Goal: Contribute content: Contribute content

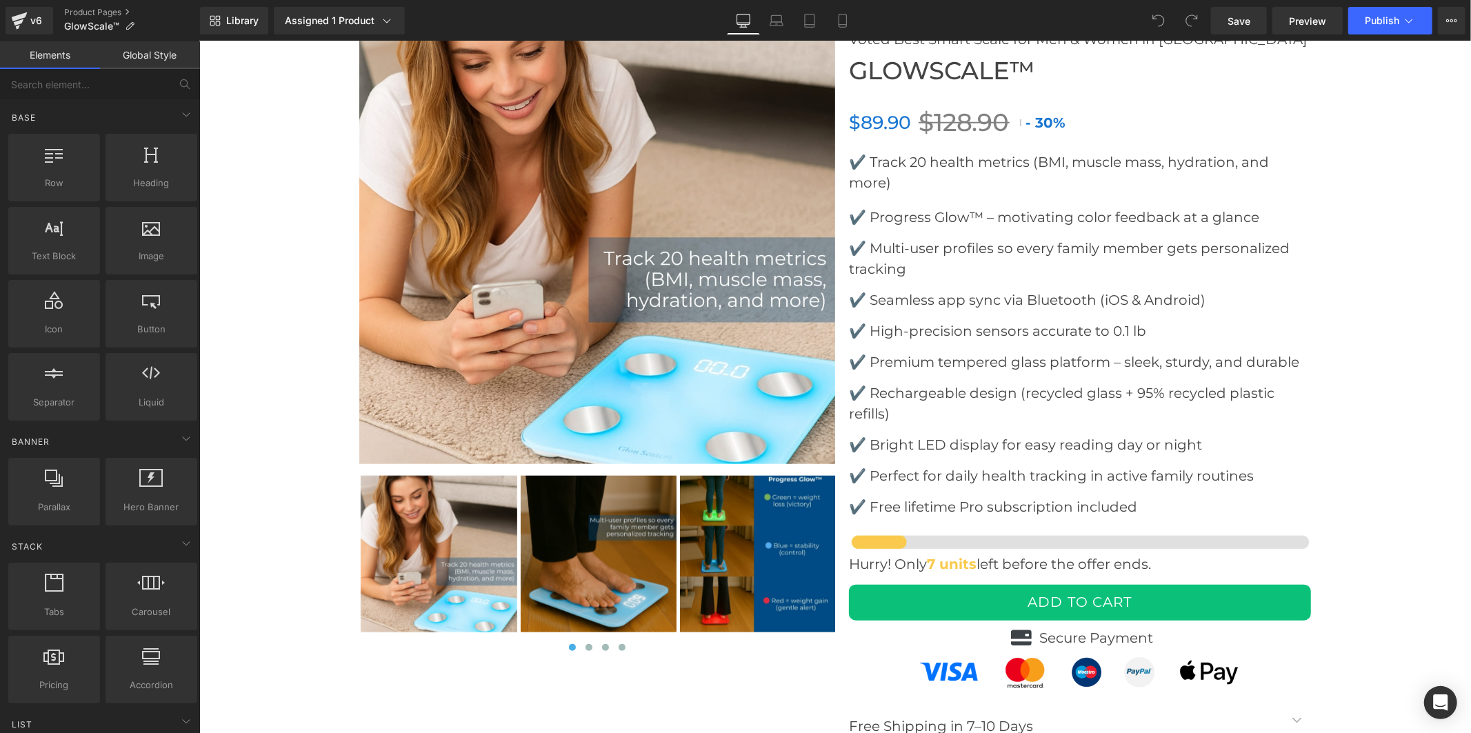
scroll to position [5363, 0]
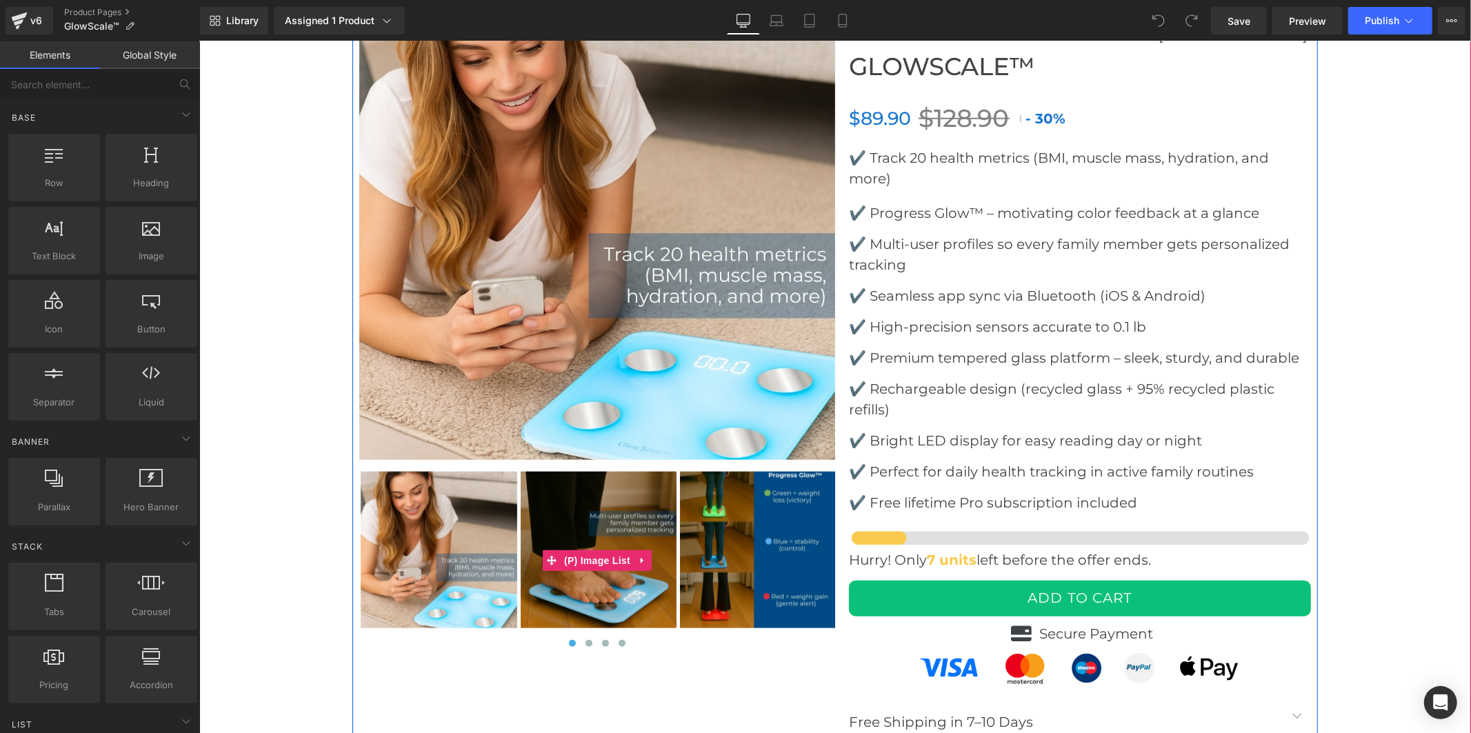
click at [738, 514] on img at bounding box center [757, 549] width 157 height 157
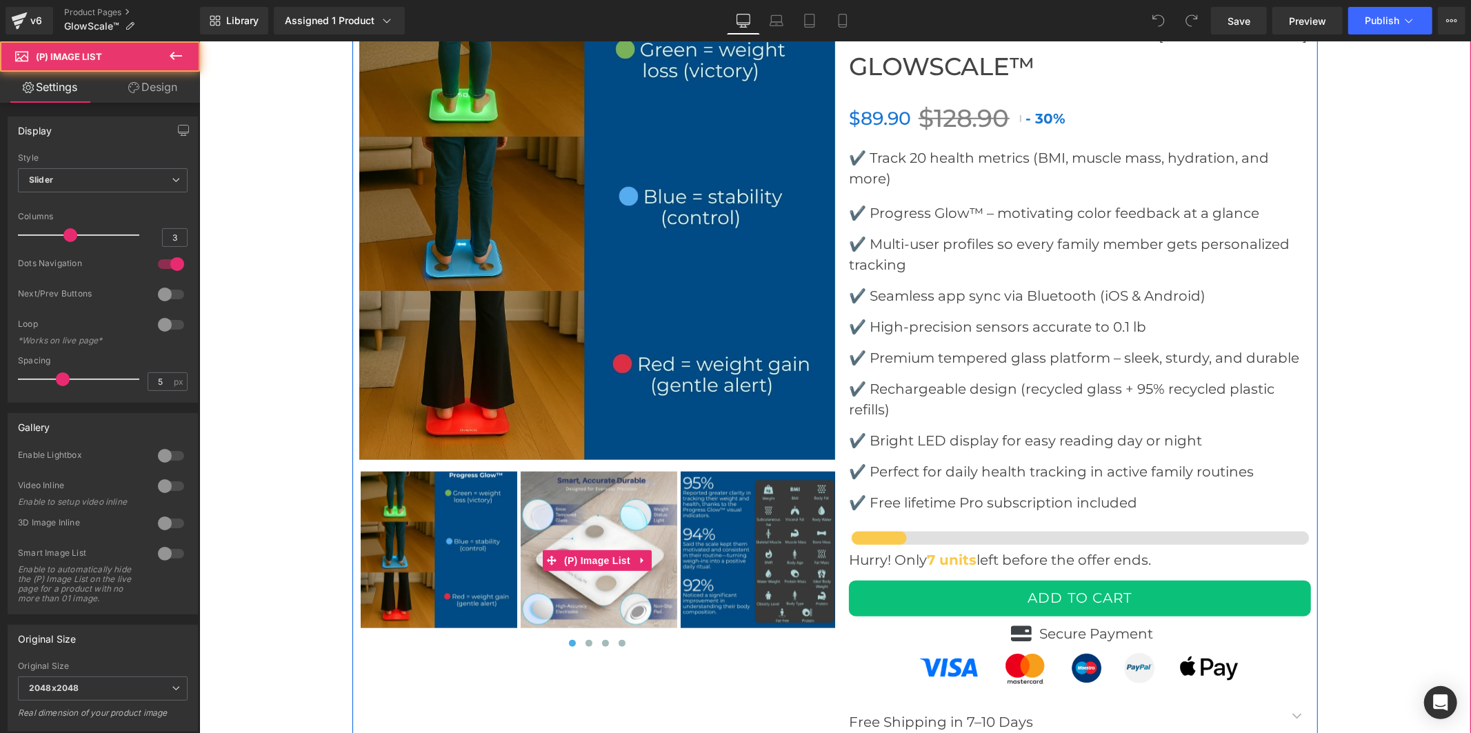
click at [738, 545] on img at bounding box center [758, 549] width 157 height 157
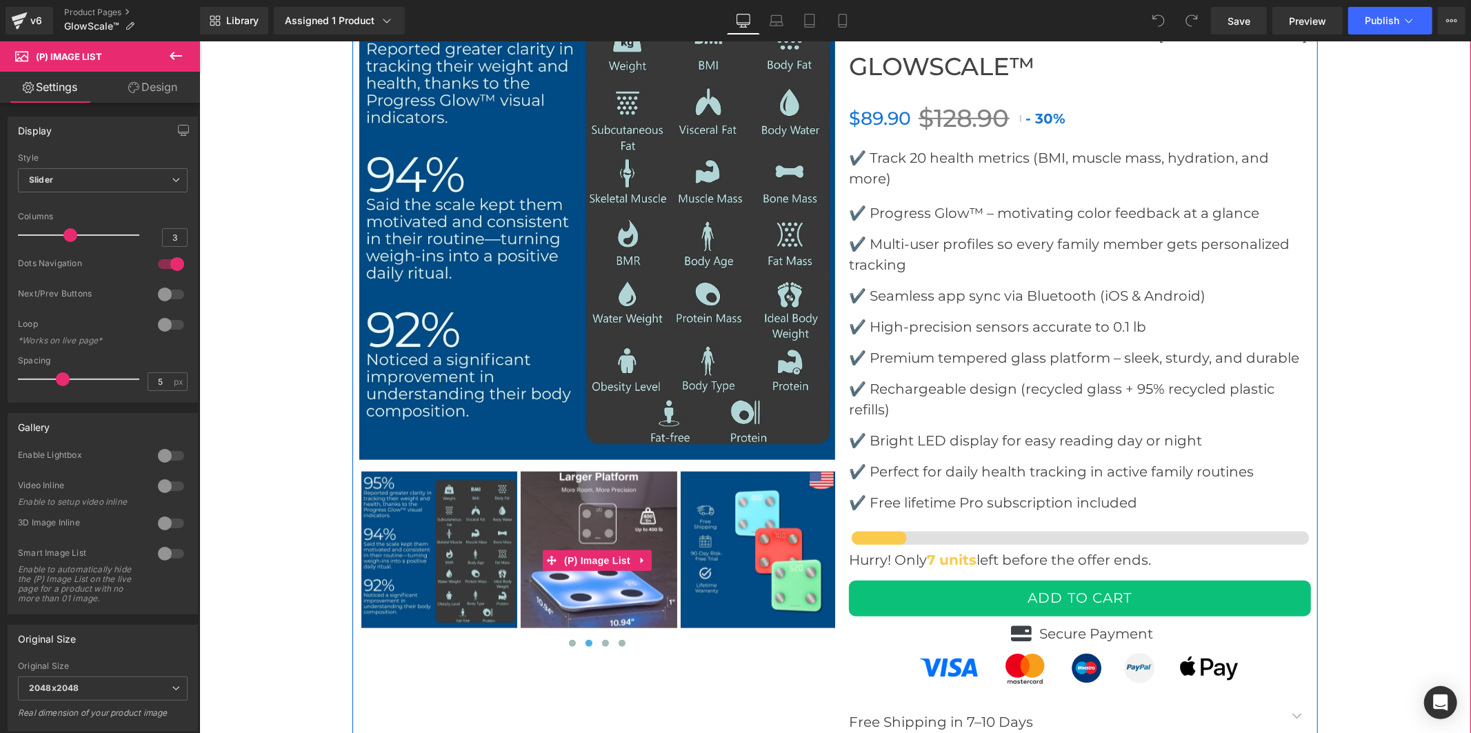
click at [738, 545] on img at bounding box center [758, 549] width 157 height 157
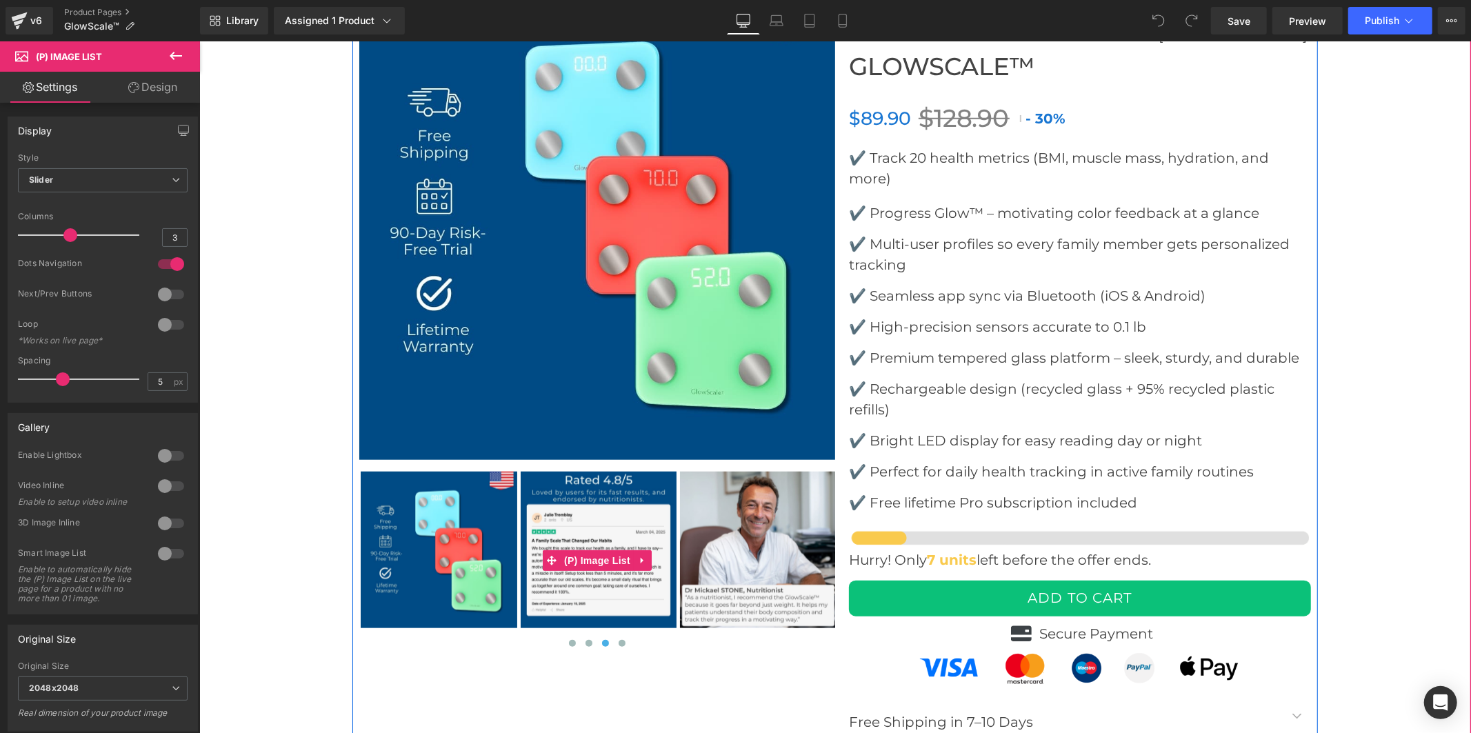
click at [738, 545] on img at bounding box center [757, 549] width 157 height 157
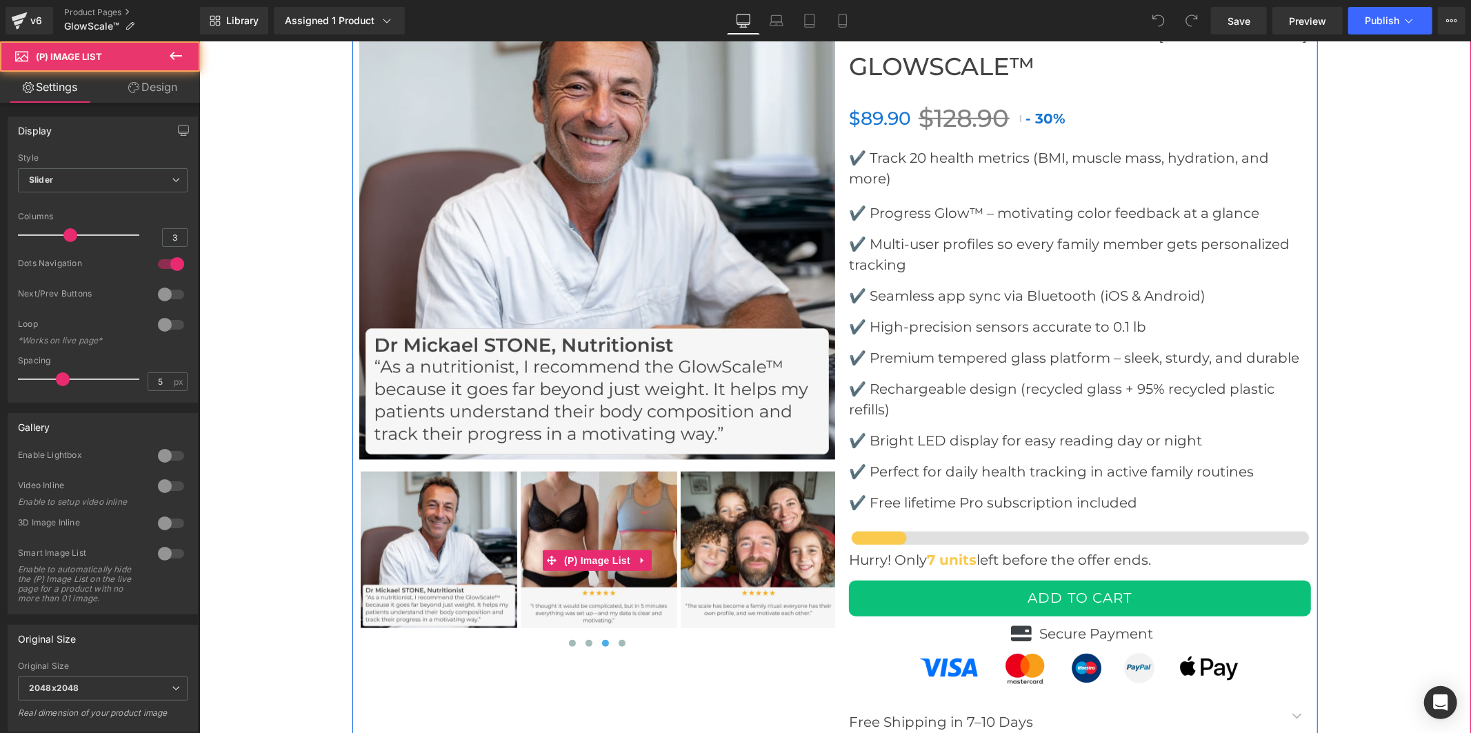
click at [738, 545] on img at bounding box center [758, 549] width 157 height 157
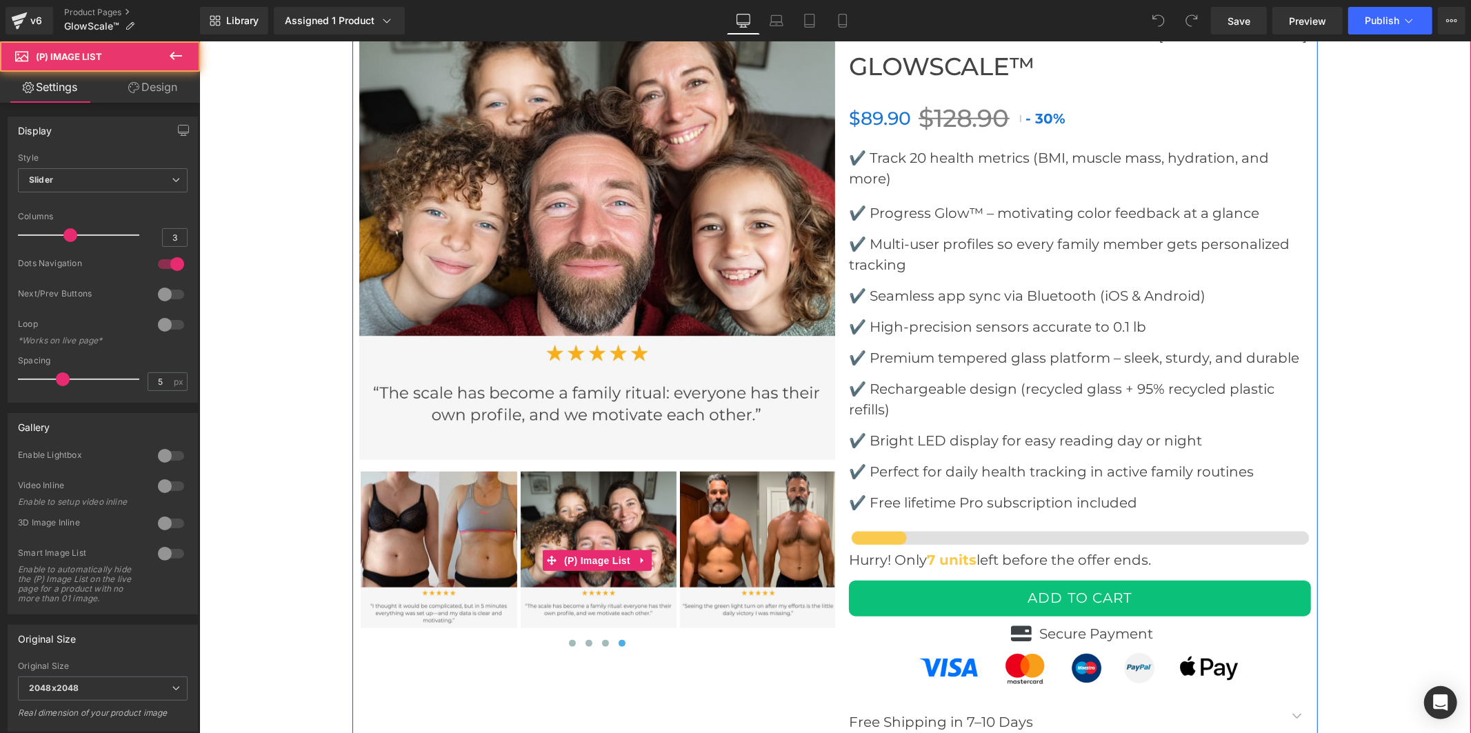
click at [741, 544] on img at bounding box center [757, 549] width 157 height 157
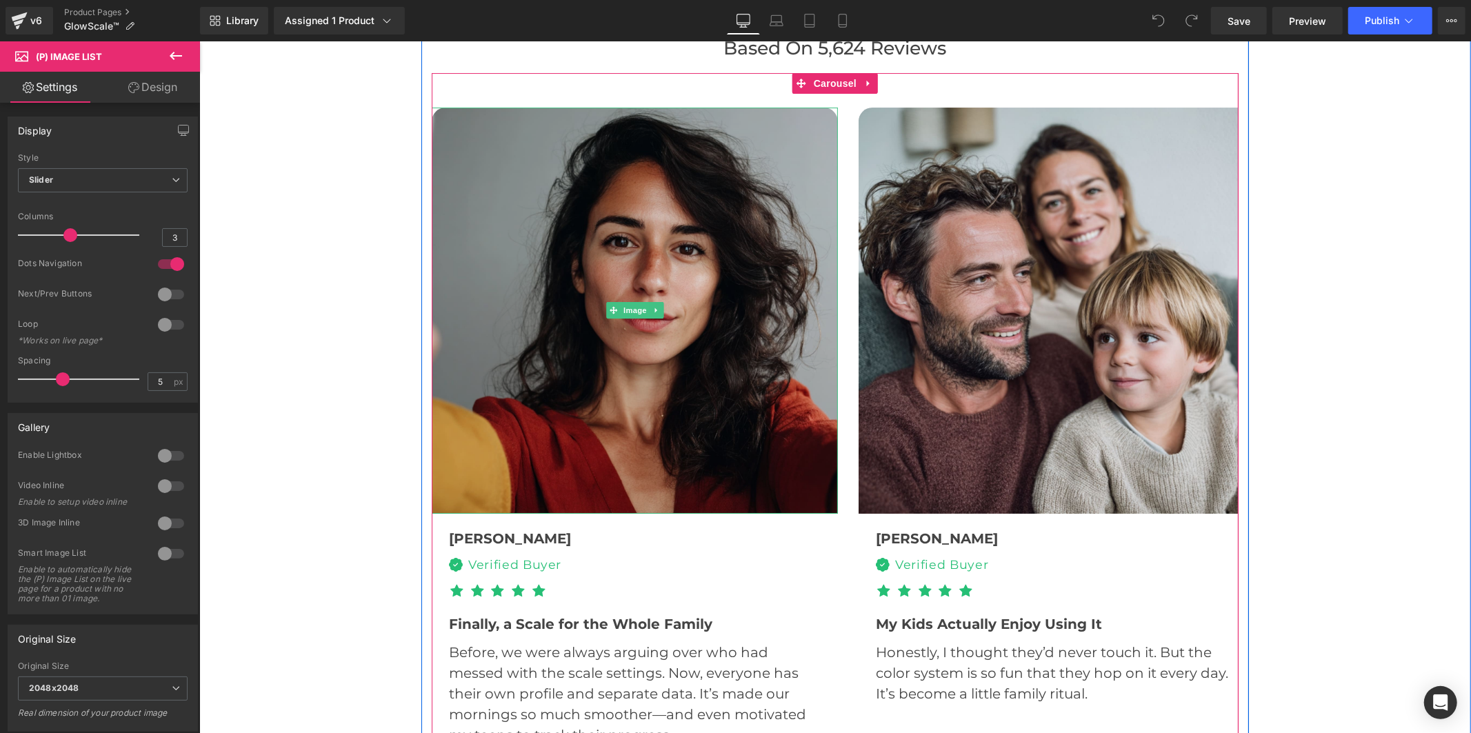
scroll to position [3984, 0]
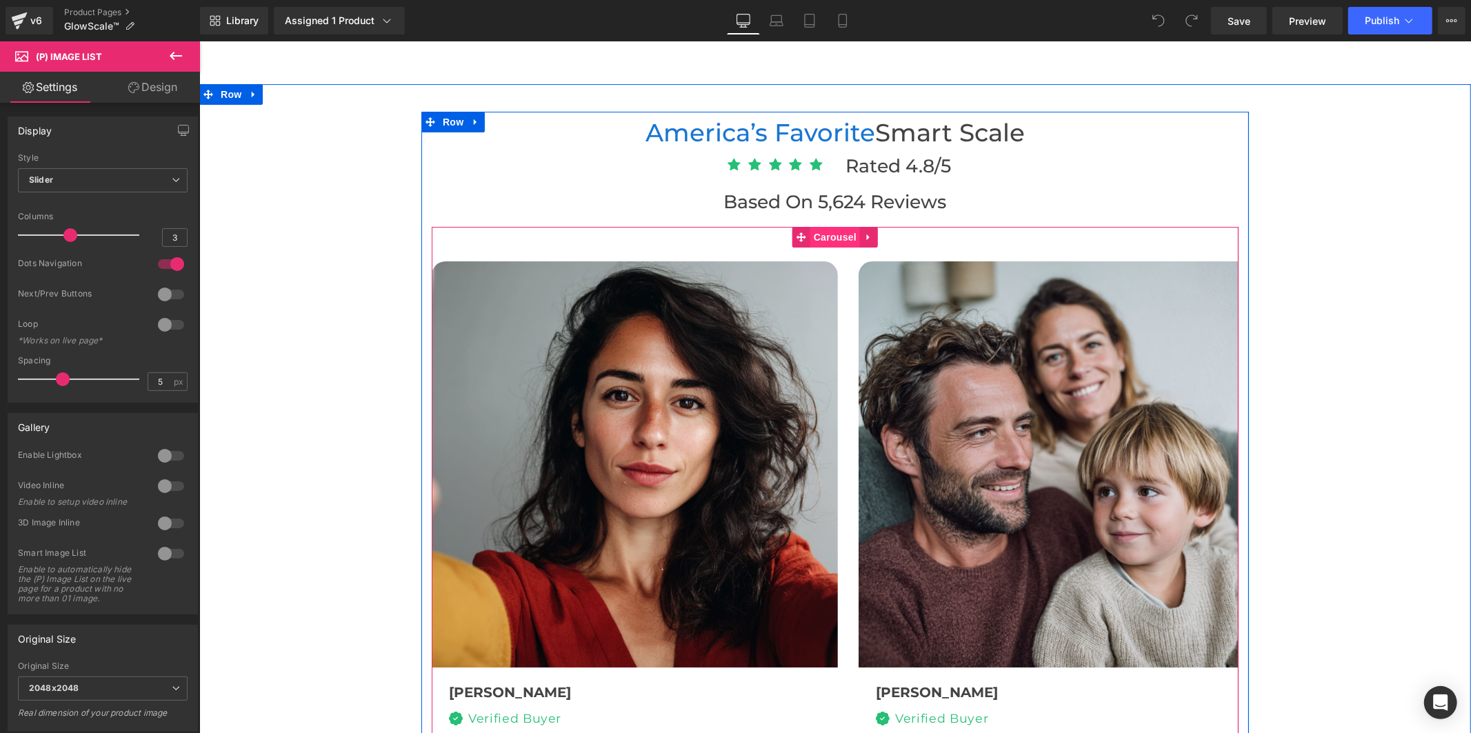
click at [832, 228] on span "Carousel" at bounding box center [835, 236] width 50 height 21
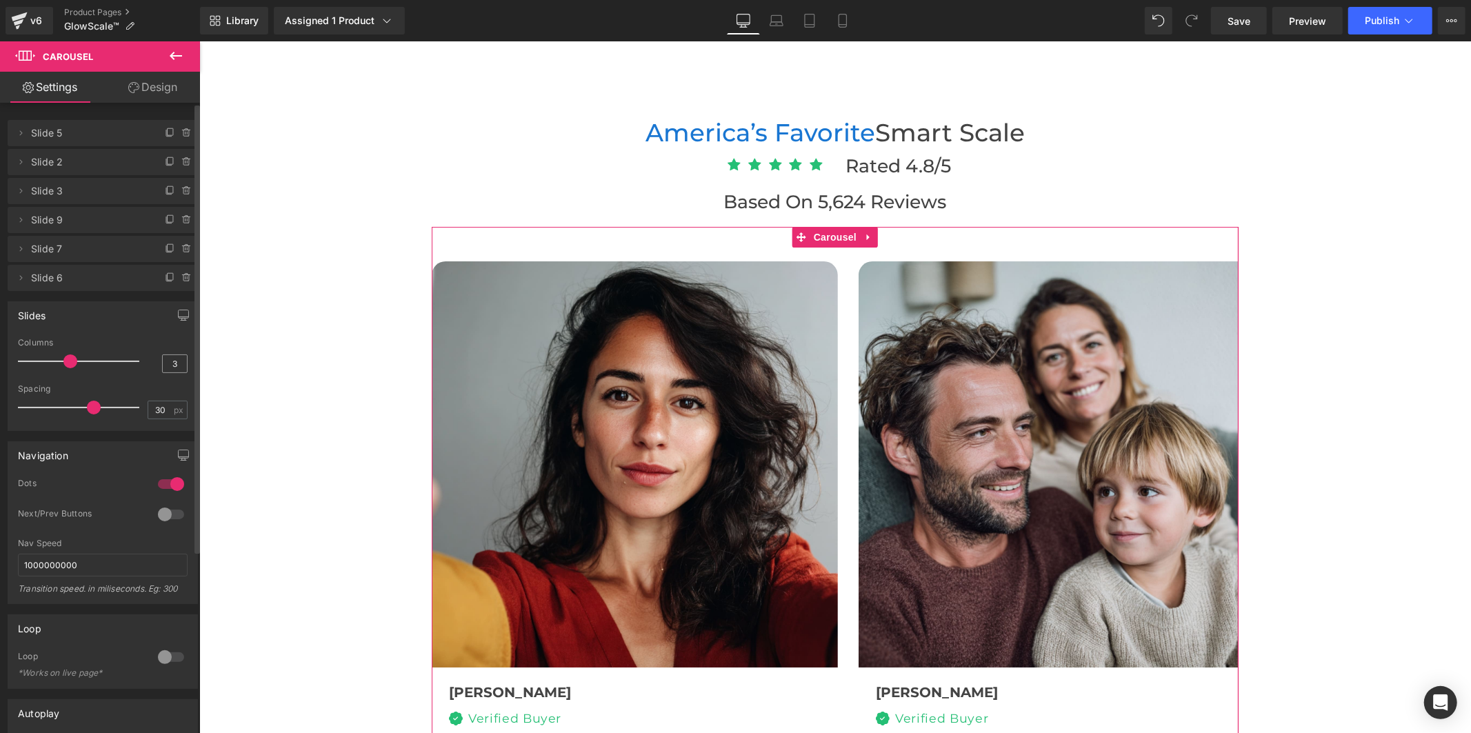
drag, startPoint x: 63, startPoint y: 362, endPoint x: 177, endPoint y: 367, distance: 113.9
click at [172, 366] on div "Columns 3" at bounding box center [103, 361] width 170 height 46
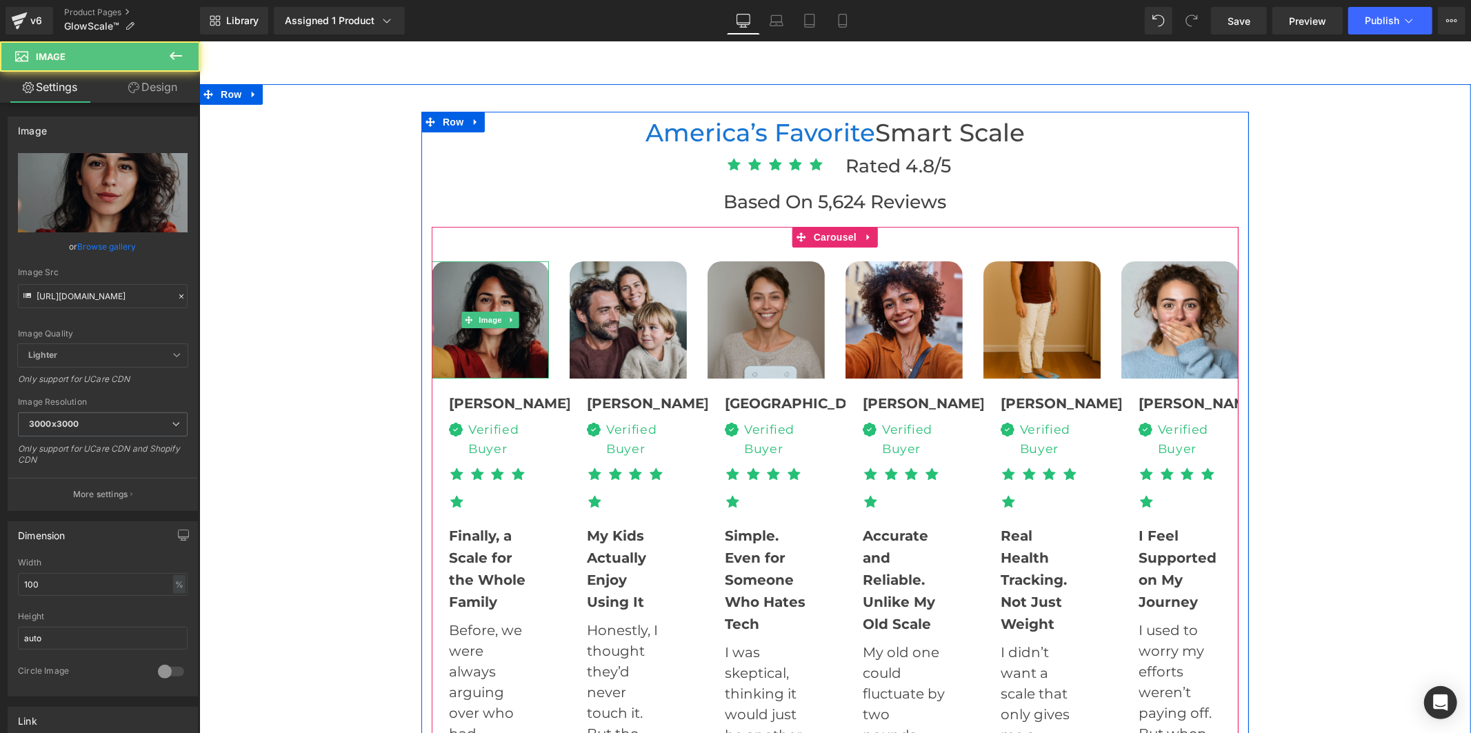
click at [444, 348] on img at bounding box center [489, 319] width 117 height 117
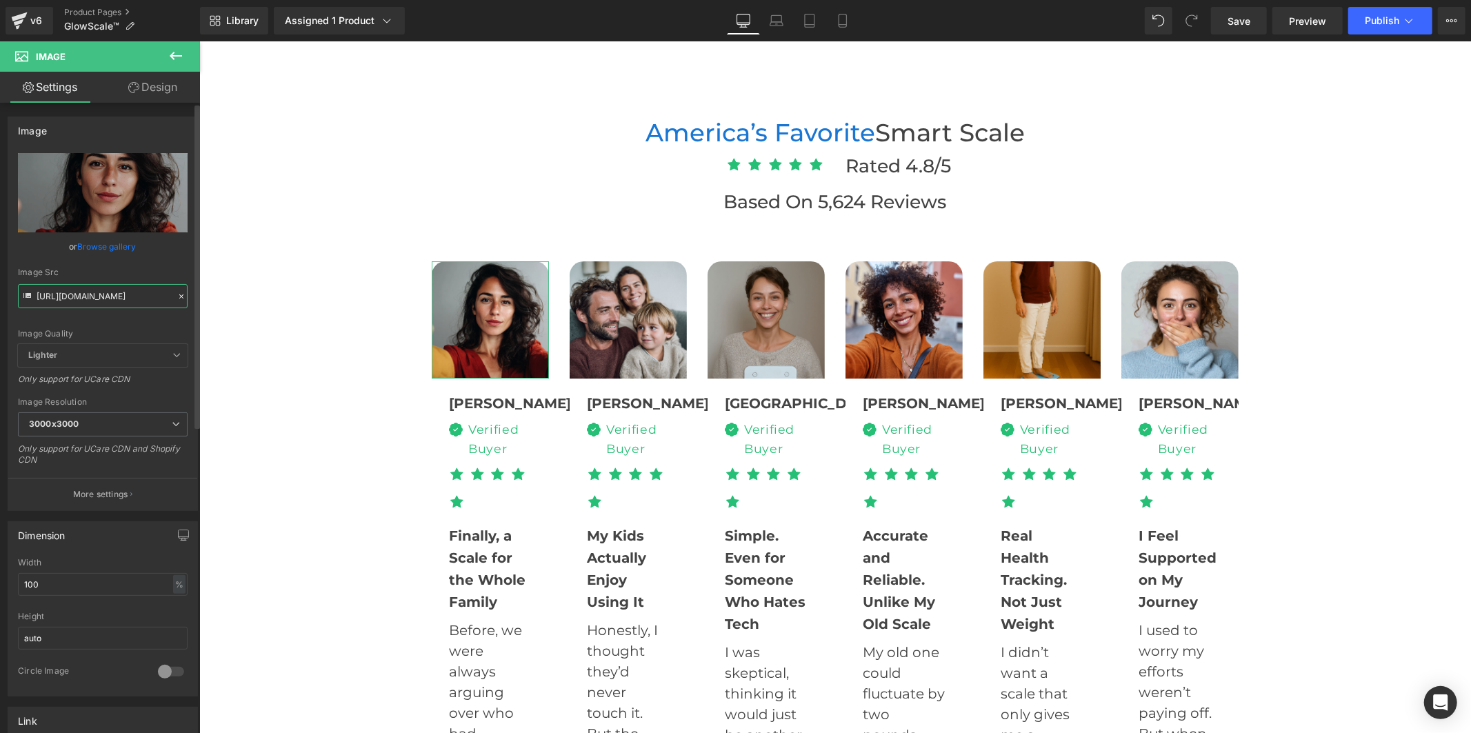
click at [145, 292] on input "[URL][DOMAIN_NAME]" at bounding box center [103, 296] width 170 height 24
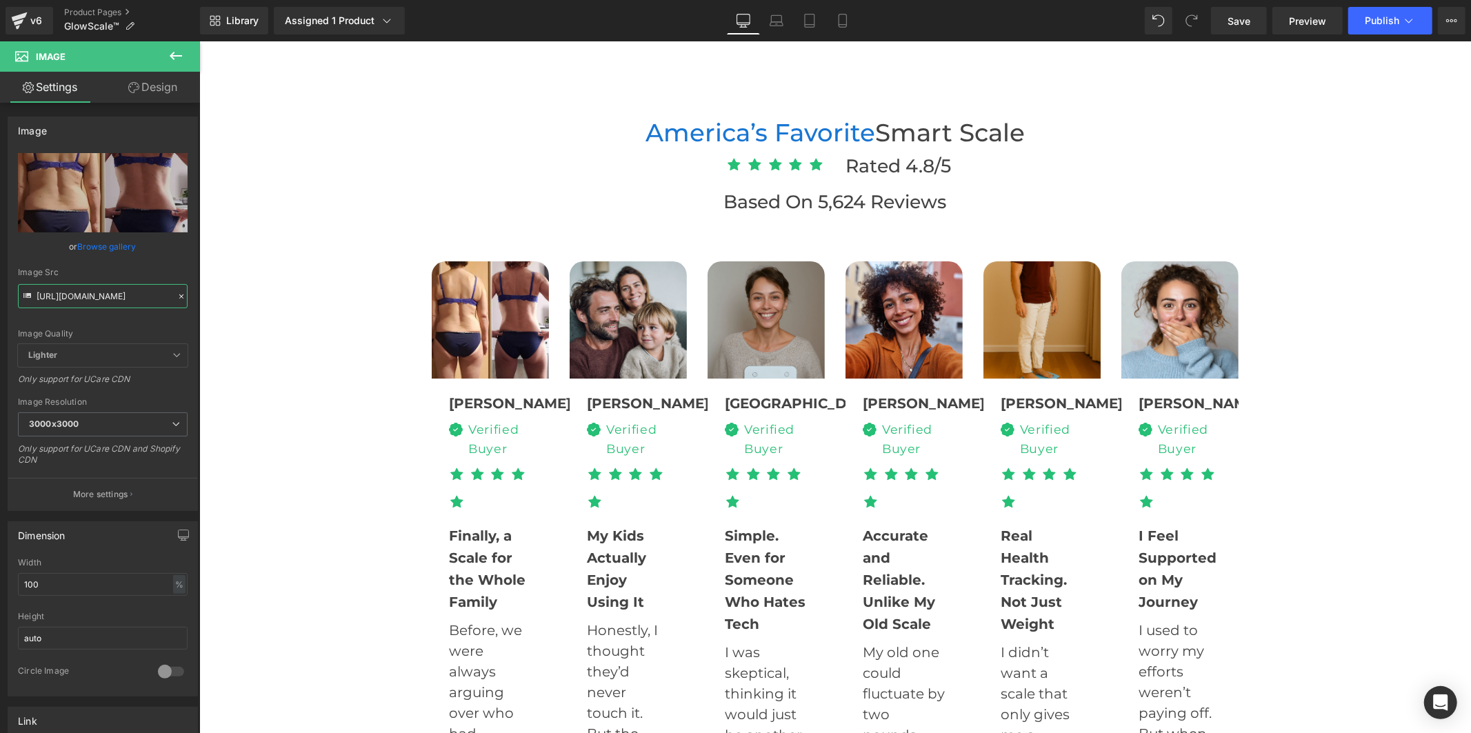
type input "[URL][DOMAIN_NAME]"
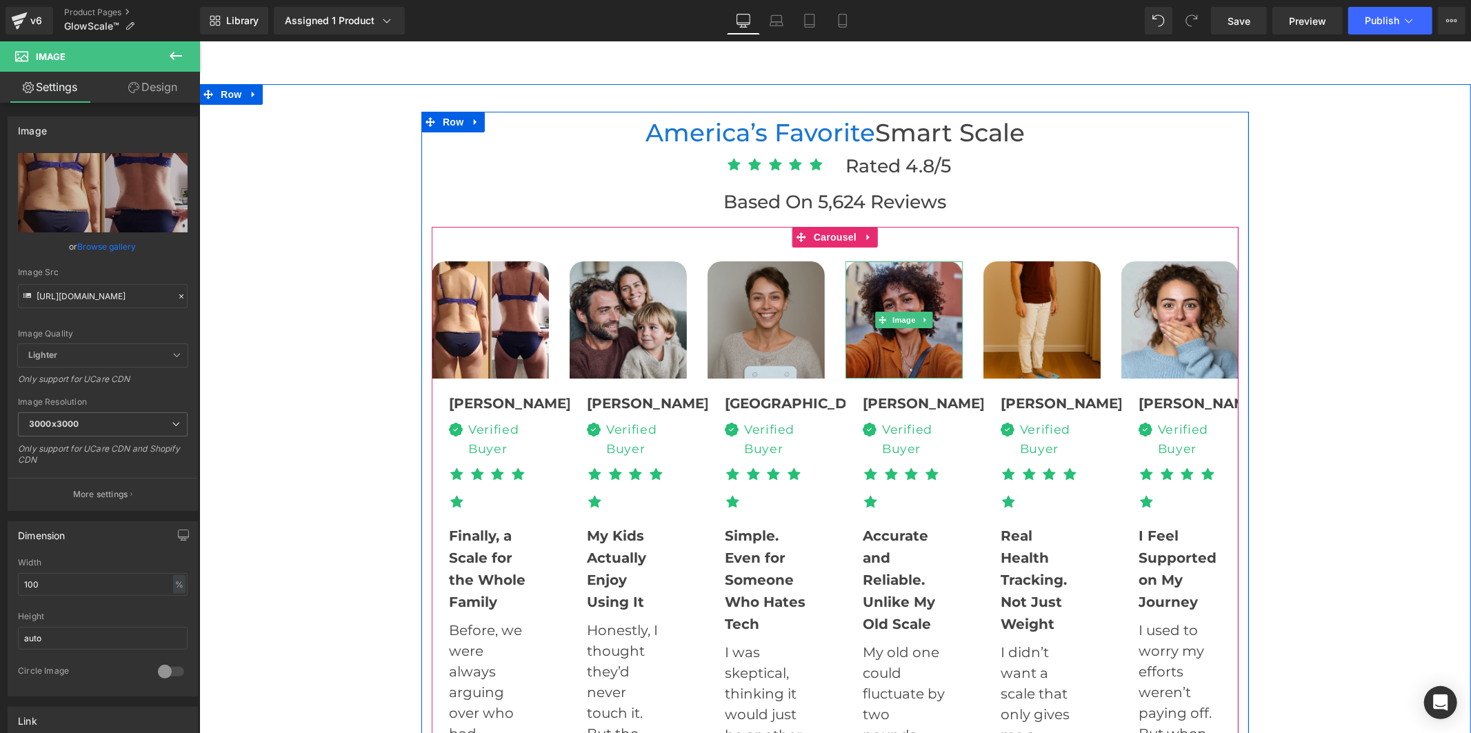
click at [886, 327] on img at bounding box center [903, 319] width 117 height 117
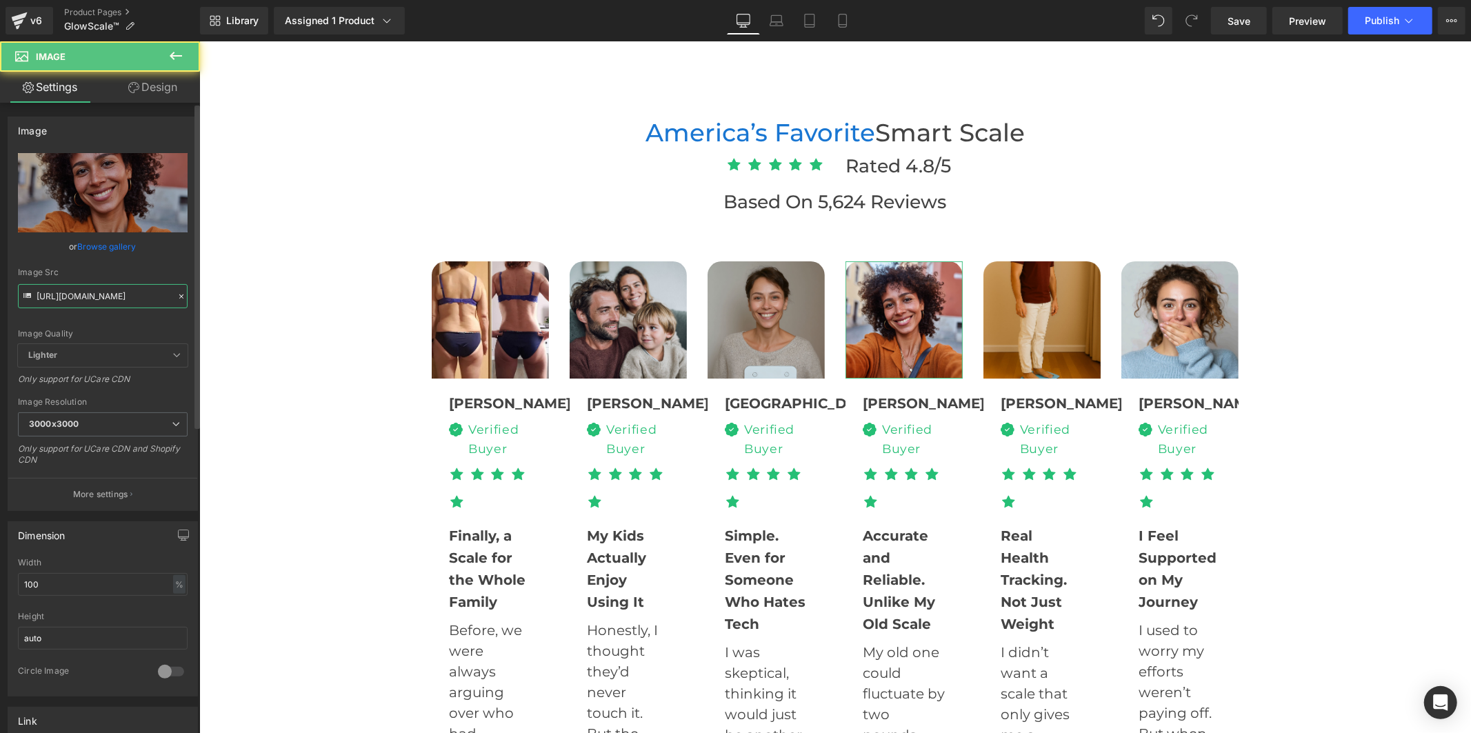
click at [86, 298] on input "[URL][DOMAIN_NAME]" at bounding box center [103, 296] width 170 height 24
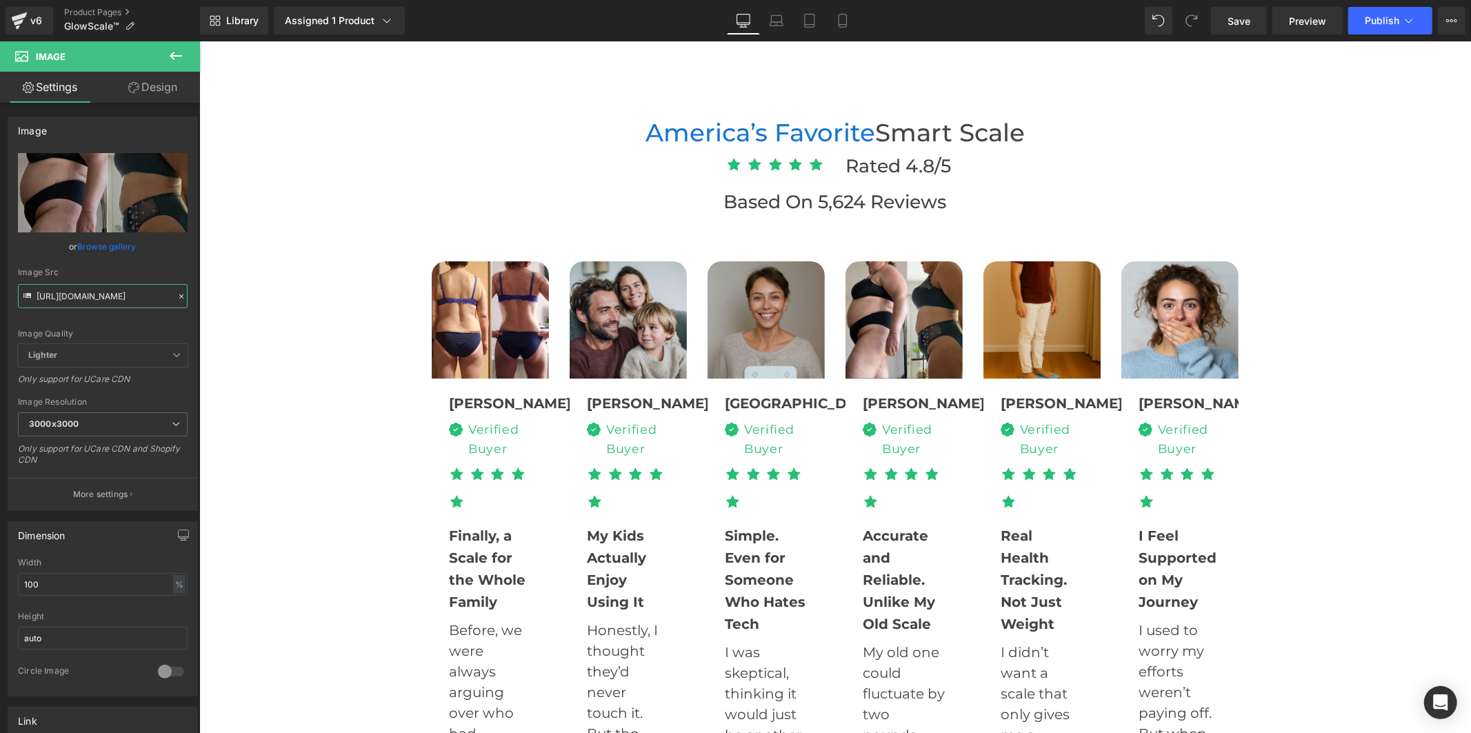
type input "[URL][DOMAIN_NAME]"
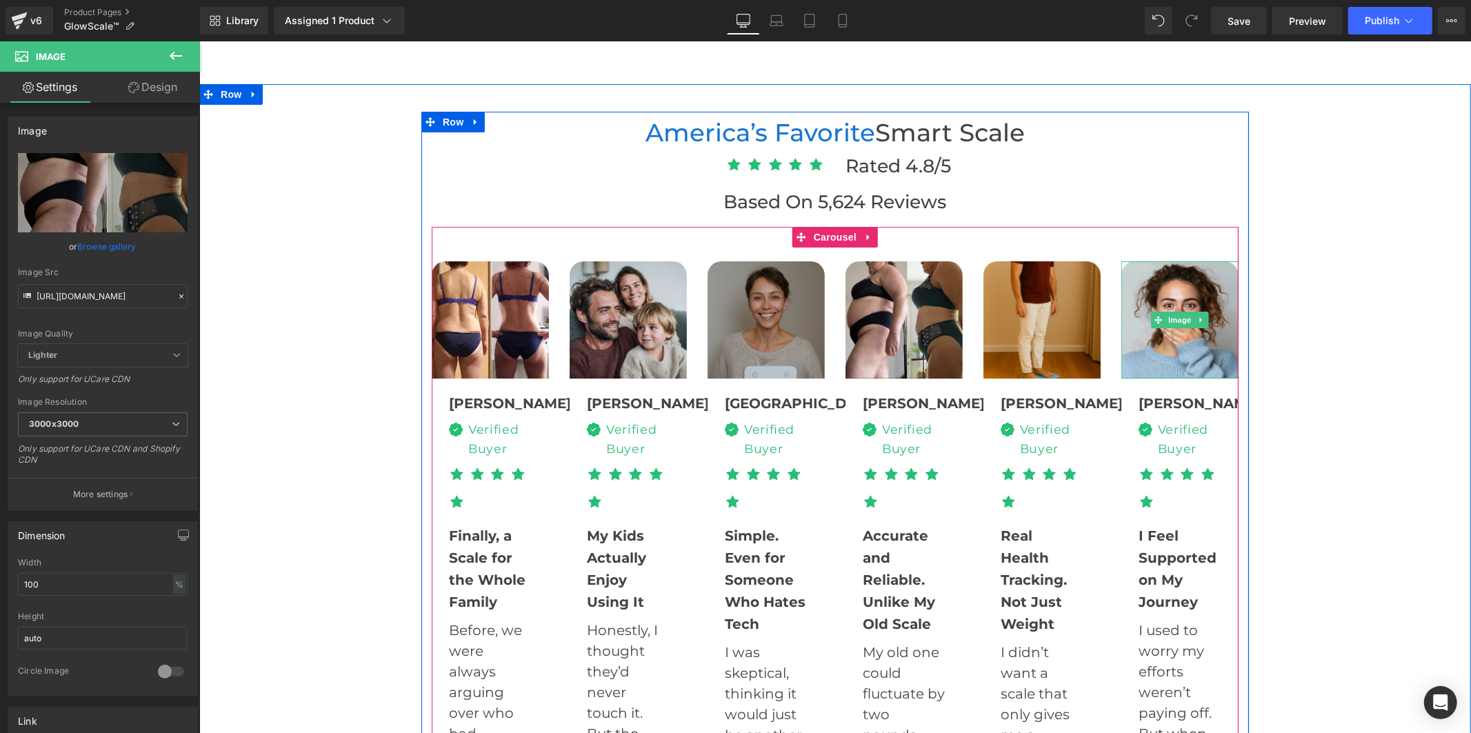
click at [1178, 342] on img at bounding box center [1179, 319] width 117 height 117
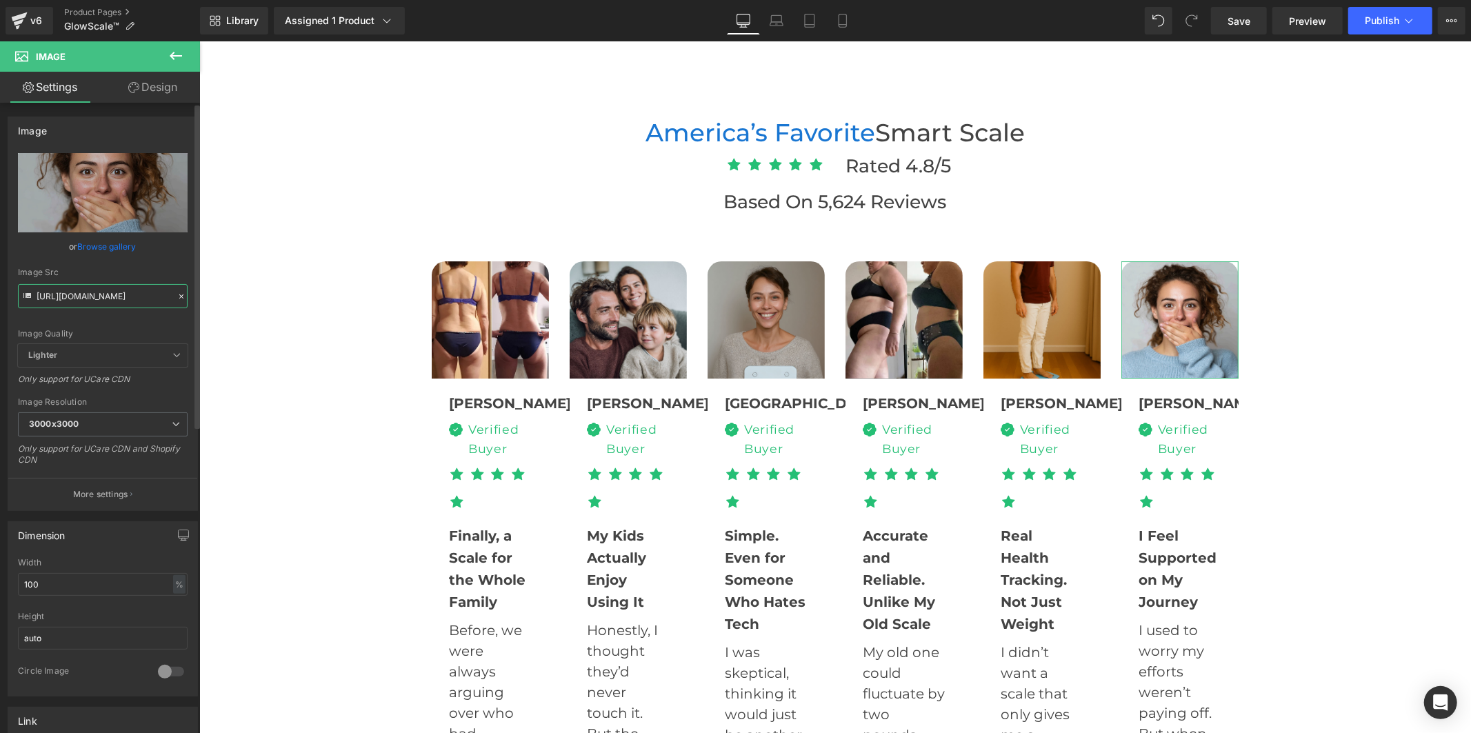
click at [140, 301] on input "[URL][DOMAIN_NAME]" at bounding box center [103, 296] width 170 height 24
type input "[URL][DOMAIN_NAME]"
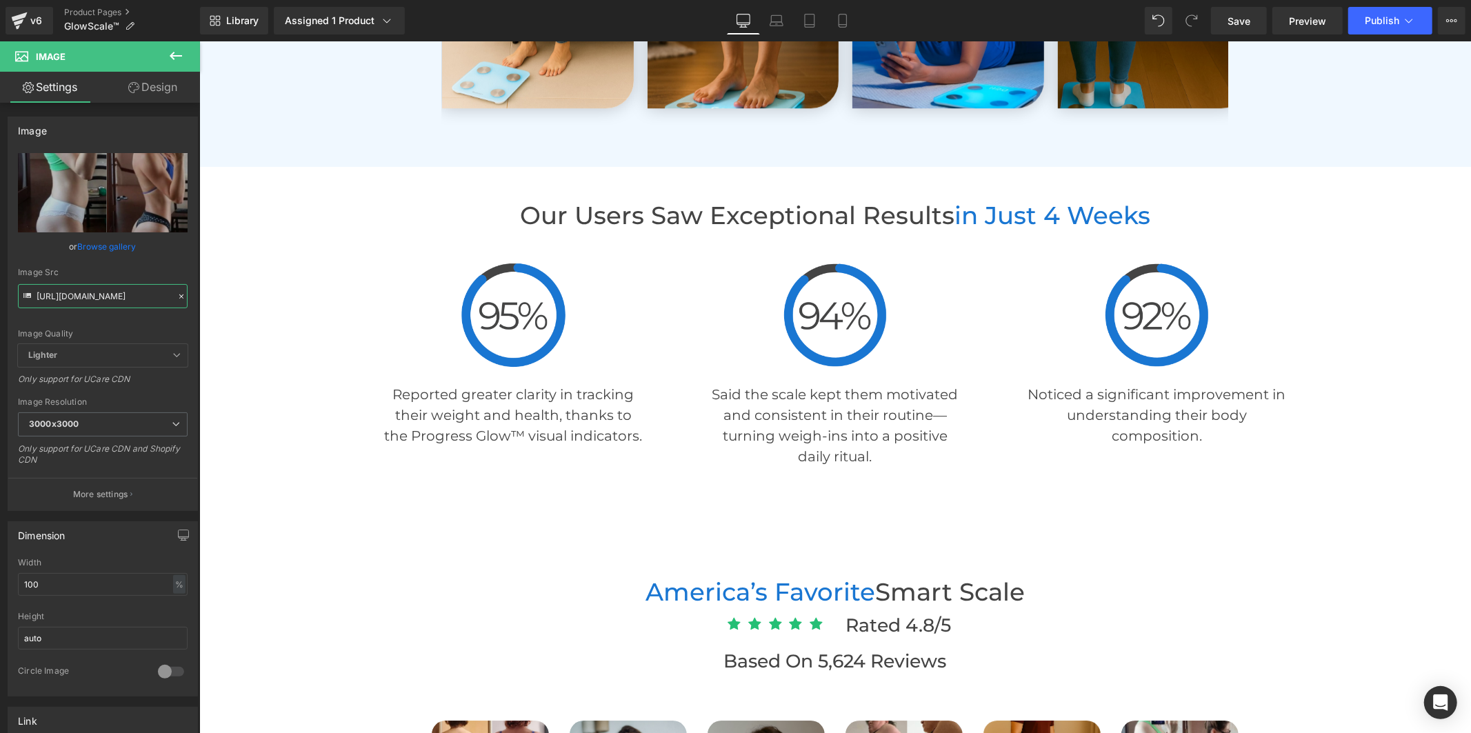
scroll to position [3831, 0]
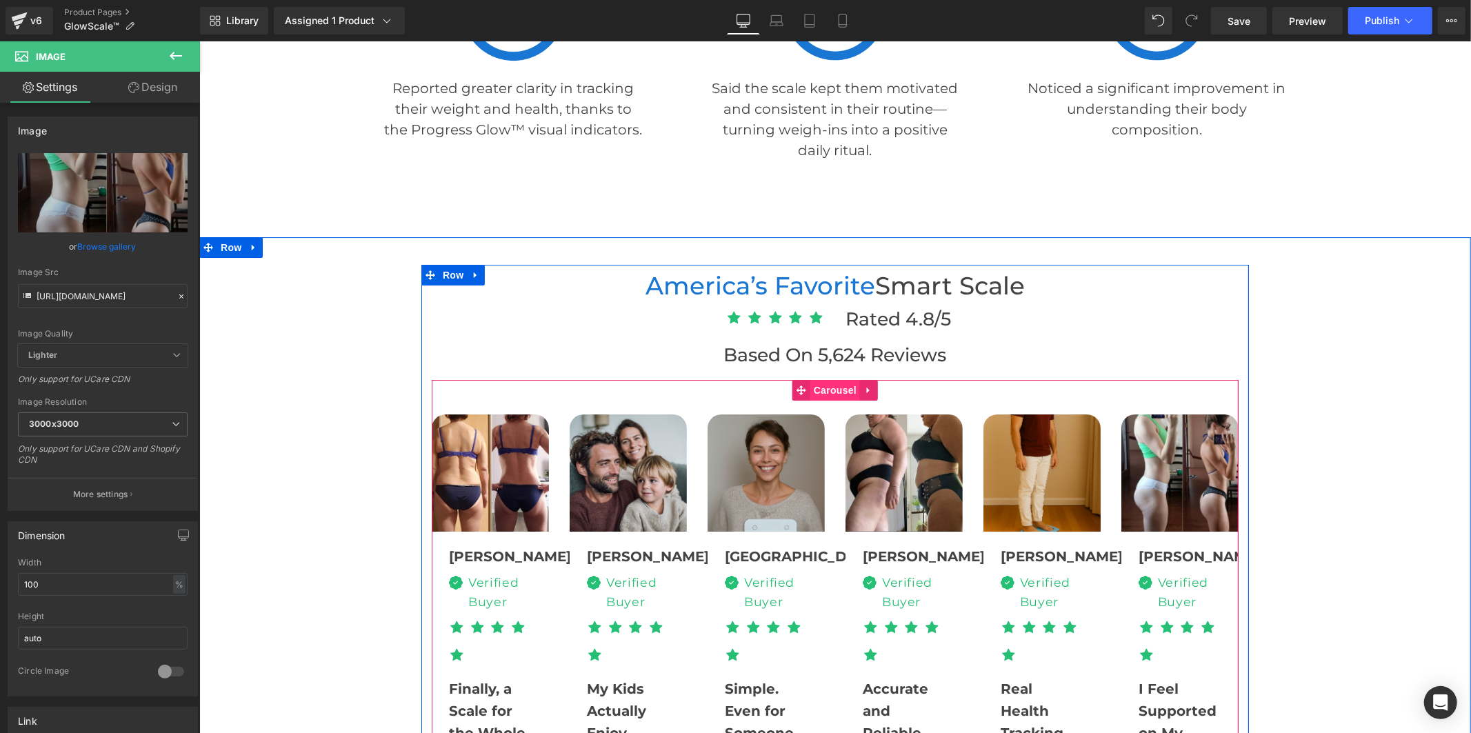
click at [816, 391] on span "Carousel" at bounding box center [835, 389] width 50 height 21
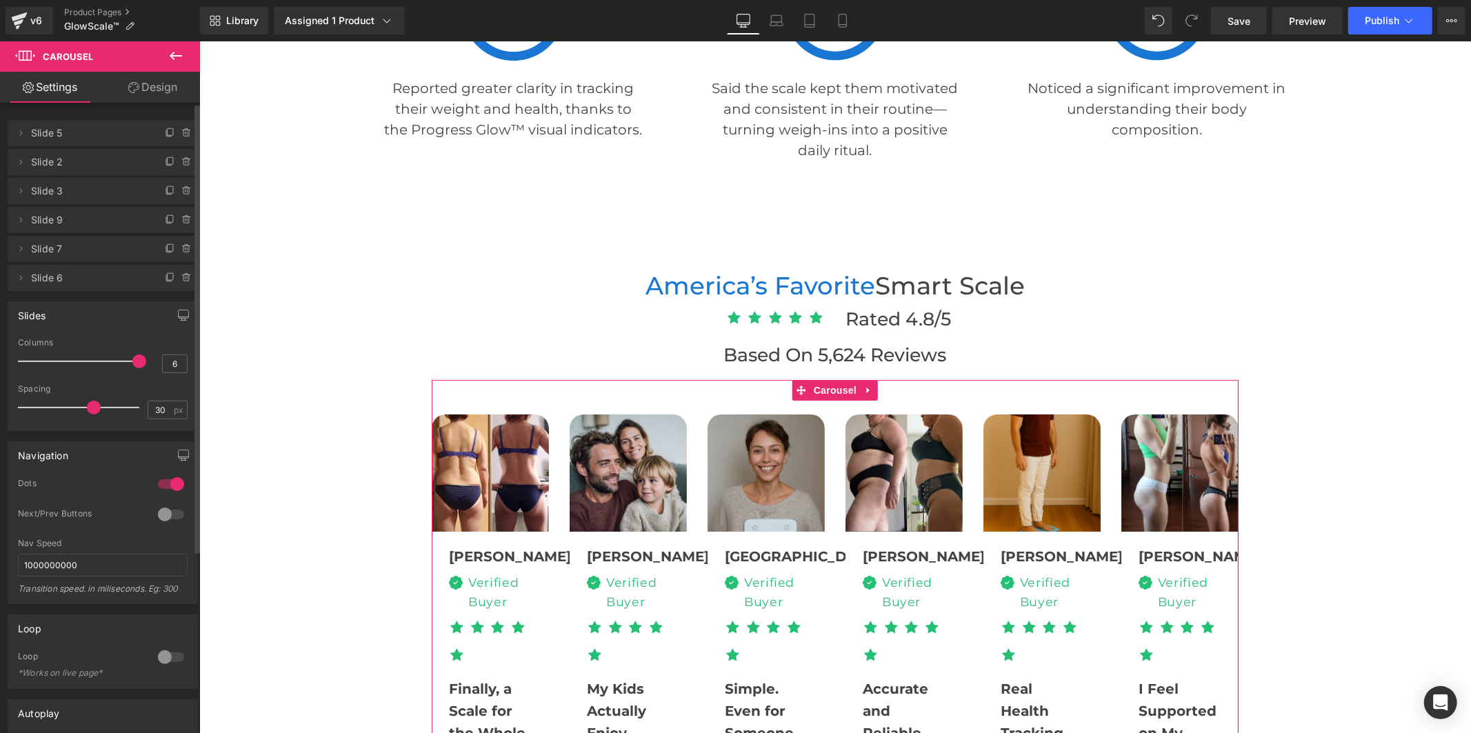
click at [66, 362] on div at bounding box center [82, 362] width 114 height 28
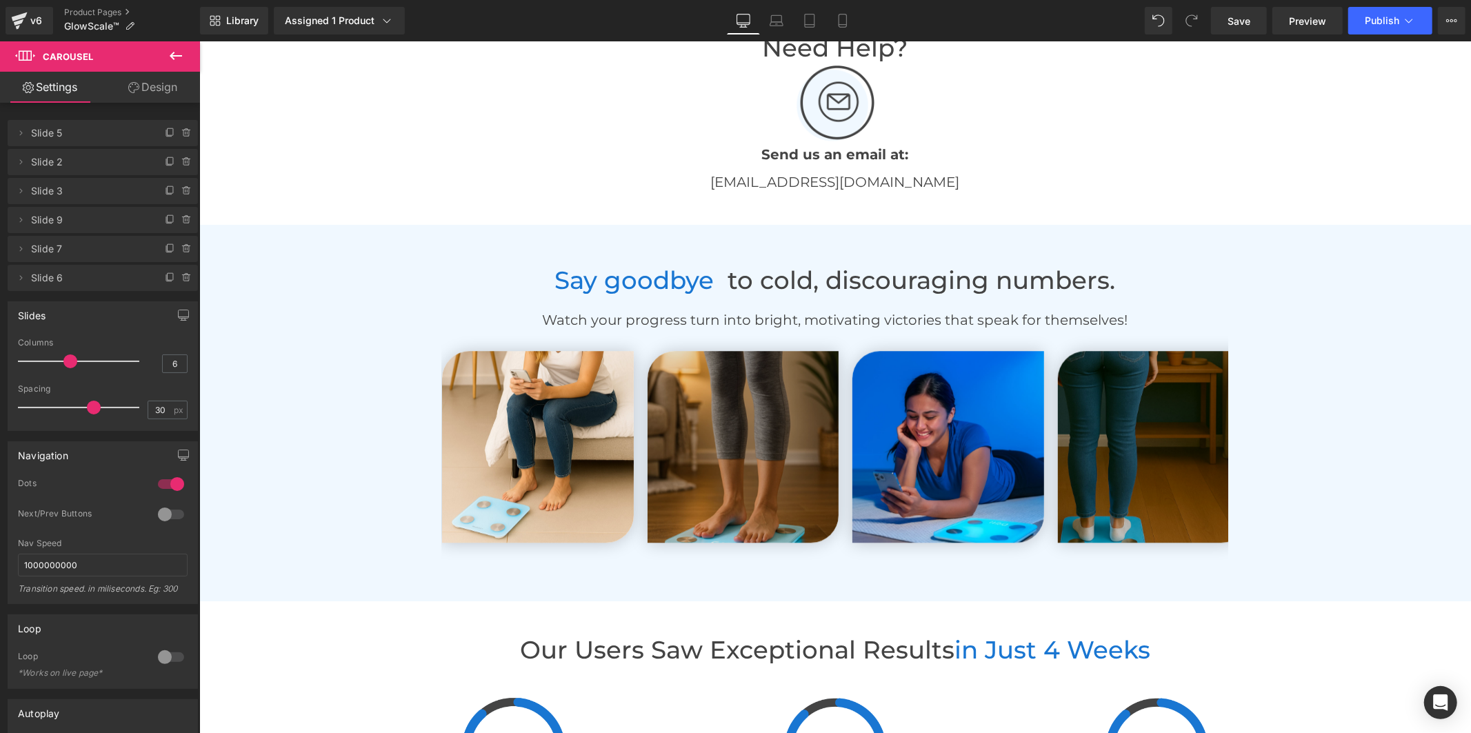
scroll to position [3294, 0]
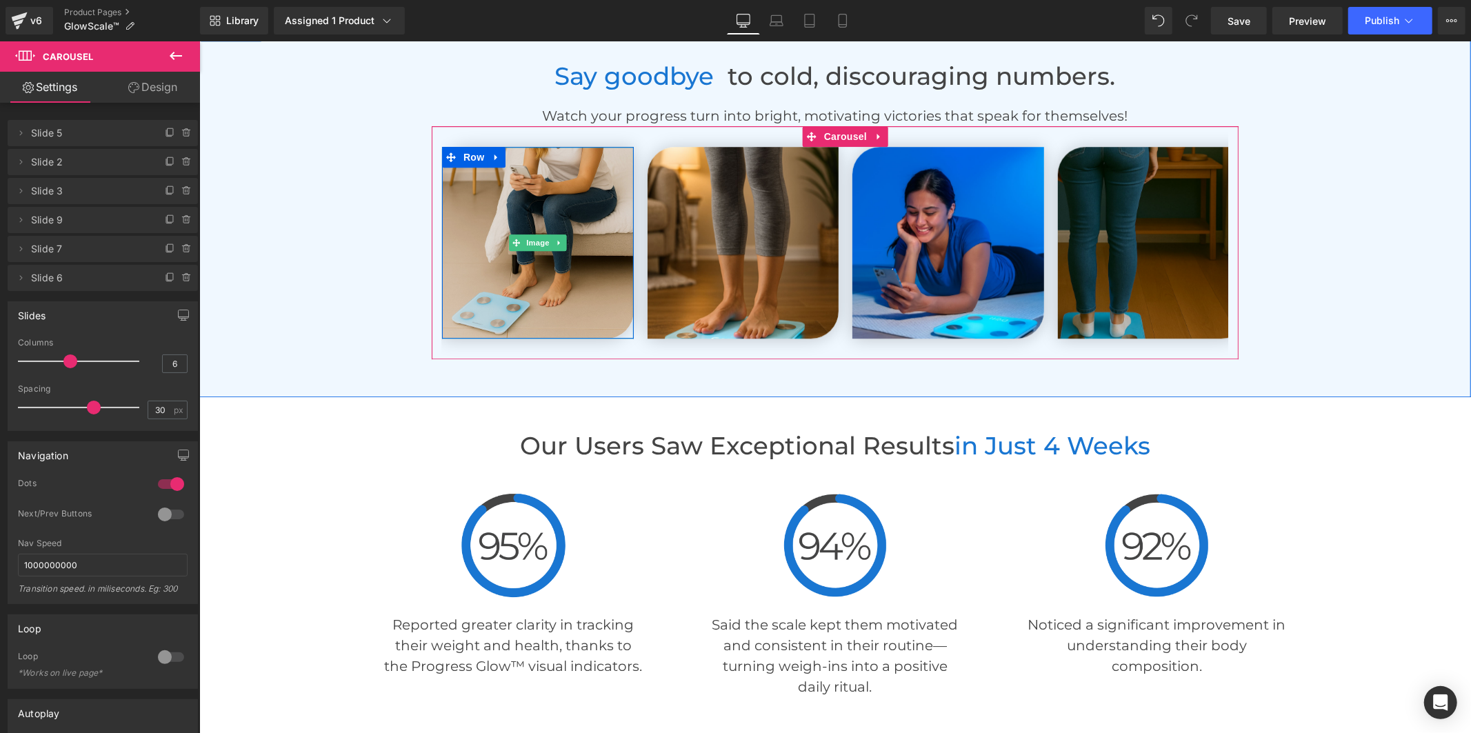
click at [541, 278] on img at bounding box center [537, 242] width 192 height 192
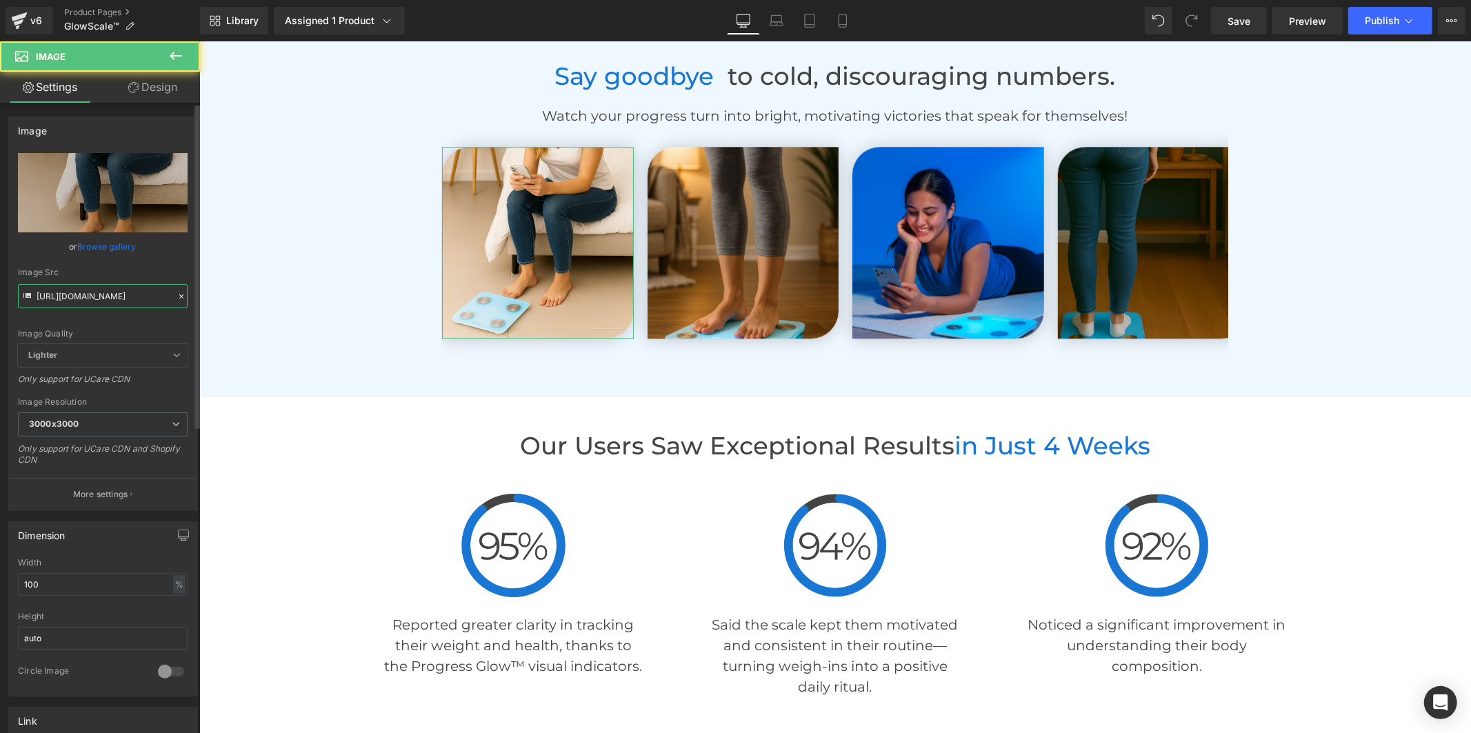
click at [101, 297] on input "[URL][DOMAIN_NAME]" at bounding box center [103, 296] width 170 height 24
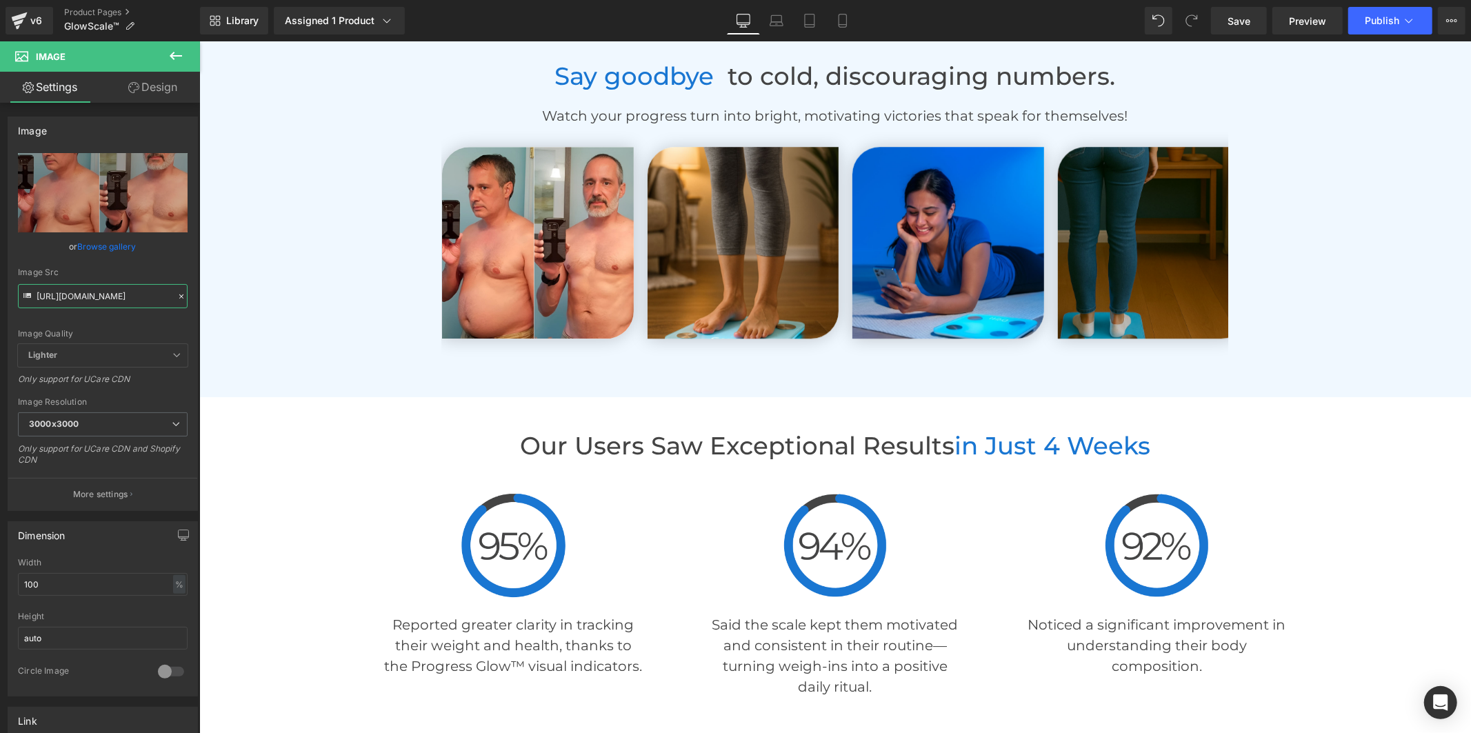
type input "[URL][DOMAIN_NAME]"
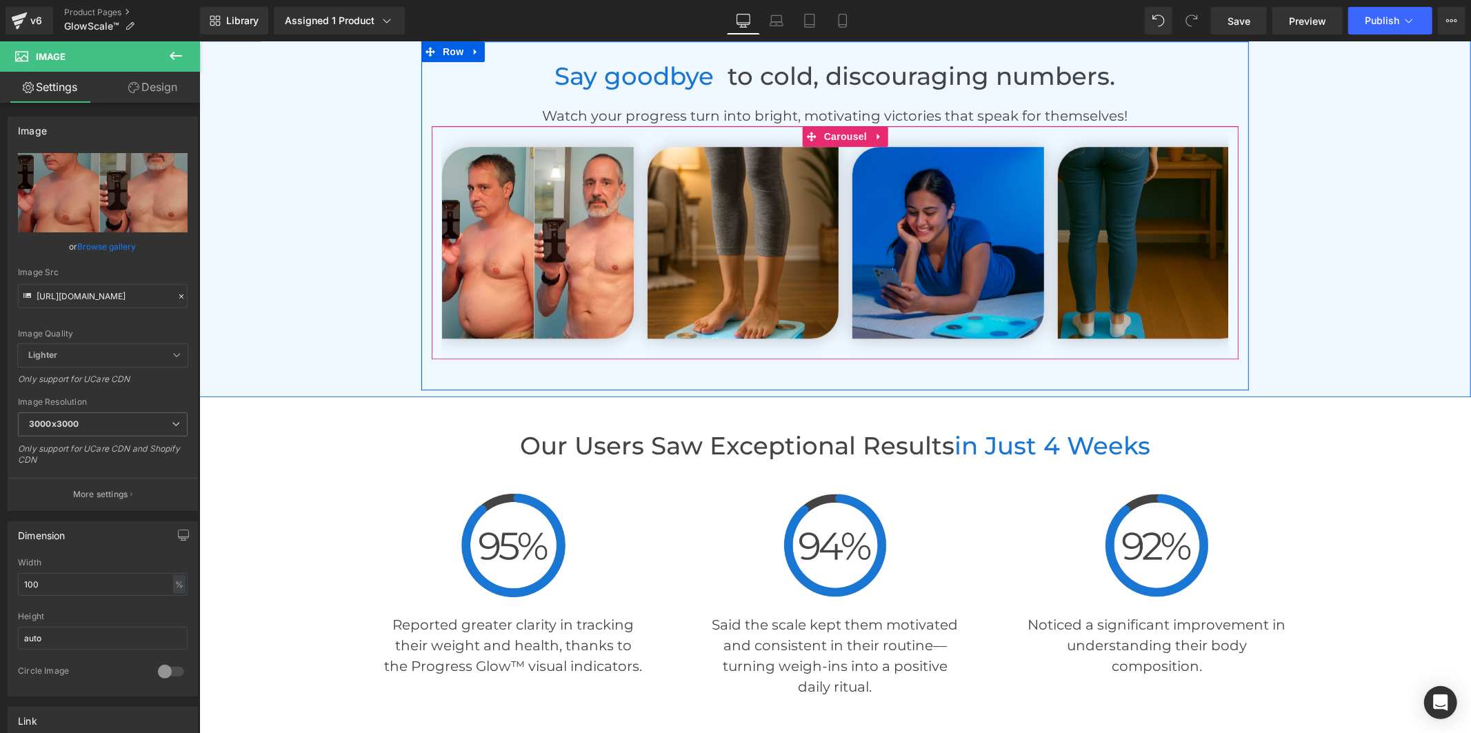
click at [932, 293] on img at bounding box center [948, 242] width 192 height 192
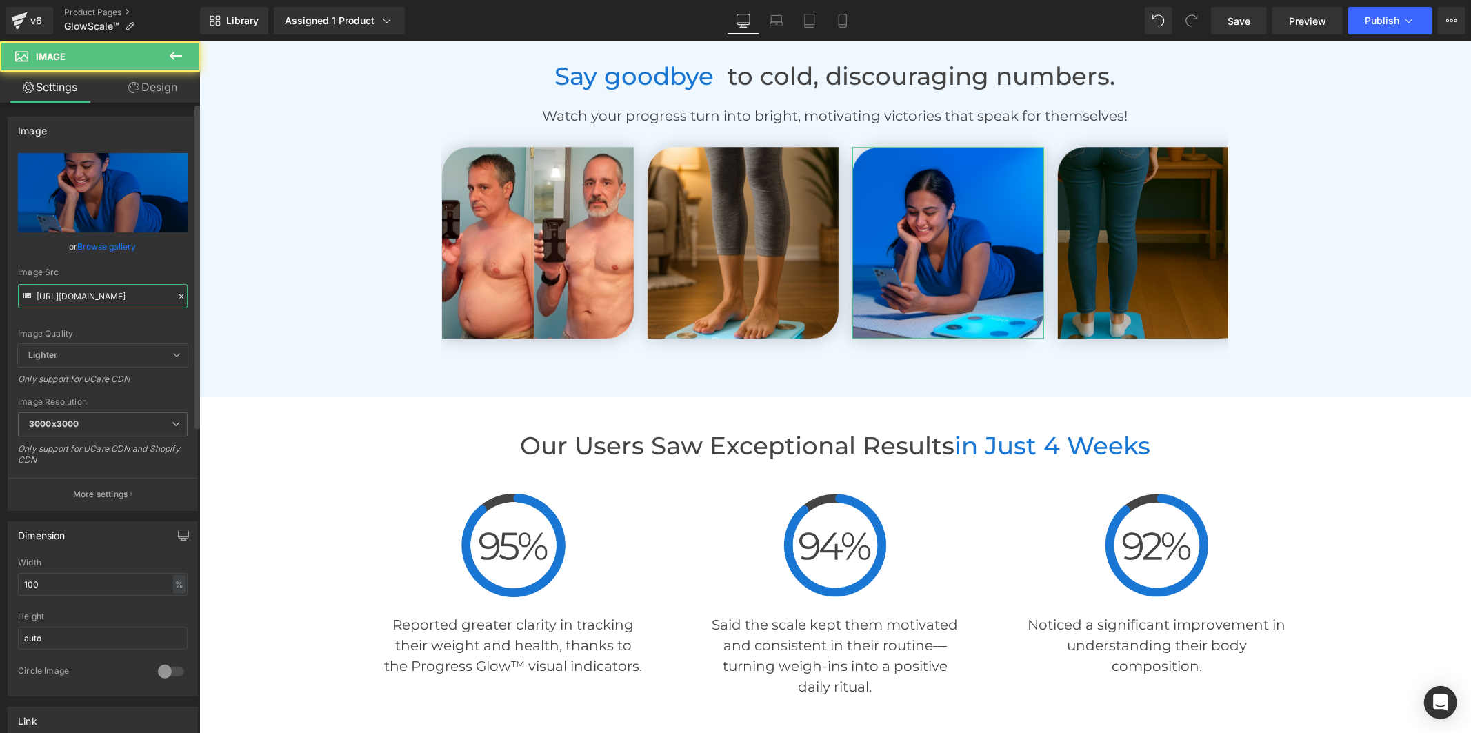
click at [147, 293] on input "[URL][DOMAIN_NAME]" at bounding box center [103, 296] width 170 height 24
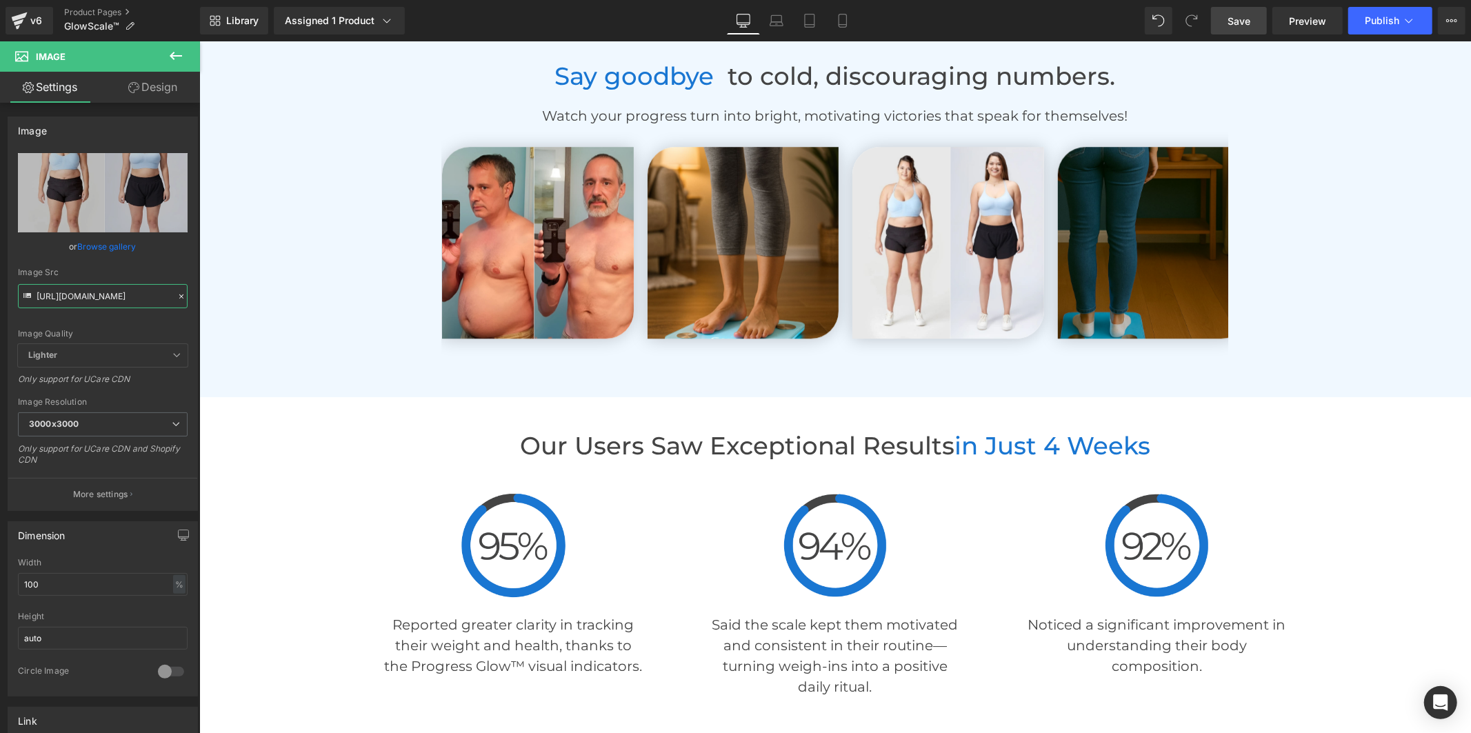
type input "[URL][DOMAIN_NAME]"
click at [1234, 16] on span "Save" at bounding box center [1238, 21] width 23 height 14
click at [1375, 32] on button "Publish" at bounding box center [1390, 21] width 84 height 28
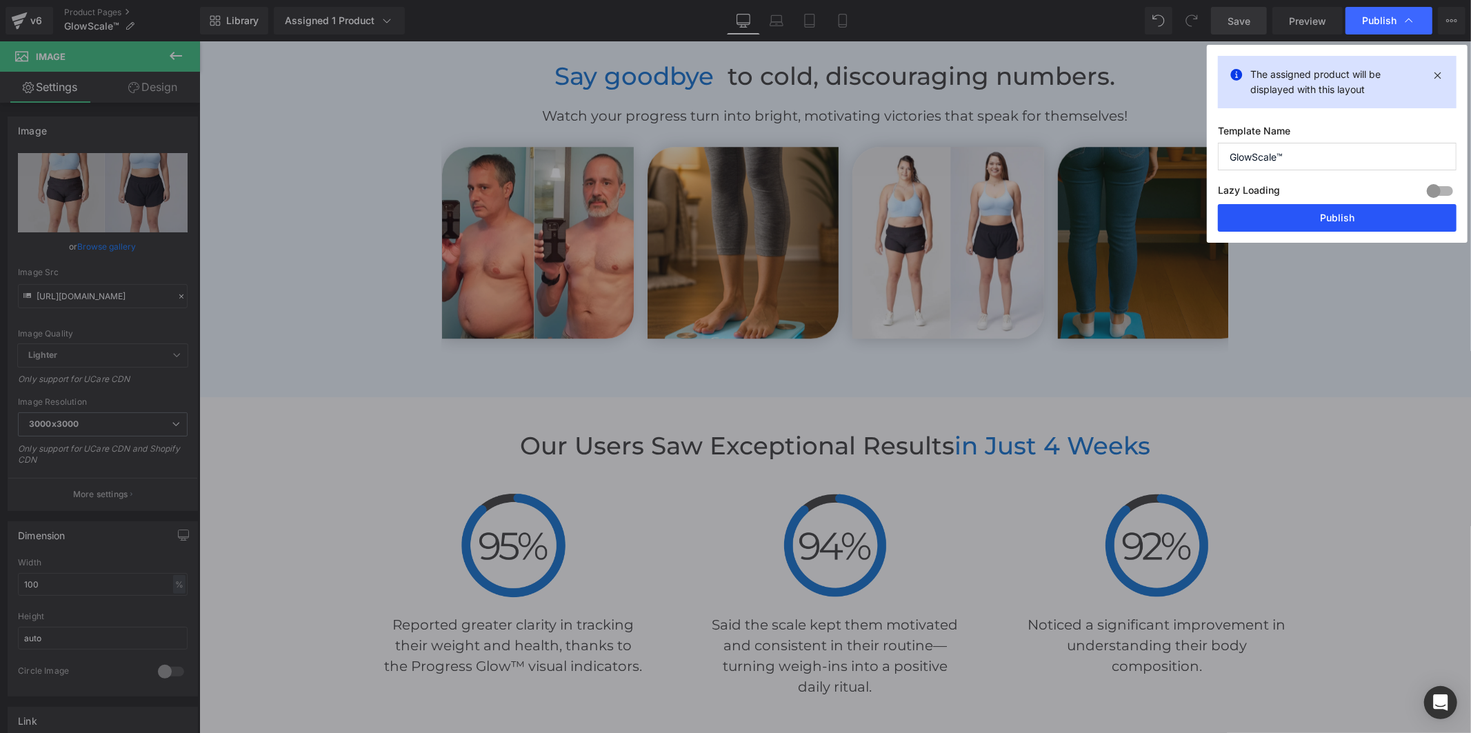
click at [1306, 208] on button "Publish" at bounding box center [1337, 218] width 239 height 28
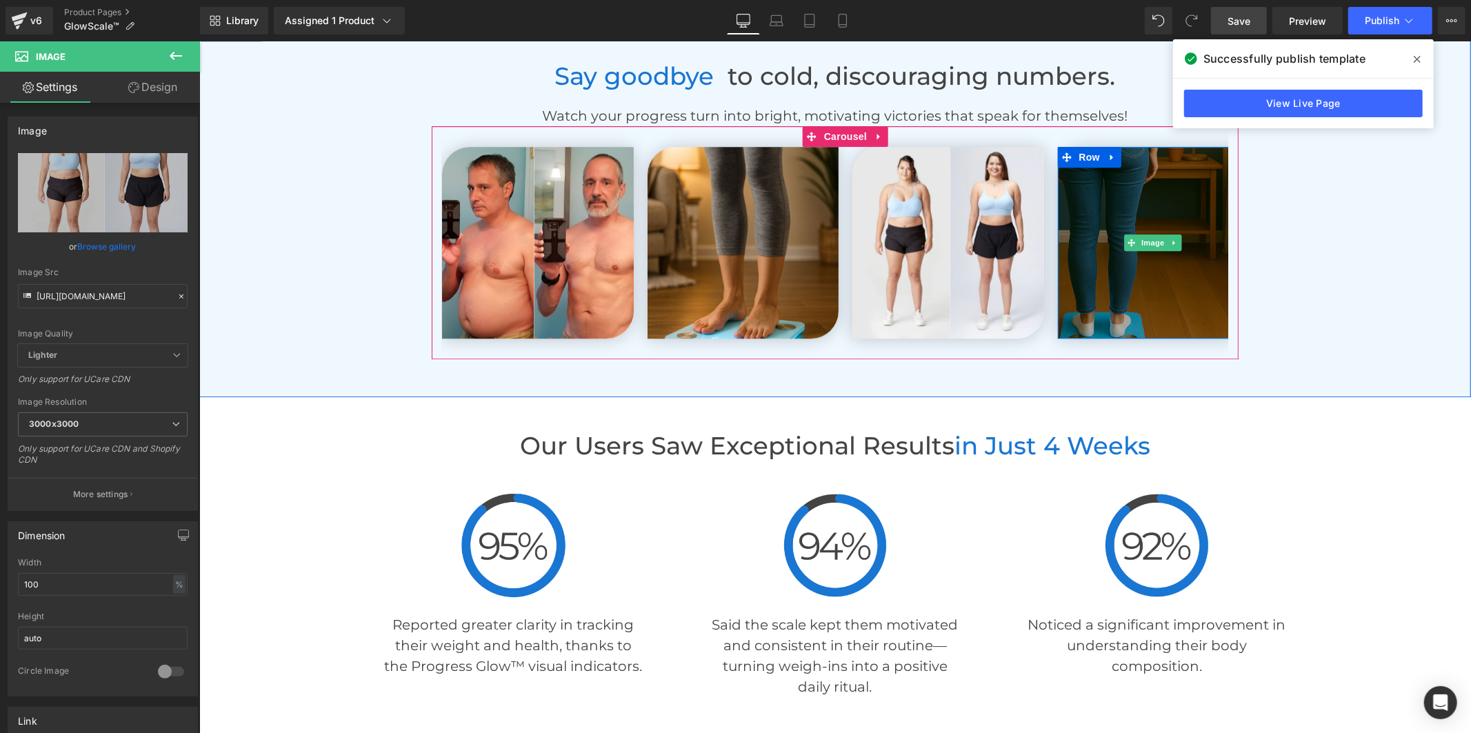
click at [1078, 198] on img at bounding box center [1153, 242] width 192 height 192
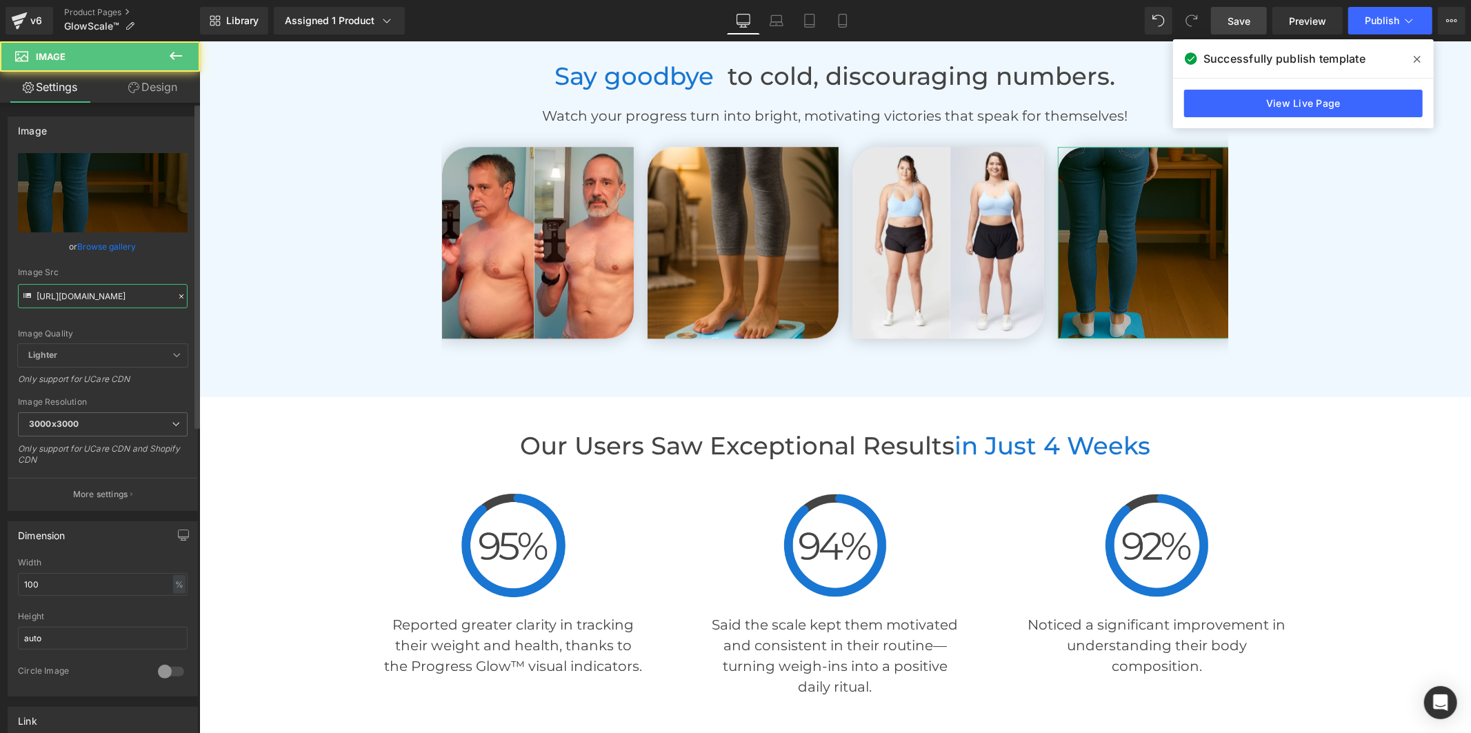
click at [127, 307] on input "[URL][DOMAIN_NAME]" at bounding box center [103, 296] width 170 height 24
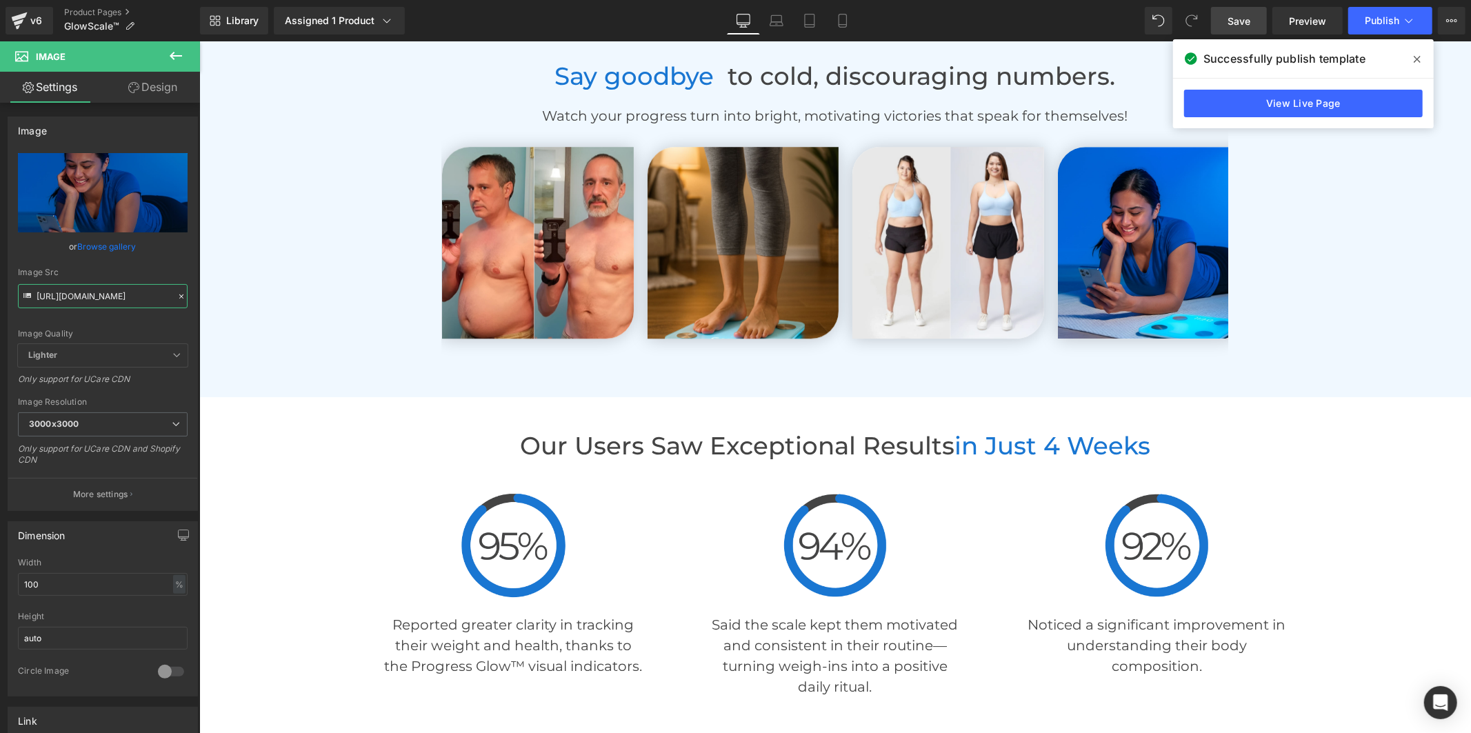
type input "[URL][DOMAIN_NAME]"
click at [1221, 22] on link "Save" at bounding box center [1239, 21] width 56 height 28
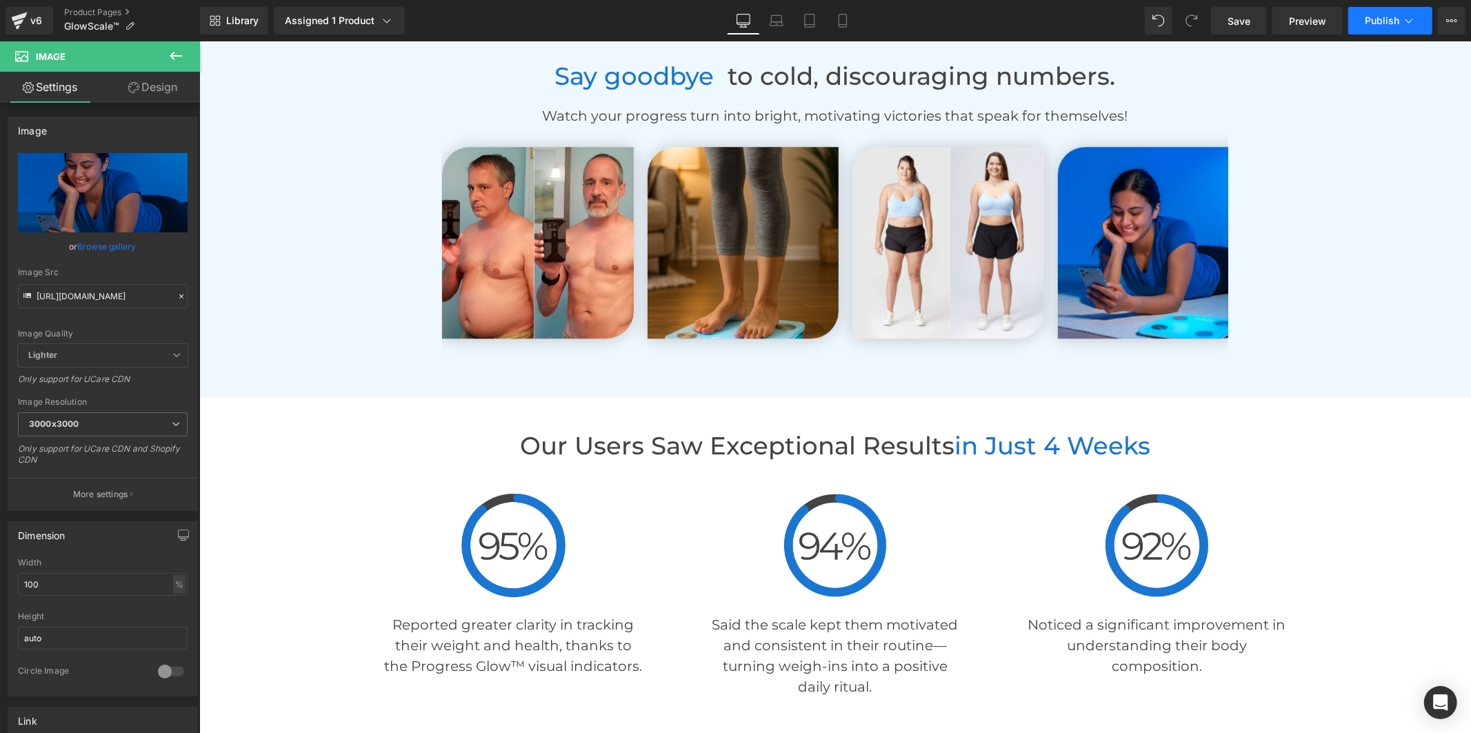
click at [1384, 18] on span "Publish" at bounding box center [1382, 20] width 34 height 11
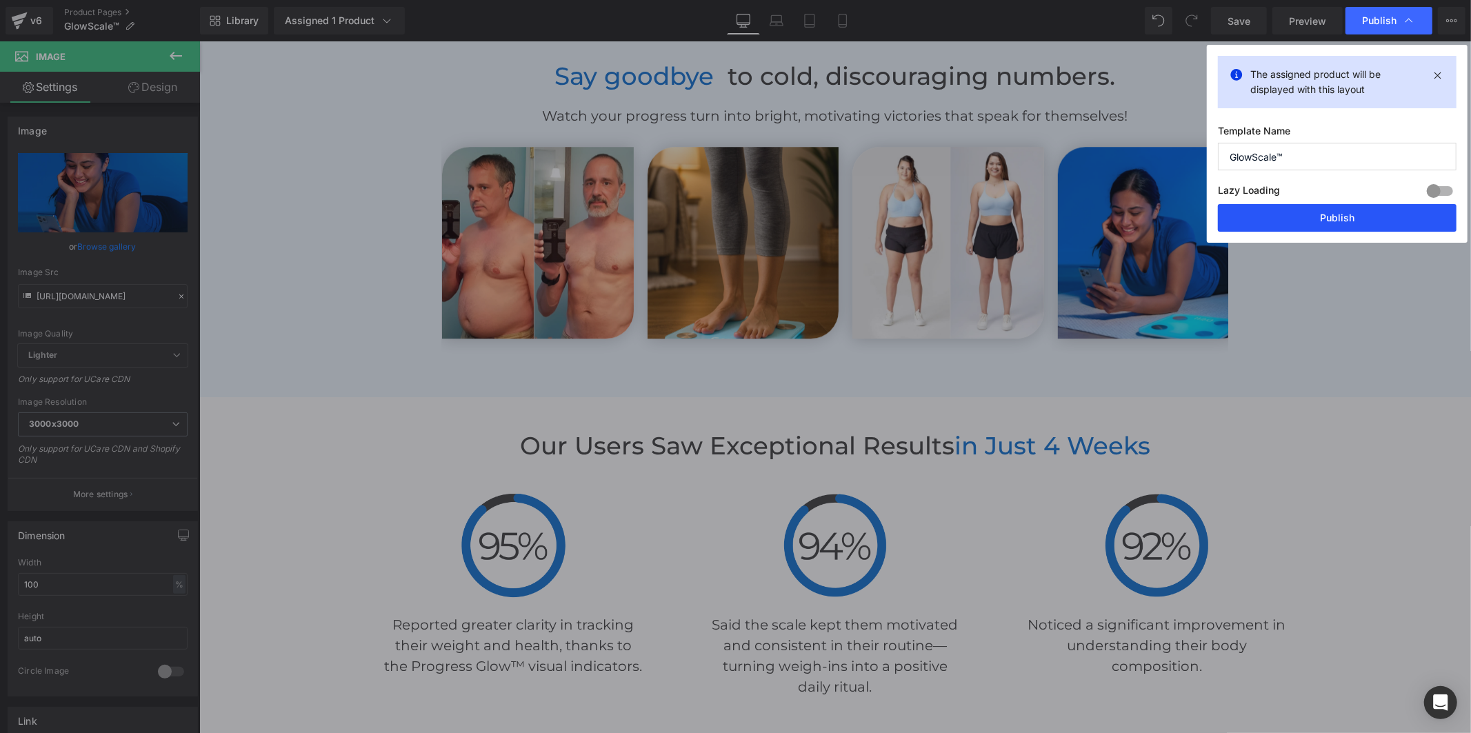
drag, startPoint x: 1294, startPoint y: 229, endPoint x: 1091, endPoint y: 185, distance: 207.5
click at [1294, 229] on button "Publish" at bounding box center [1337, 218] width 239 height 28
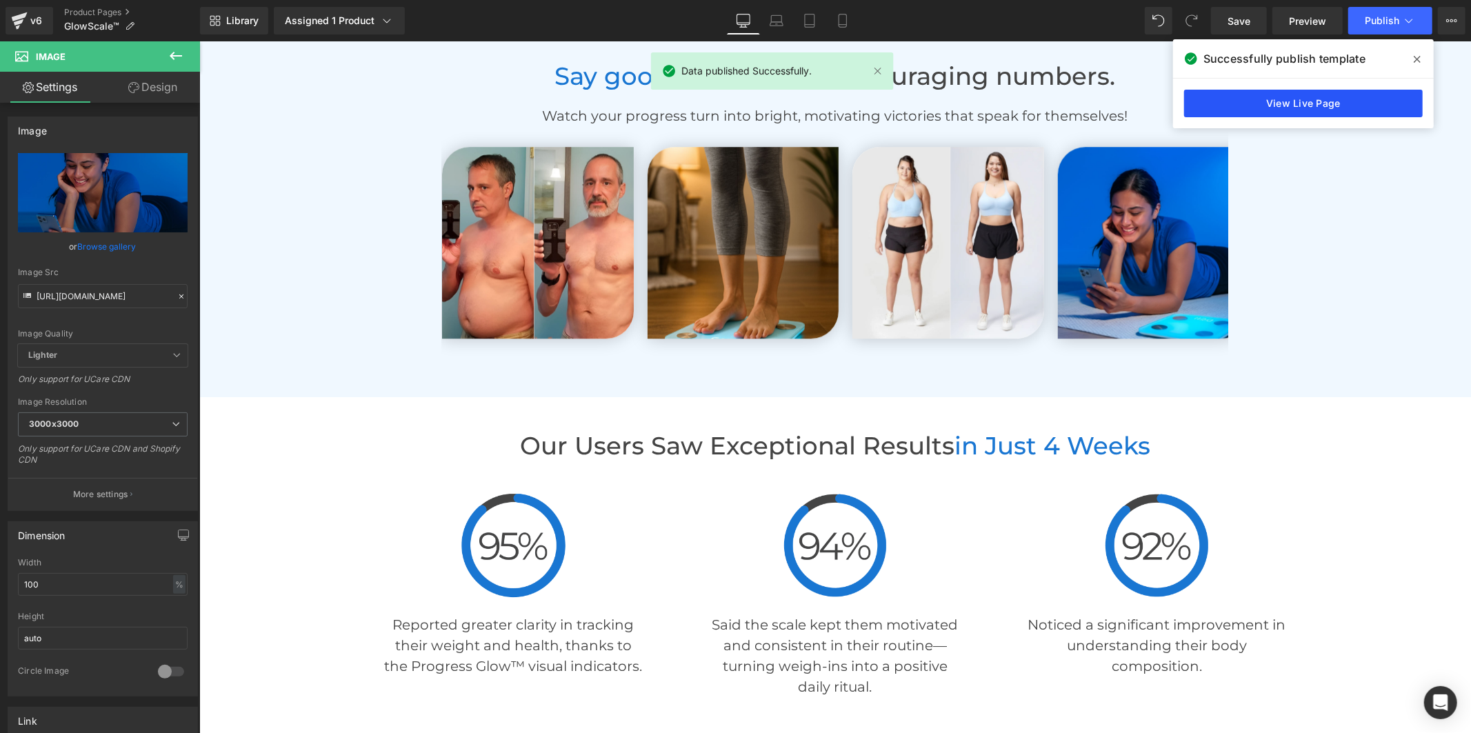
click at [1280, 99] on link "View Live Page" at bounding box center [1303, 104] width 239 height 28
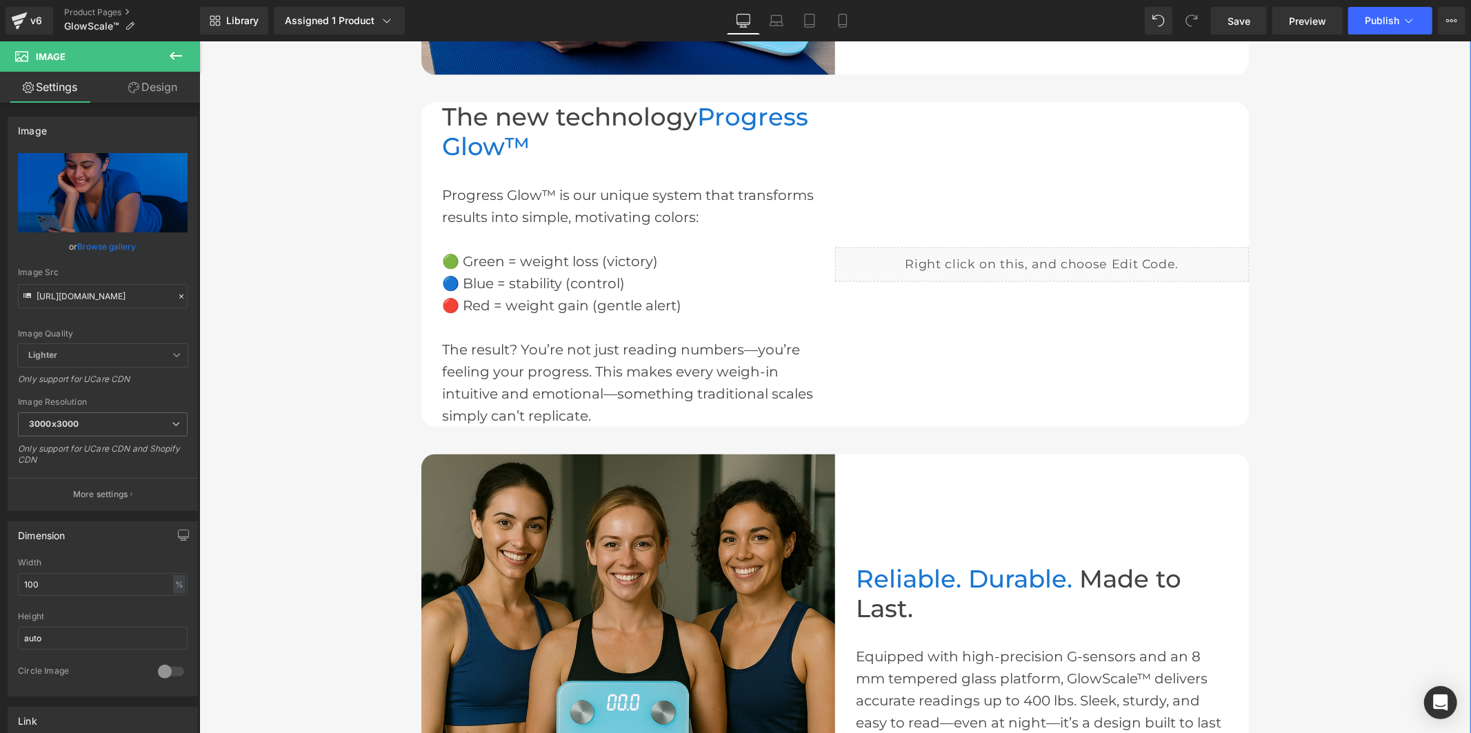
scroll to position [1762, 0]
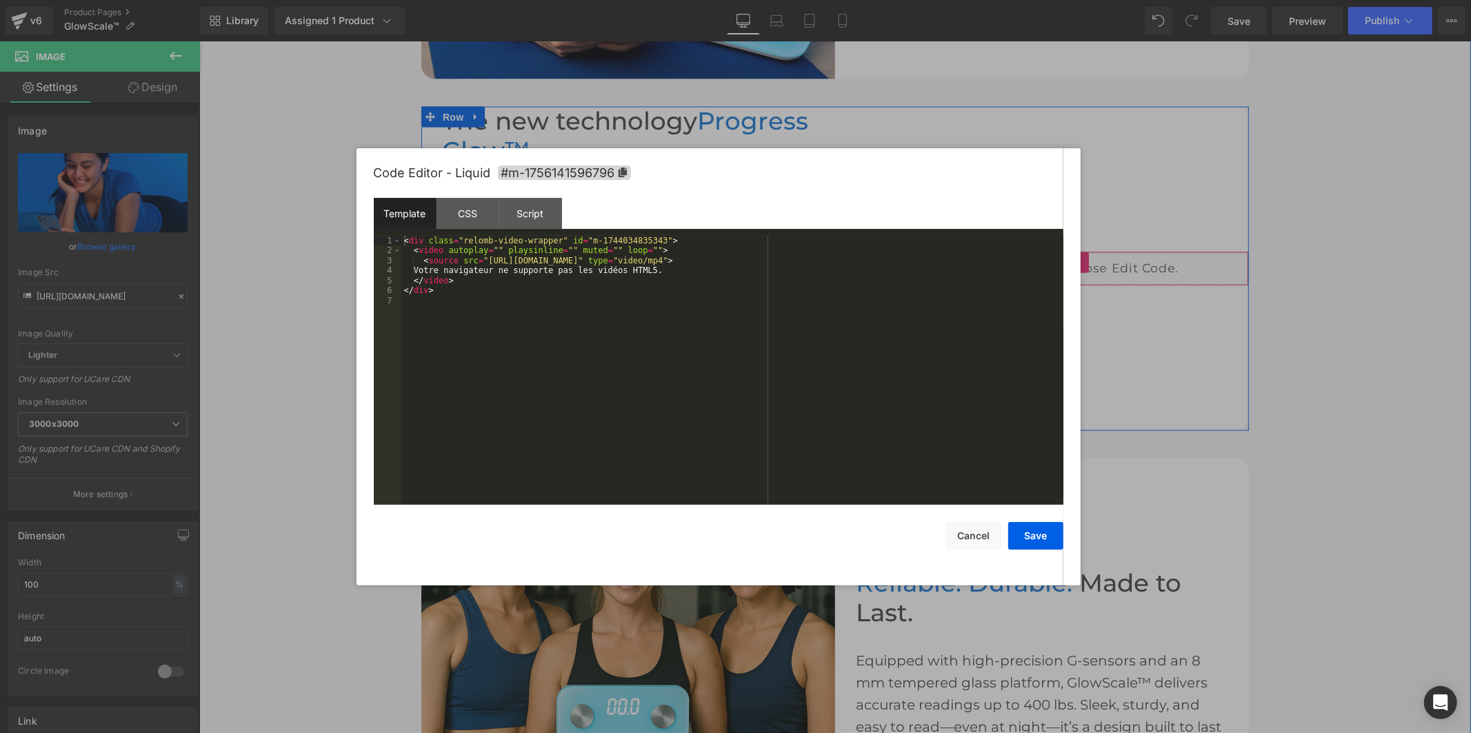
click at [1054, 263] on div "Liquid" at bounding box center [1041, 268] width 414 height 34
drag, startPoint x: 812, startPoint y: 260, endPoint x: 481, endPoint y: 262, distance: 330.3
click at [481, 262] on div "< div class = "relomb-video-wrapper" id = "m-1744034835343" > < video autoplay …" at bounding box center [732, 380] width 662 height 289
click at [1025, 545] on button "Save" at bounding box center [1035, 536] width 55 height 28
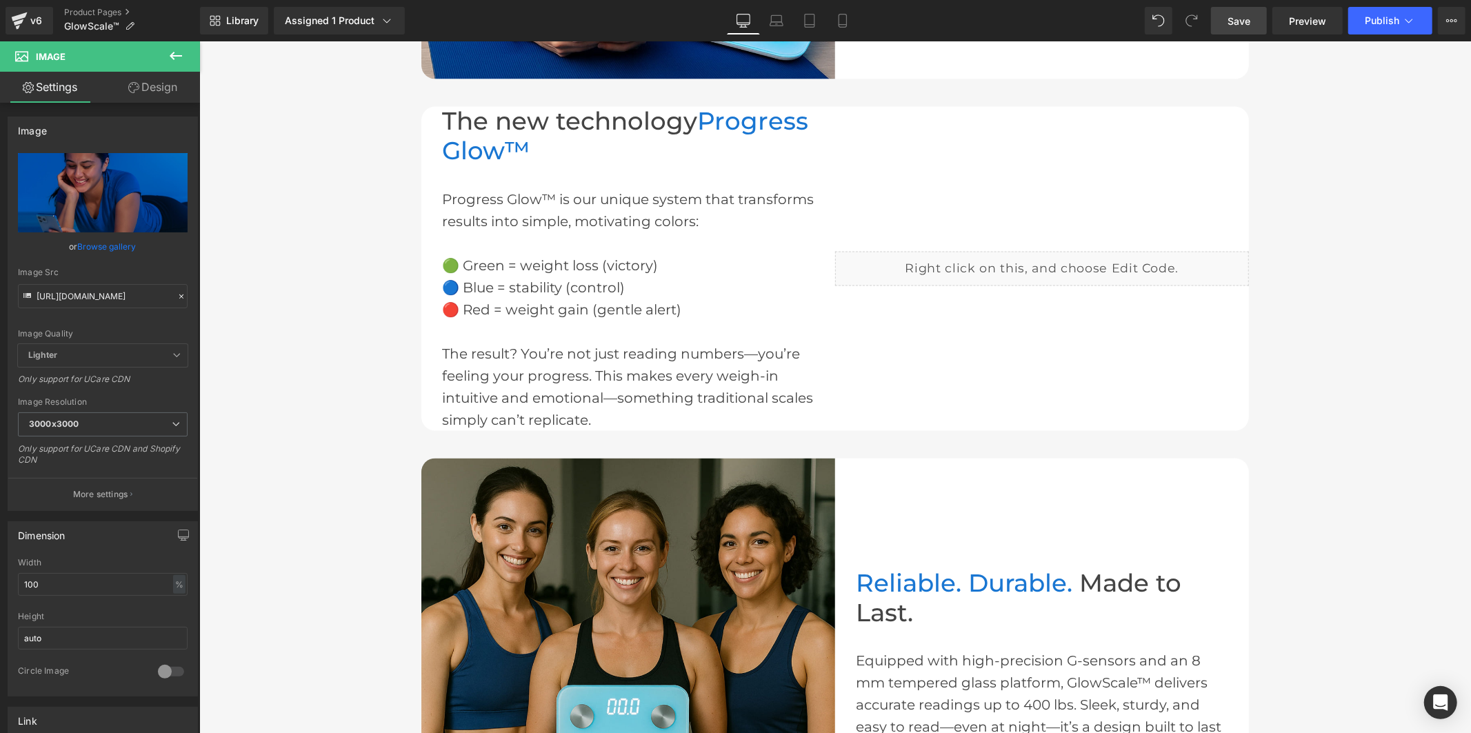
click at [1245, 24] on span "Save" at bounding box center [1238, 21] width 23 height 14
click at [1357, 17] on button "Publish" at bounding box center [1390, 21] width 84 height 28
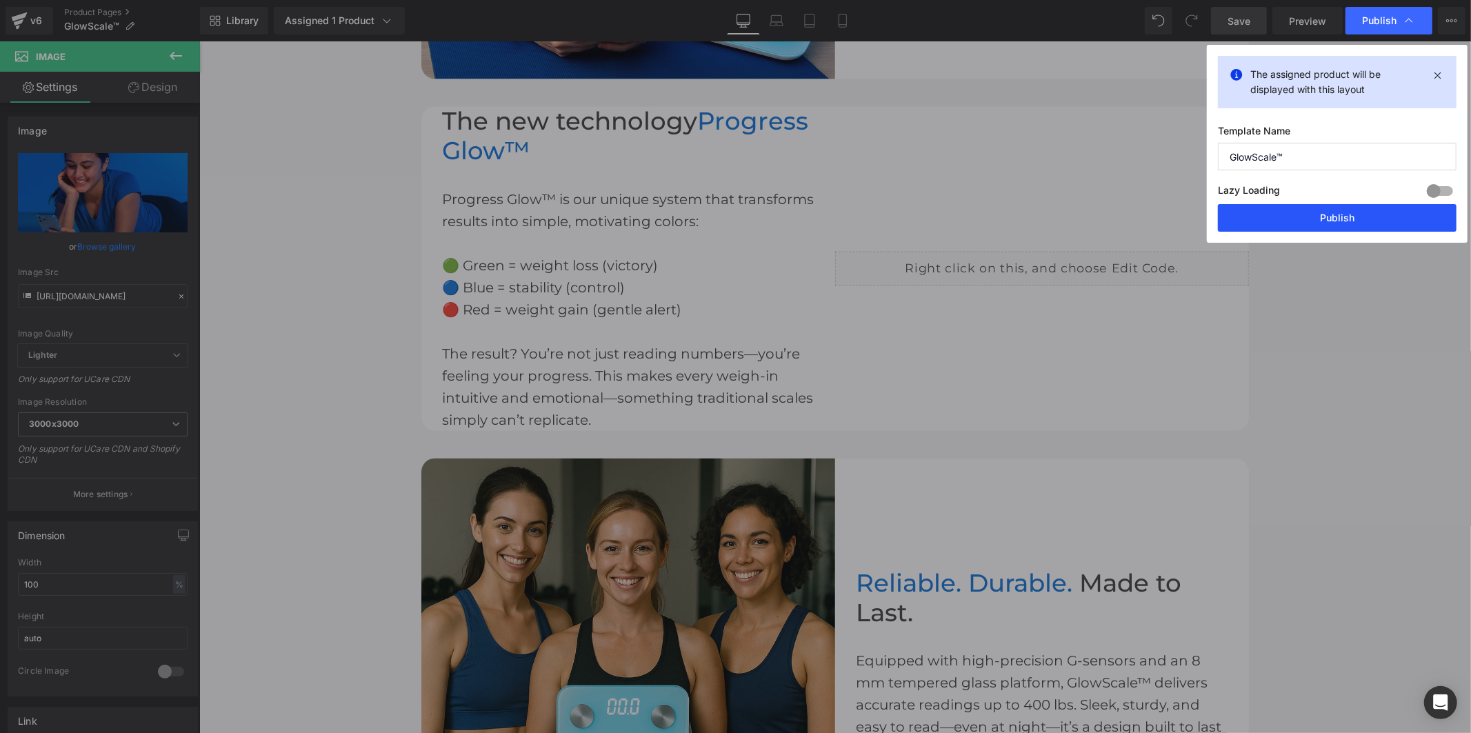
click at [1313, 212] on button "Publish" at bounding box center [1337, 218] width 239 height 28
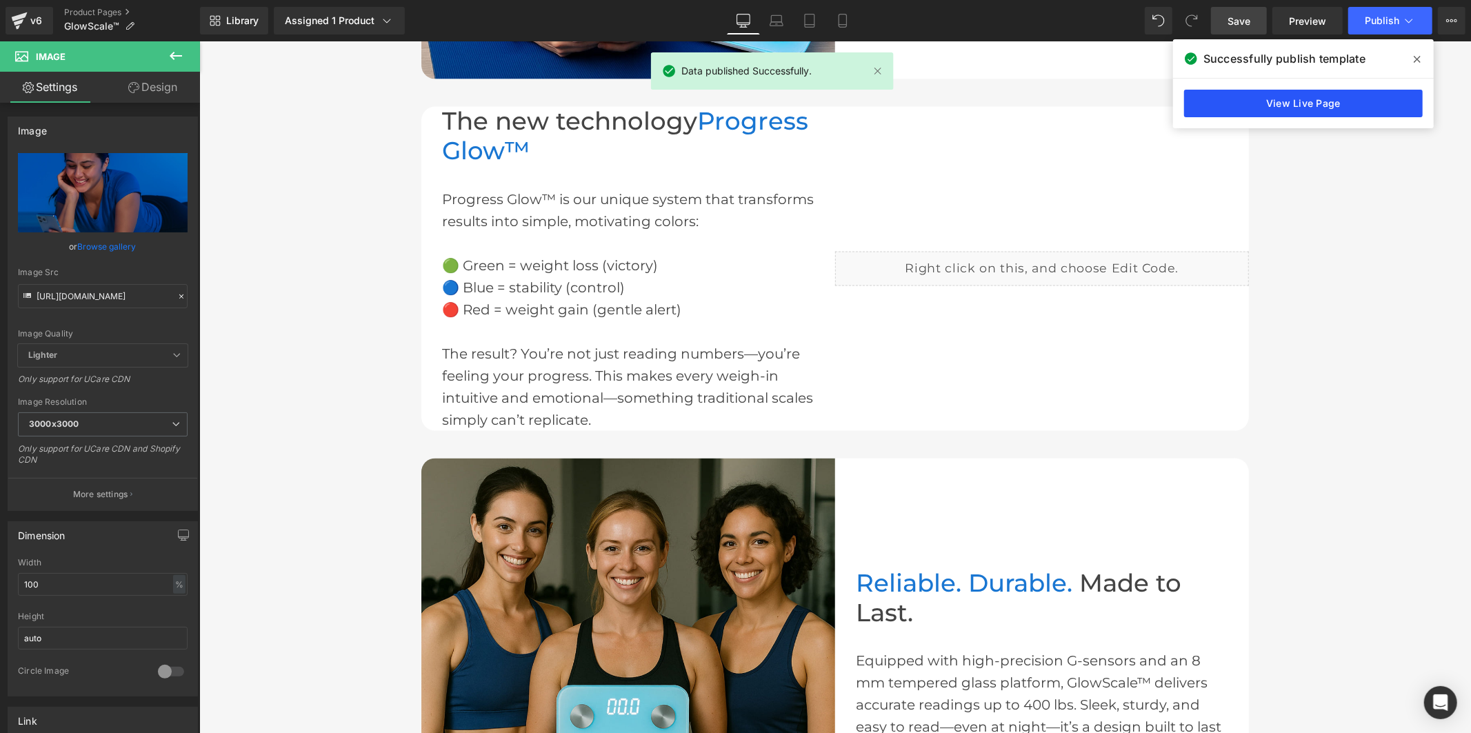
click at [1319, 98] on link "View Live Page" at bounding box center [1303, 104] width 239 height 28
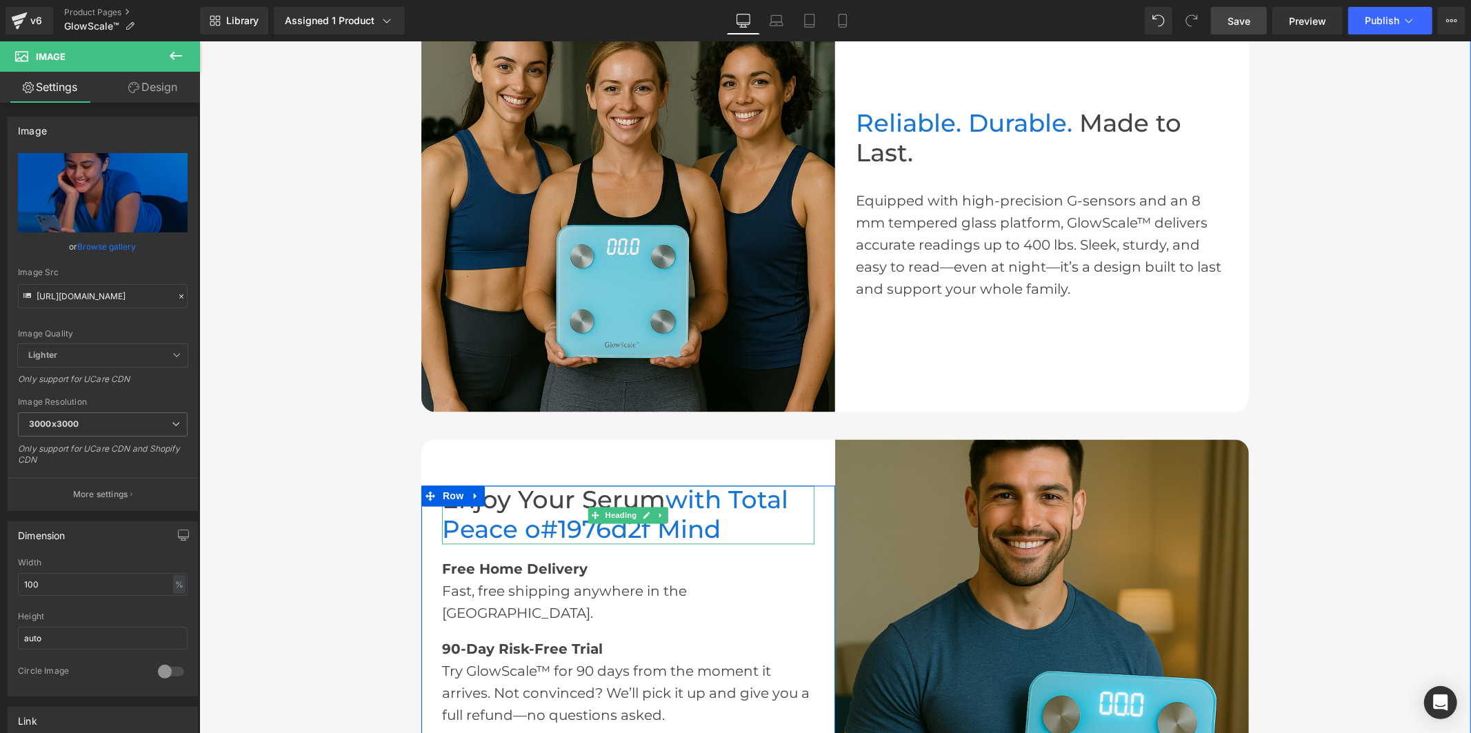
scroll to position [2298, 0]
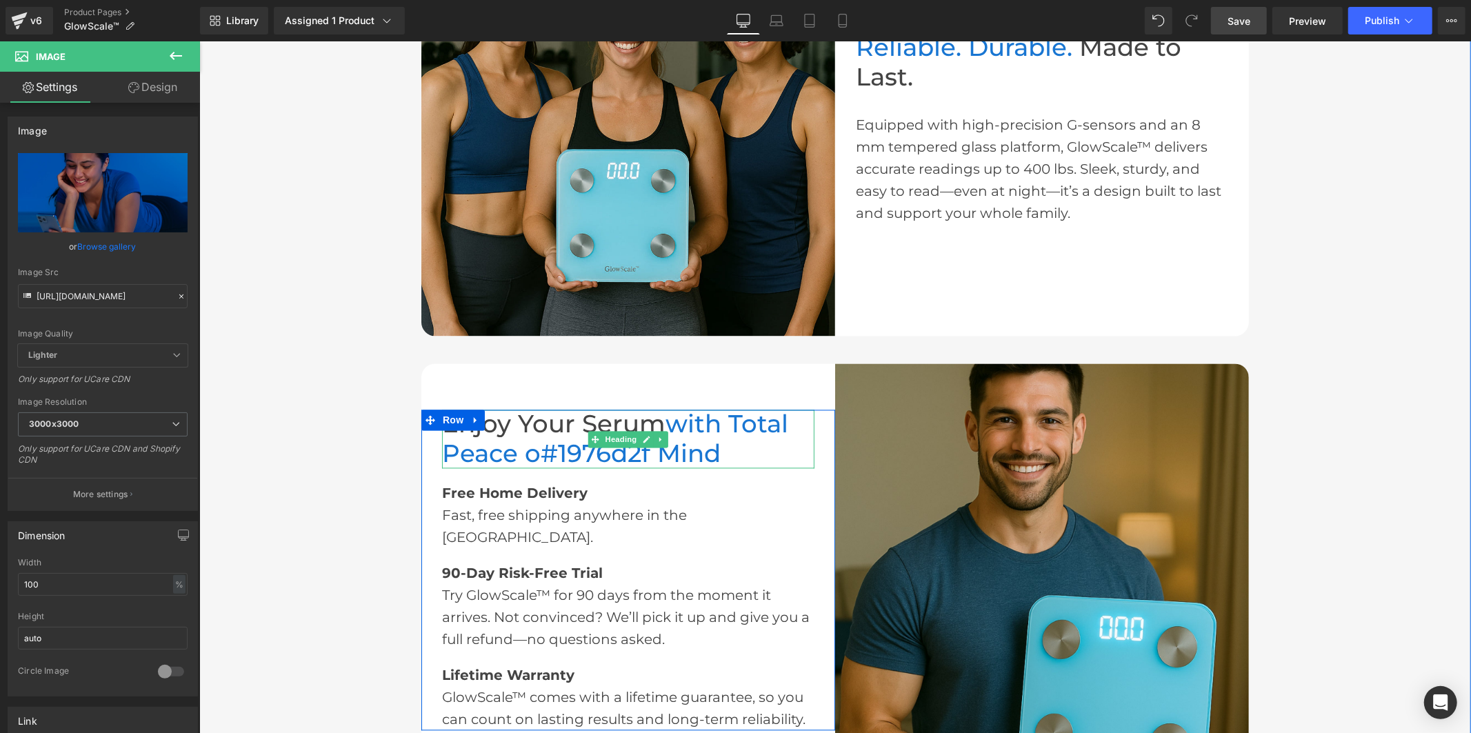
click at [634, 463] on font "#1976d2" at bounding box center [590, 453] width 101 height 30
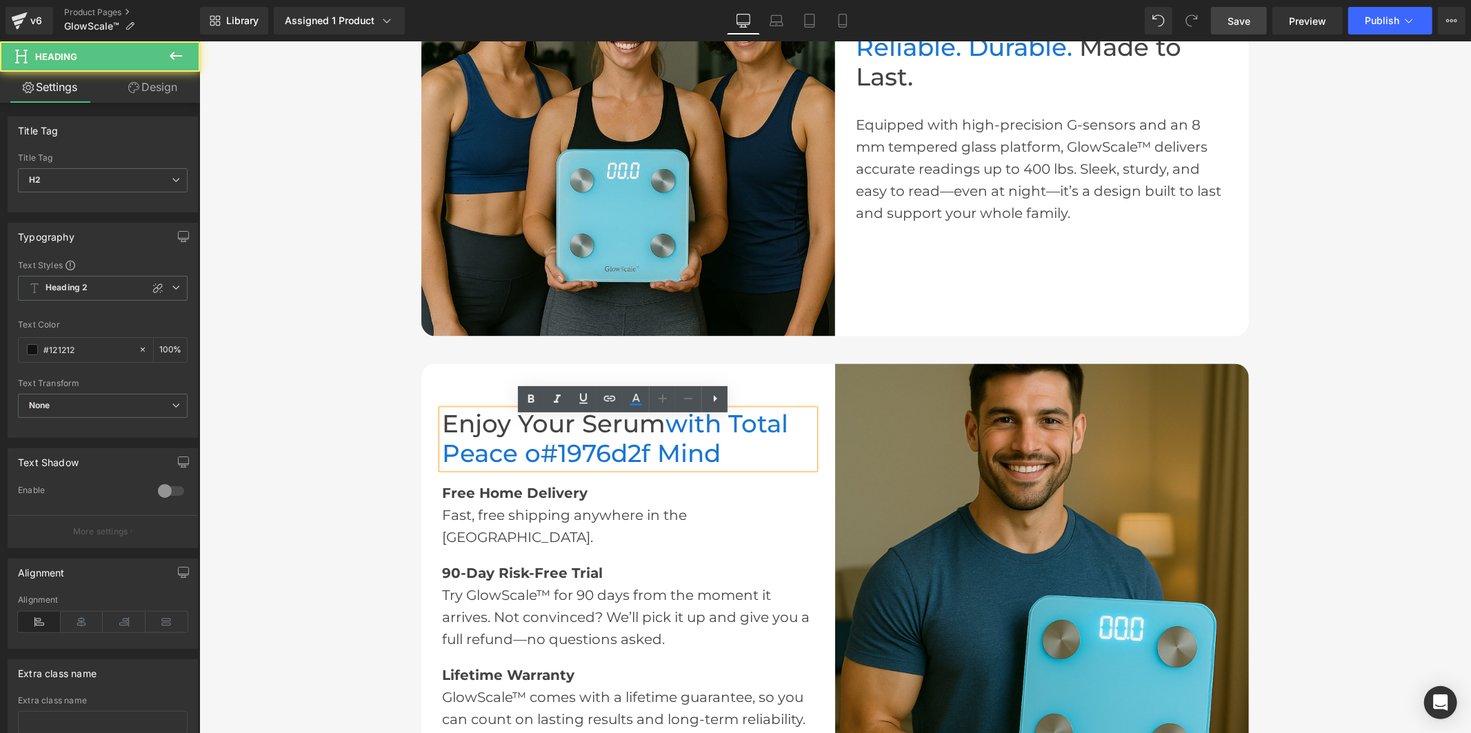
drag, startPoint x: 660, startPoint y: 459, endPoint x: 579, endPoint y: 463, distance: 80.8
click at [579, 463] on h2 "Enjoy Your Serum with Total Peace o #1976d2 f Mind" at bounding box center [627, 438] width 372 height 59
click at [610, 461] on font "#1976d2" at bounding box center [590, 453] width 101 height 30
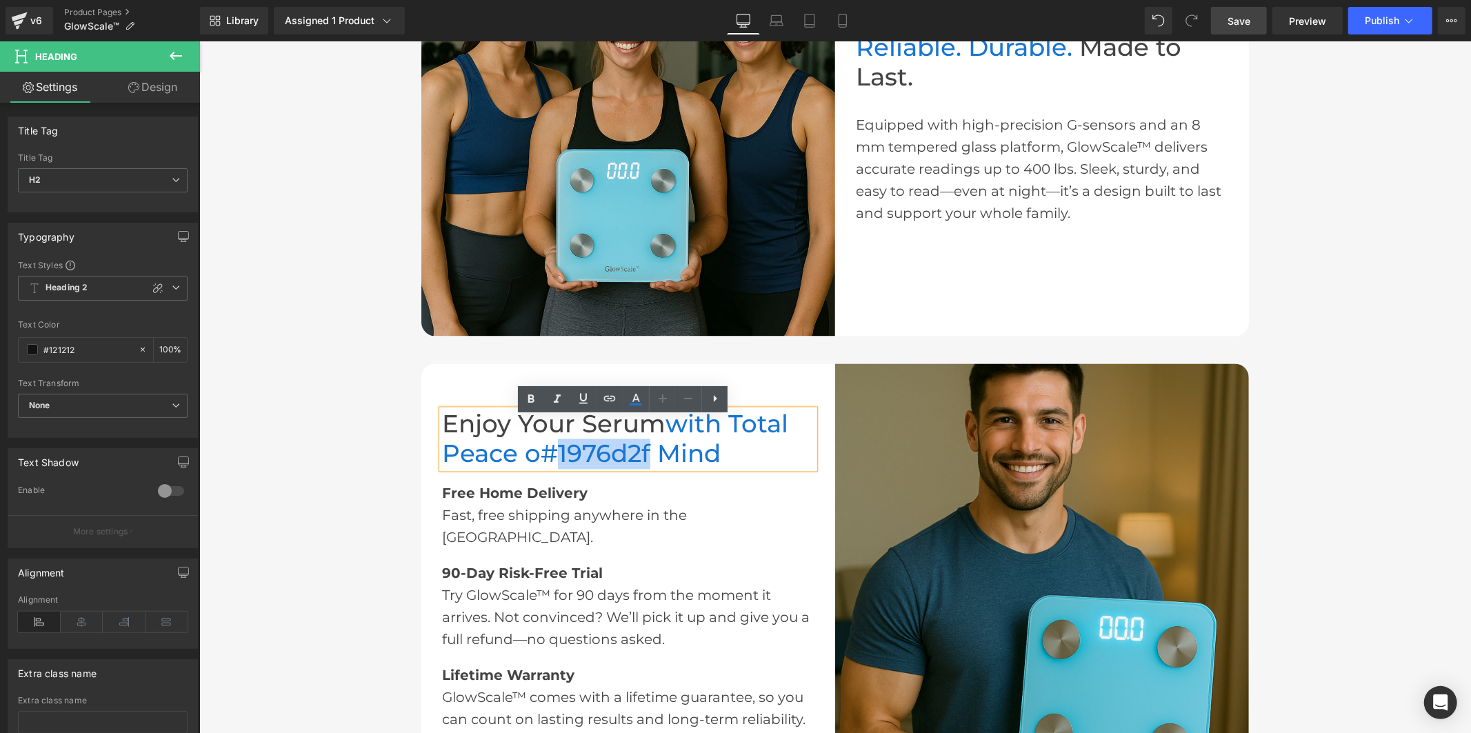
drag, startPoint x: 658, startPoint y: 457, endPoint x: 545, endPoint y: 465, distance: 112.7
click at [545, 465] on h2 "Enjoy Your Serum with Total Peace o #1976d2 f Mind" at bounding box center [627, 438] width 372 height 59
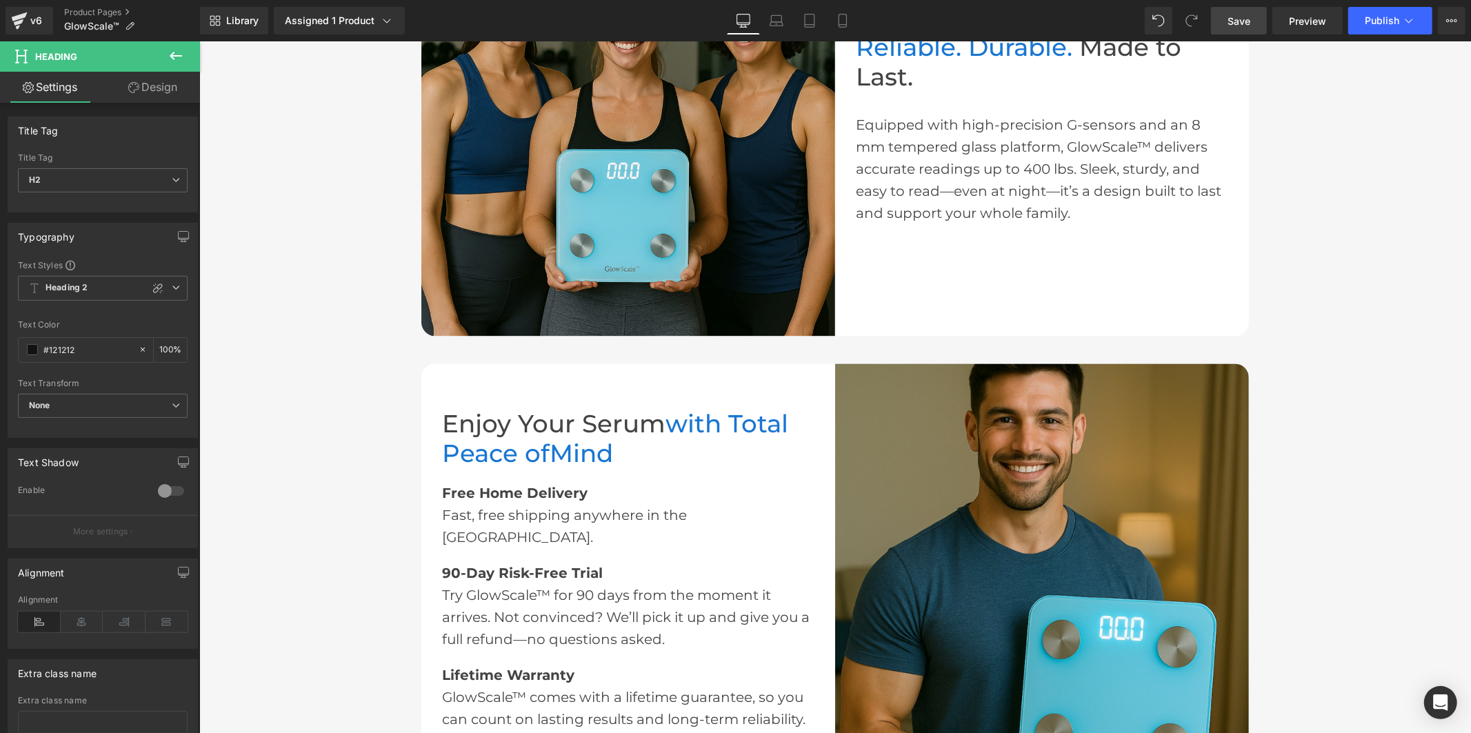
click at [1243, 22] on span "Save" at bounding box center [1238, 21] width 23 height 14
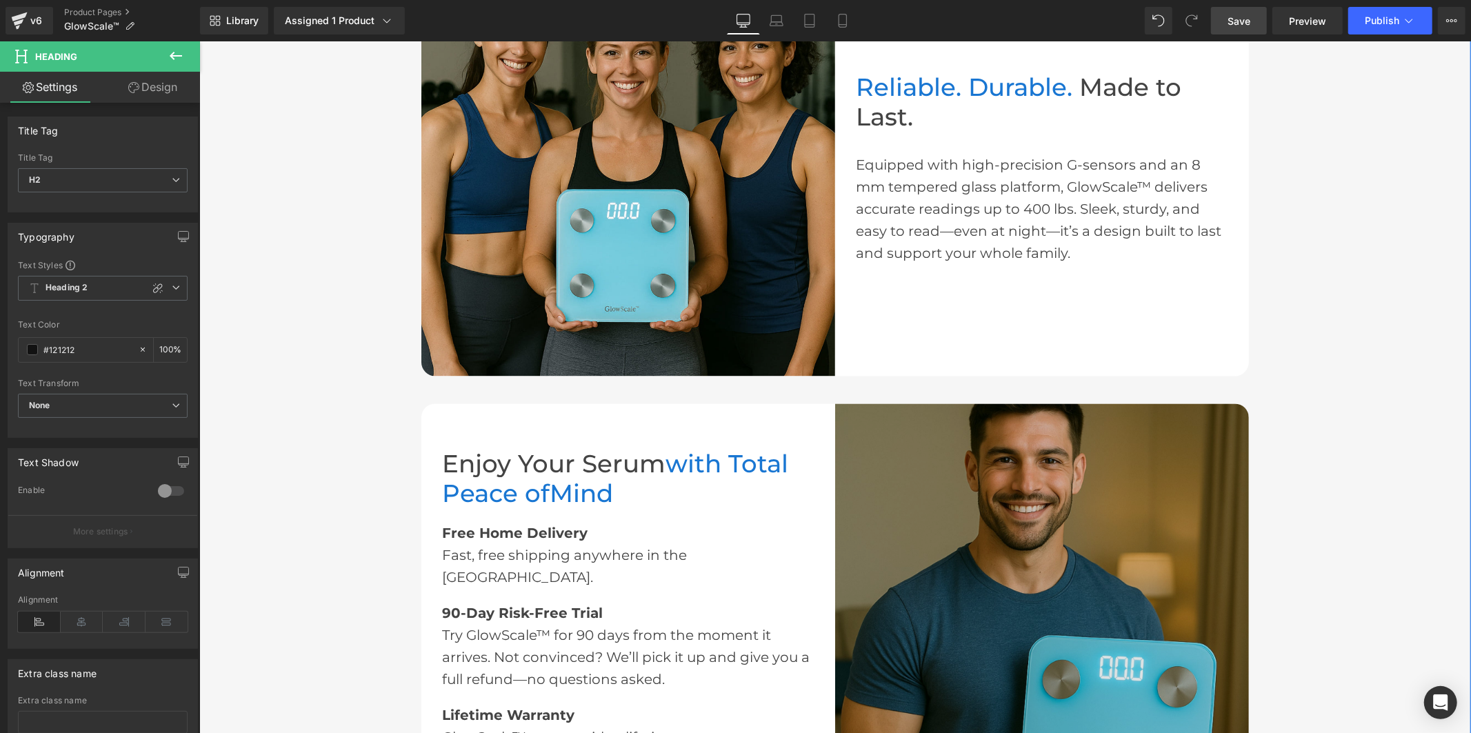
scroll to position [2375, 0]
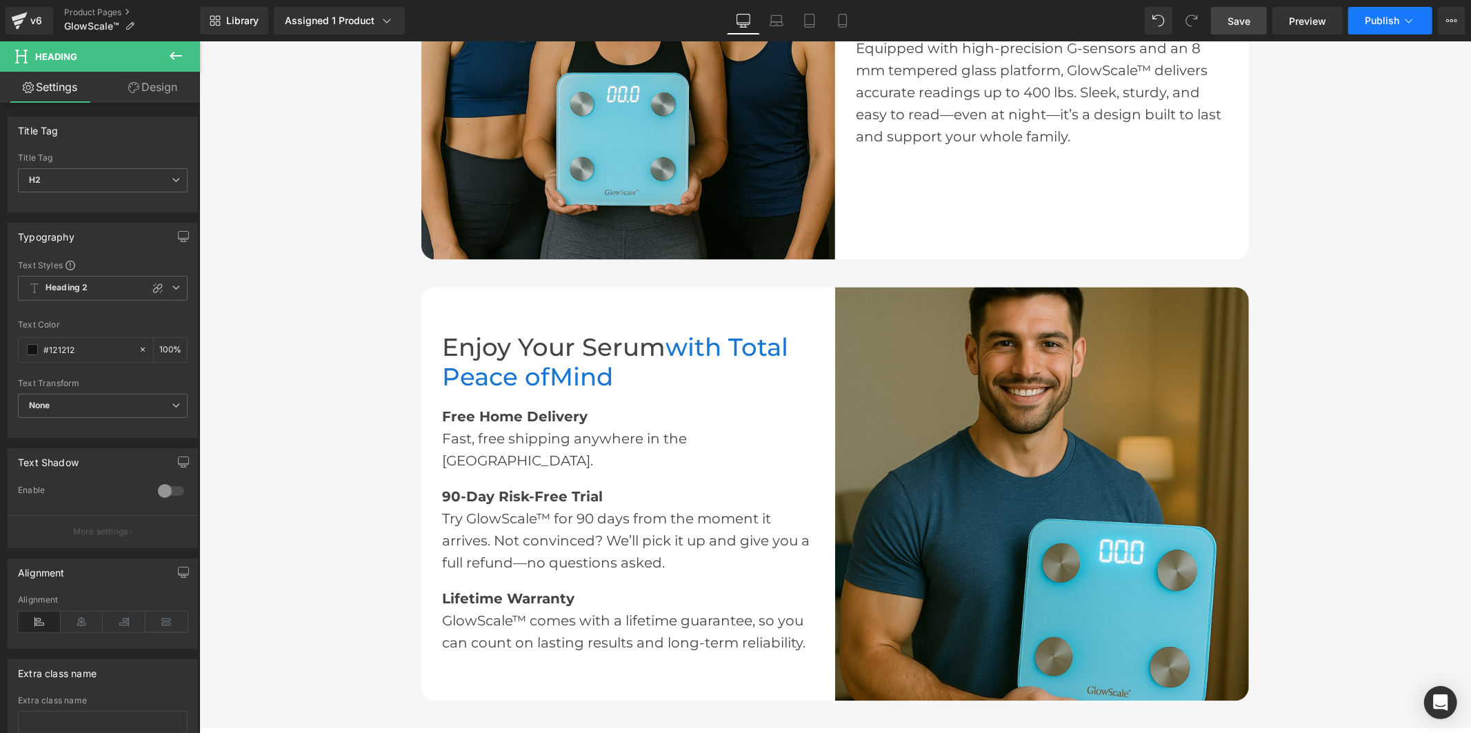
click at [1367, 15] on span "Publish" at bounding box center [1382, 20] width 34 height 11
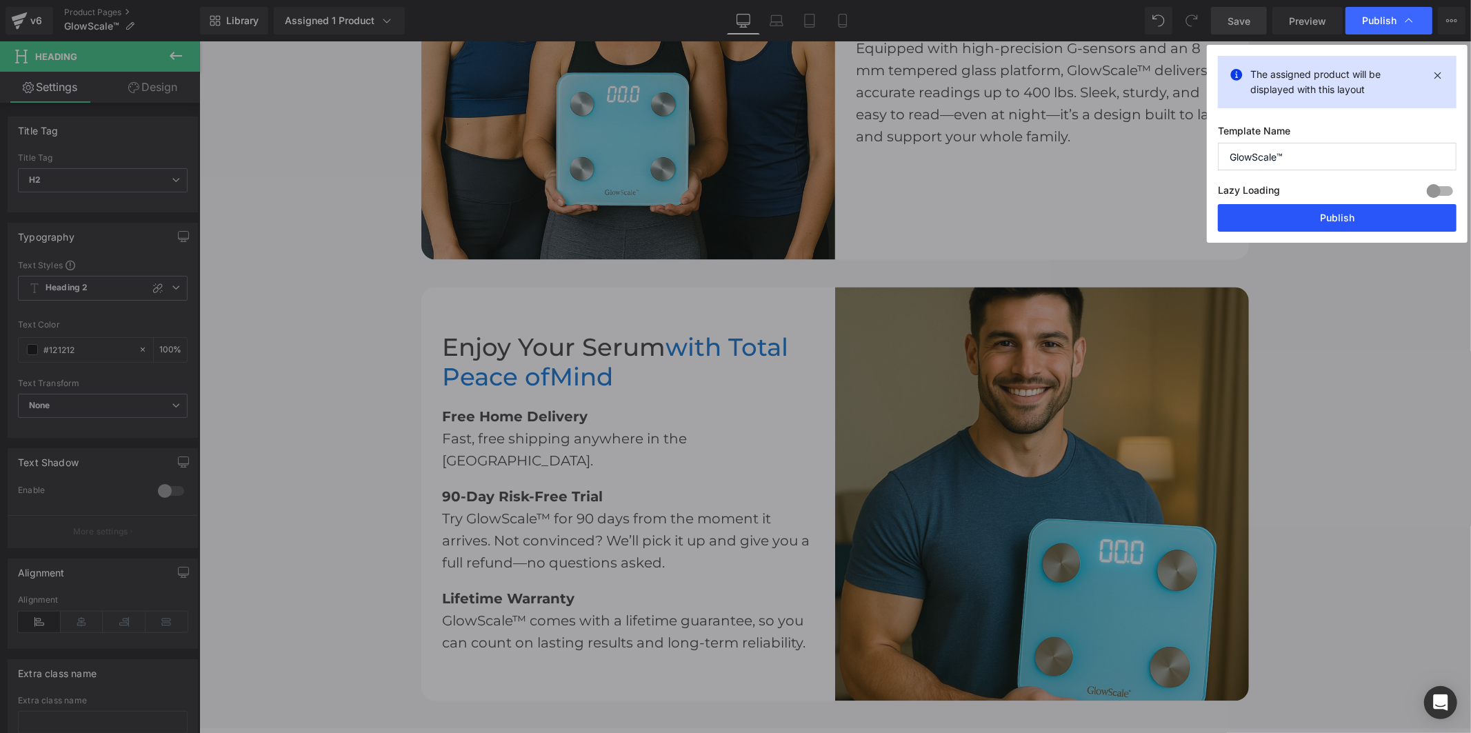
click at [1338, 215] on button "Publish" at bounding box center [1337, 218] width 239 height 28
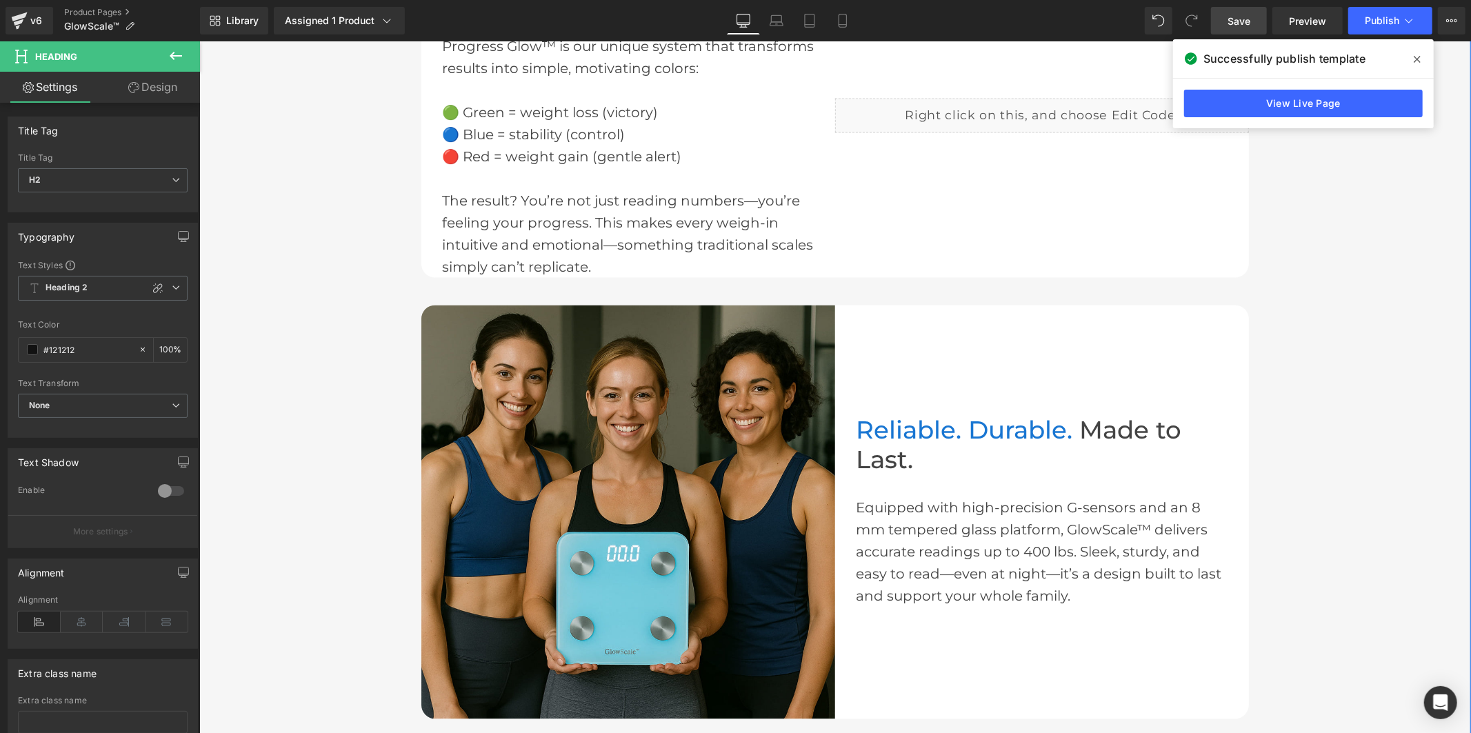
scroll to position [1609, 0]
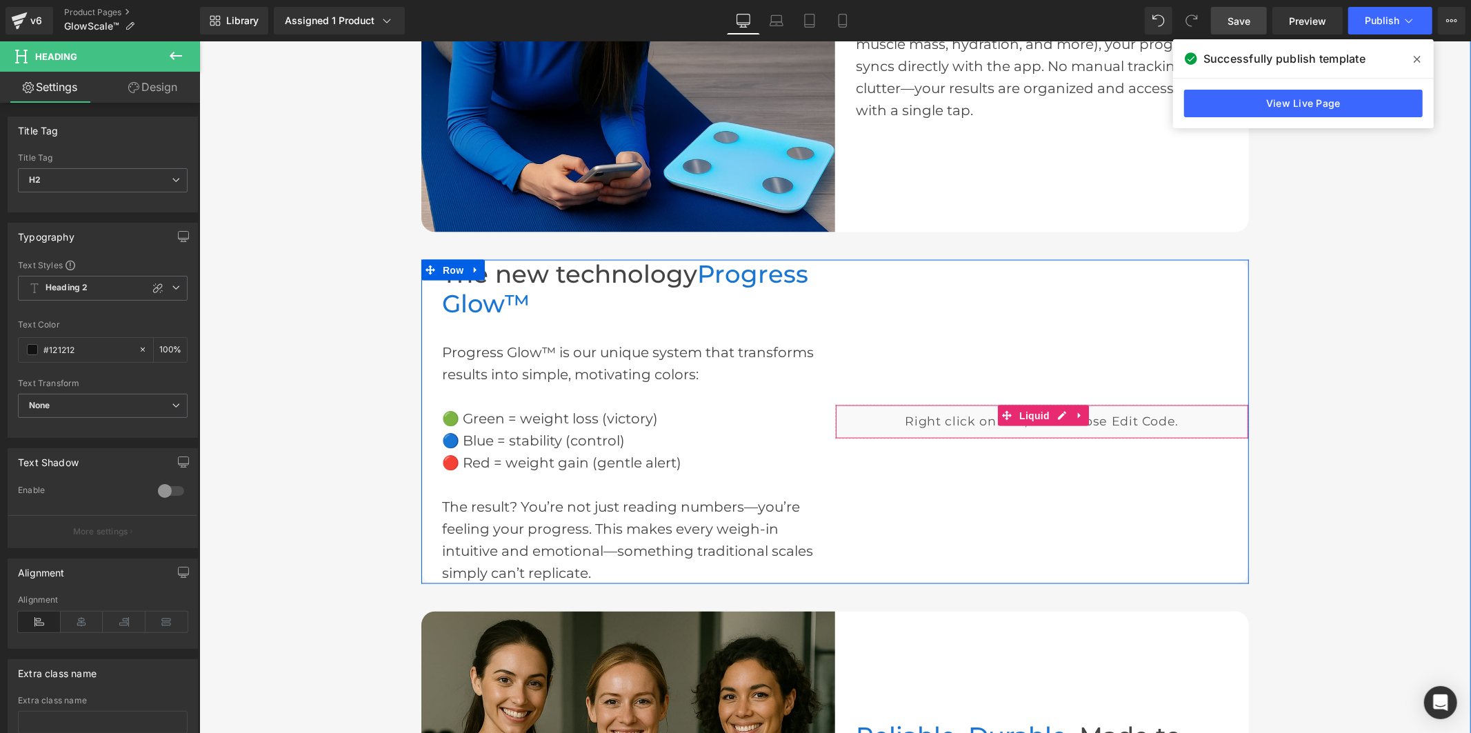
click at [1058, 410] on div "Liquid" at bounding box center [1041, 421] width 414 height 34
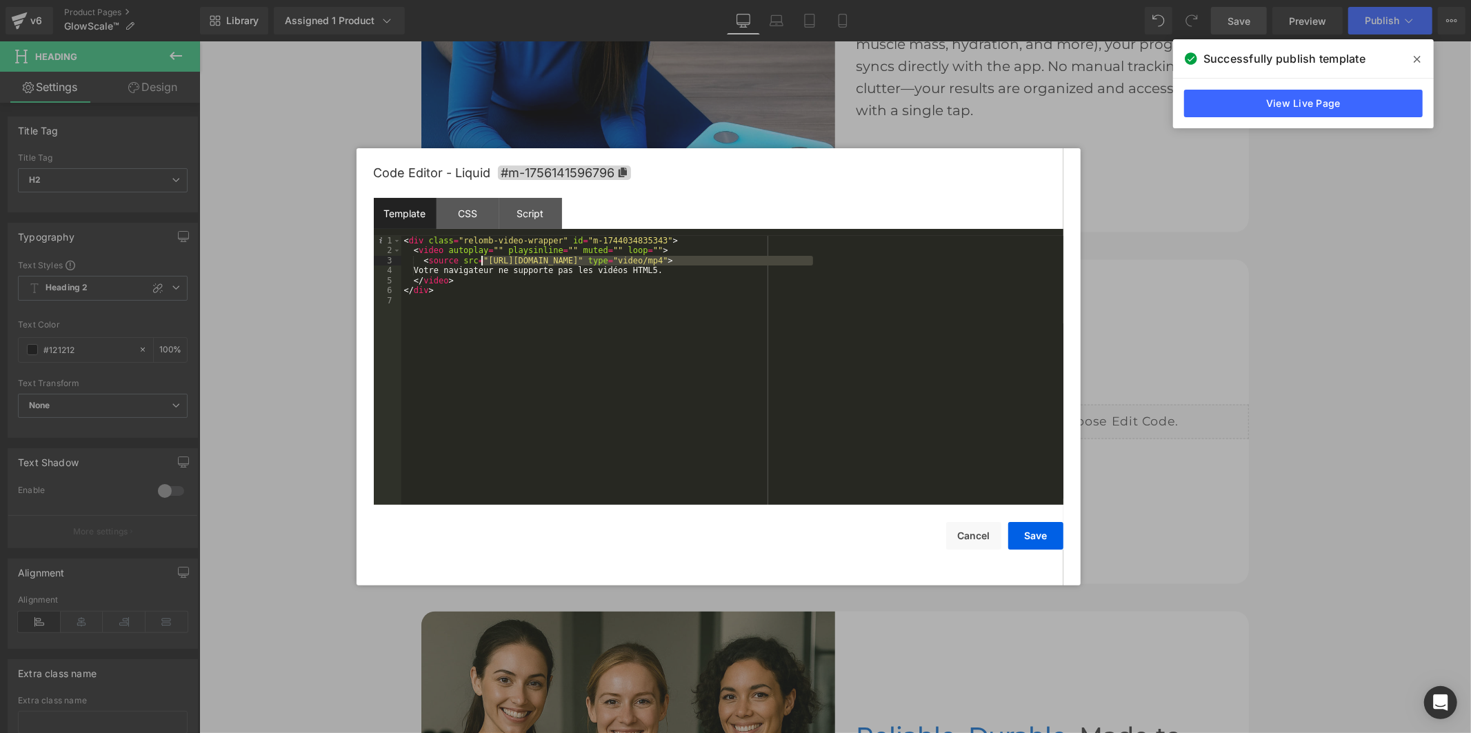
drag, startPoint x: 814, startPoint y: 263, endPoint x: 502, endPoint y: 268, distance: 311.7
click at [480, 262] on div "< div class = "relomb-video-wrapper" id = "m-1744034835343" > < video autoplay …" at bounding box center [732, 380] width 662 height 289
click at [1016, 541] on button "Save" at bounding box center [1035, 536] width 55 height 28
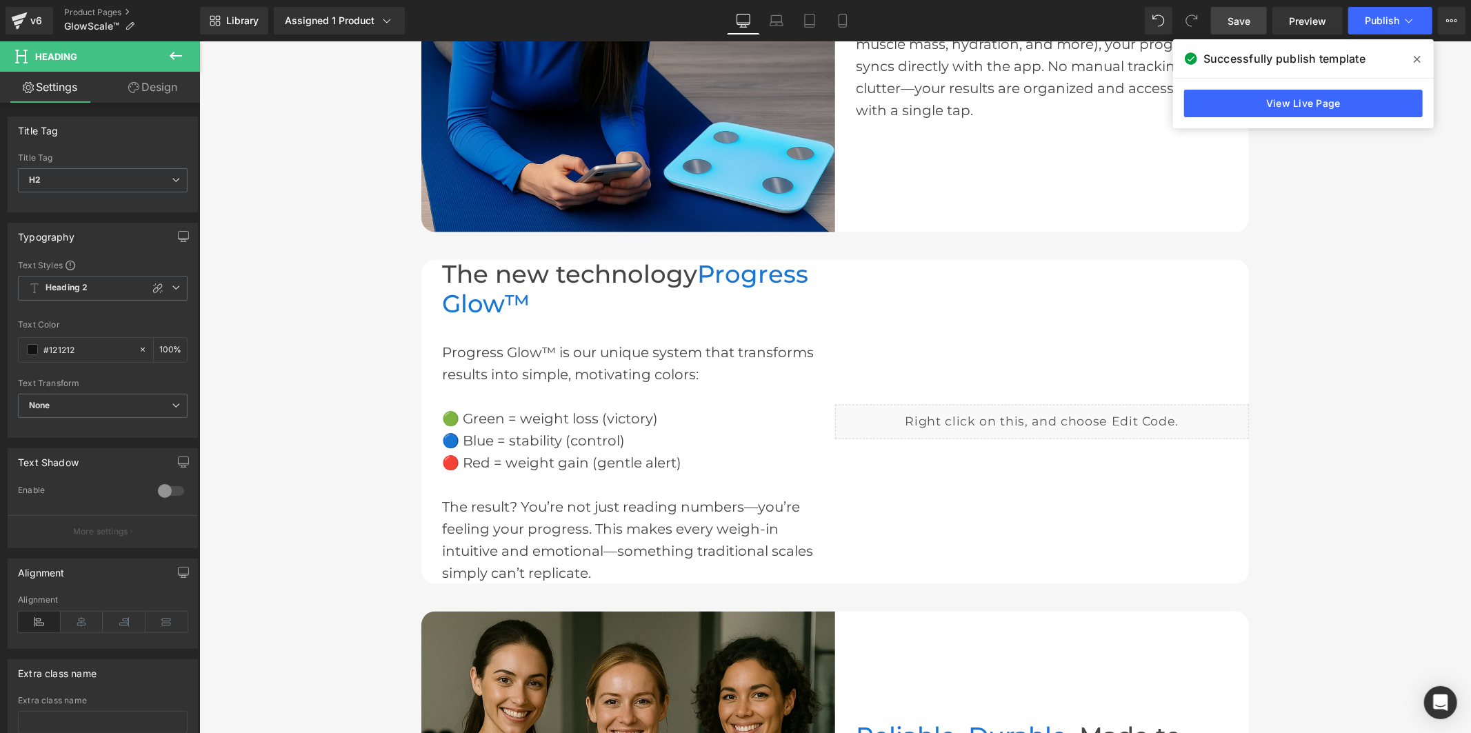
click at [1226, 25] on link "Save" at bounding box center [1239, 21] width 56 height 28
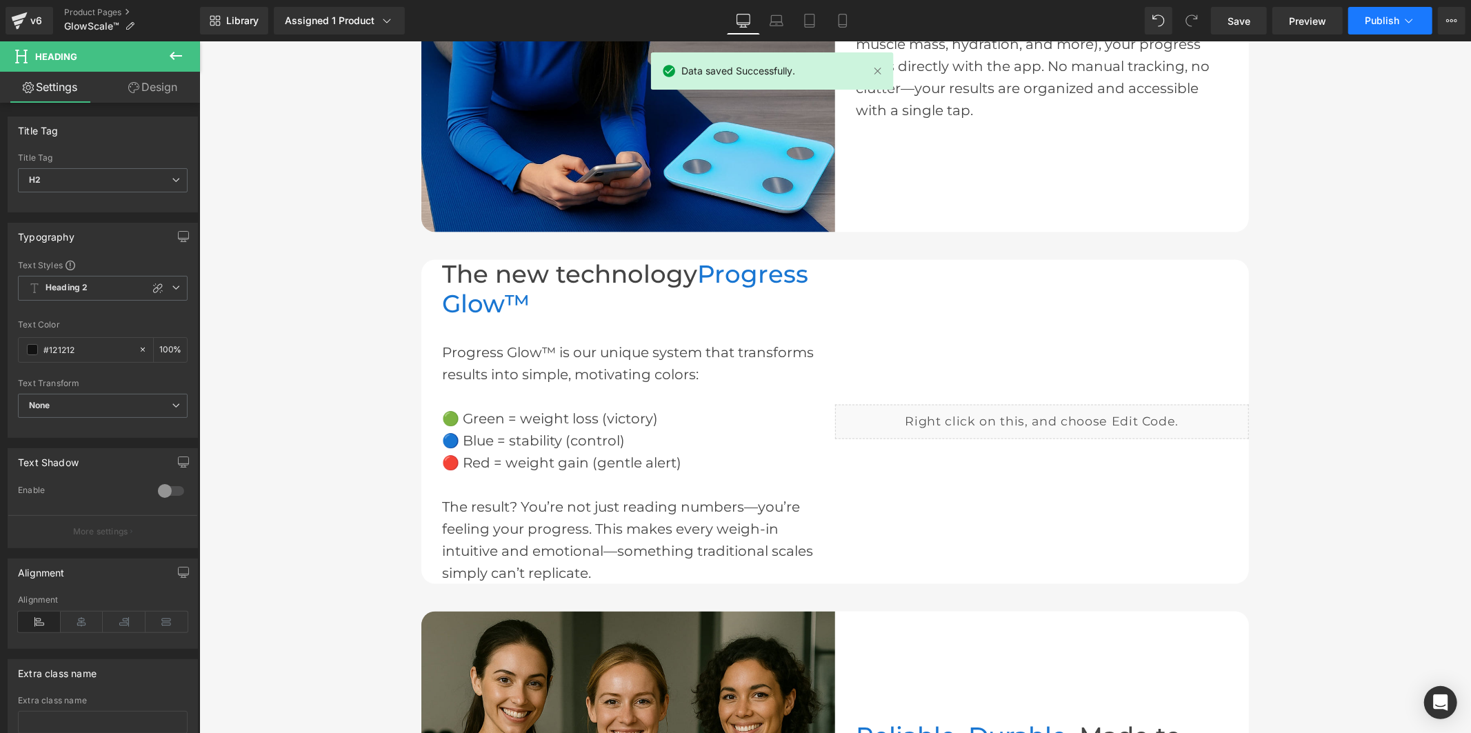
click at [1368, 15] on span "Publish" at bounding box center [1382, 20] width 34 height 11
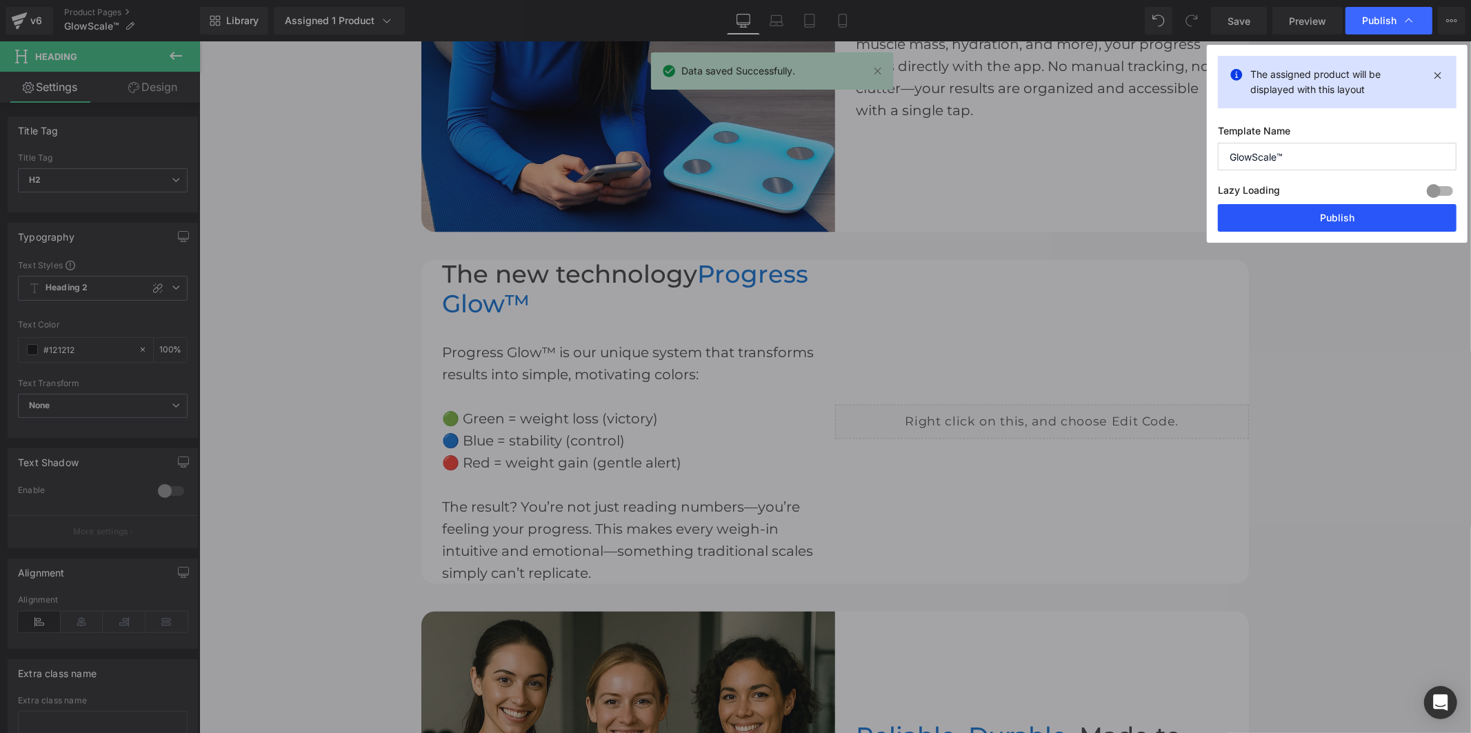
drag, startPoint x: 1334, startPoint y: 212, endPoint x: 883, endPoint y: 382, distance: 482.1
click at [1334, 212] on button "Publish" at bounding box center [1337, 218] width 239 height 28
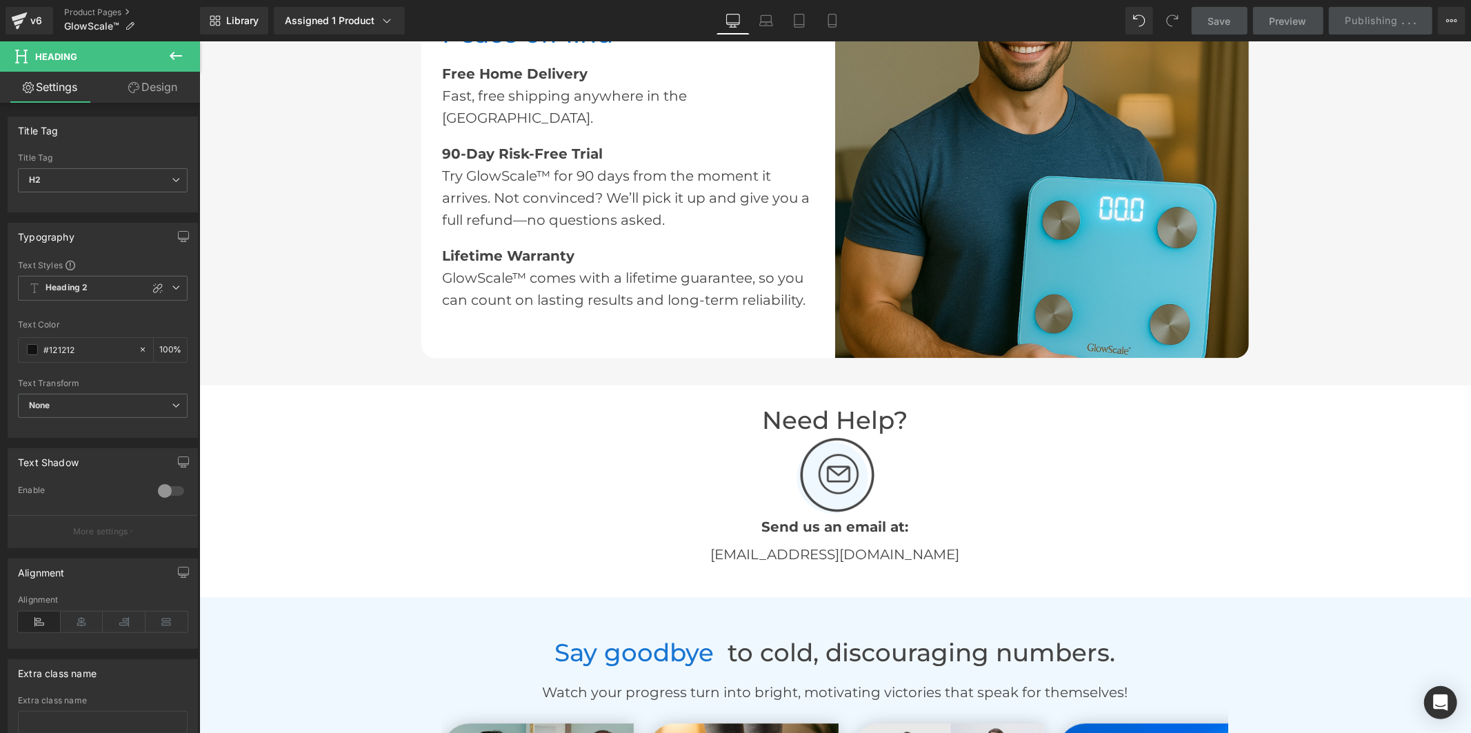
scroll to position [2988, 0]
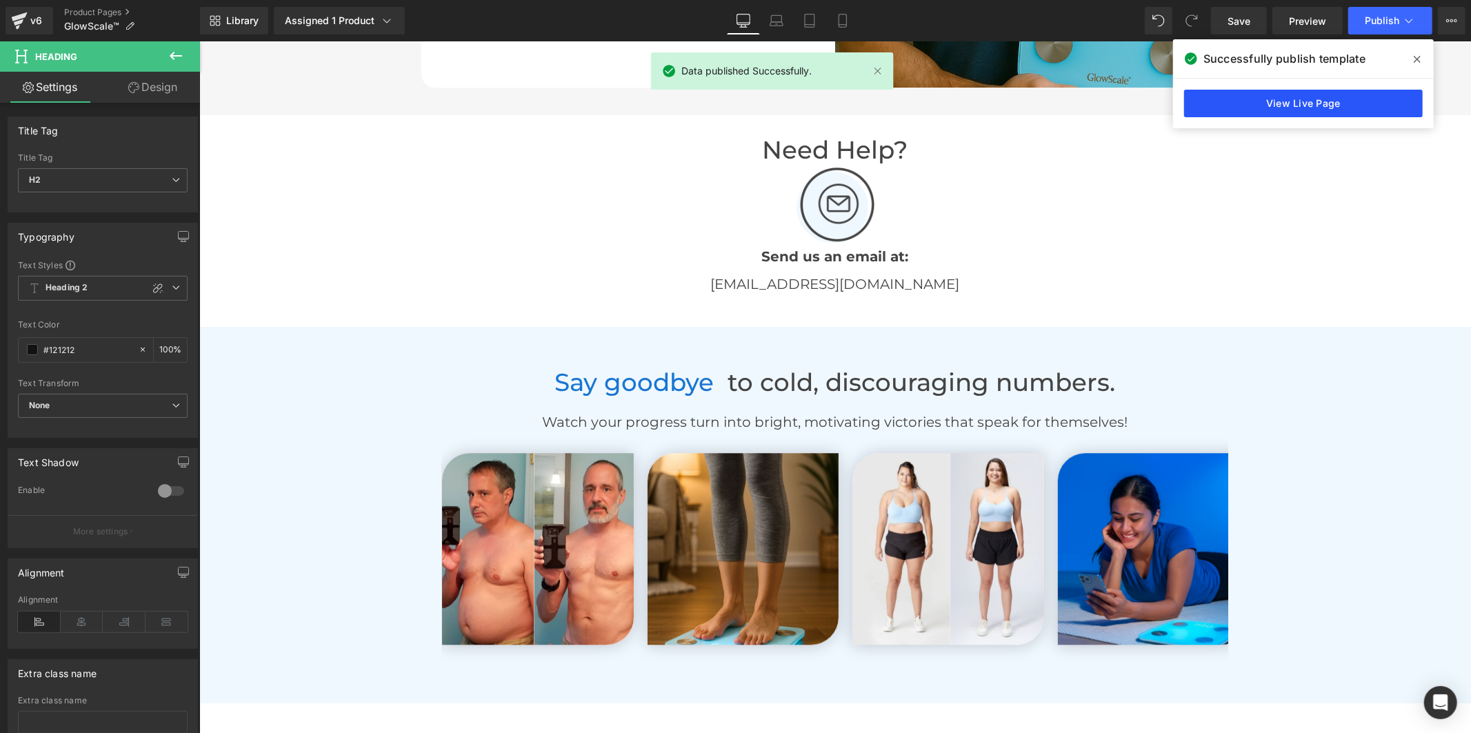
click at [1338, 106] on link "View Live Page" at bounding box center [1303, 104] width 239 height 28
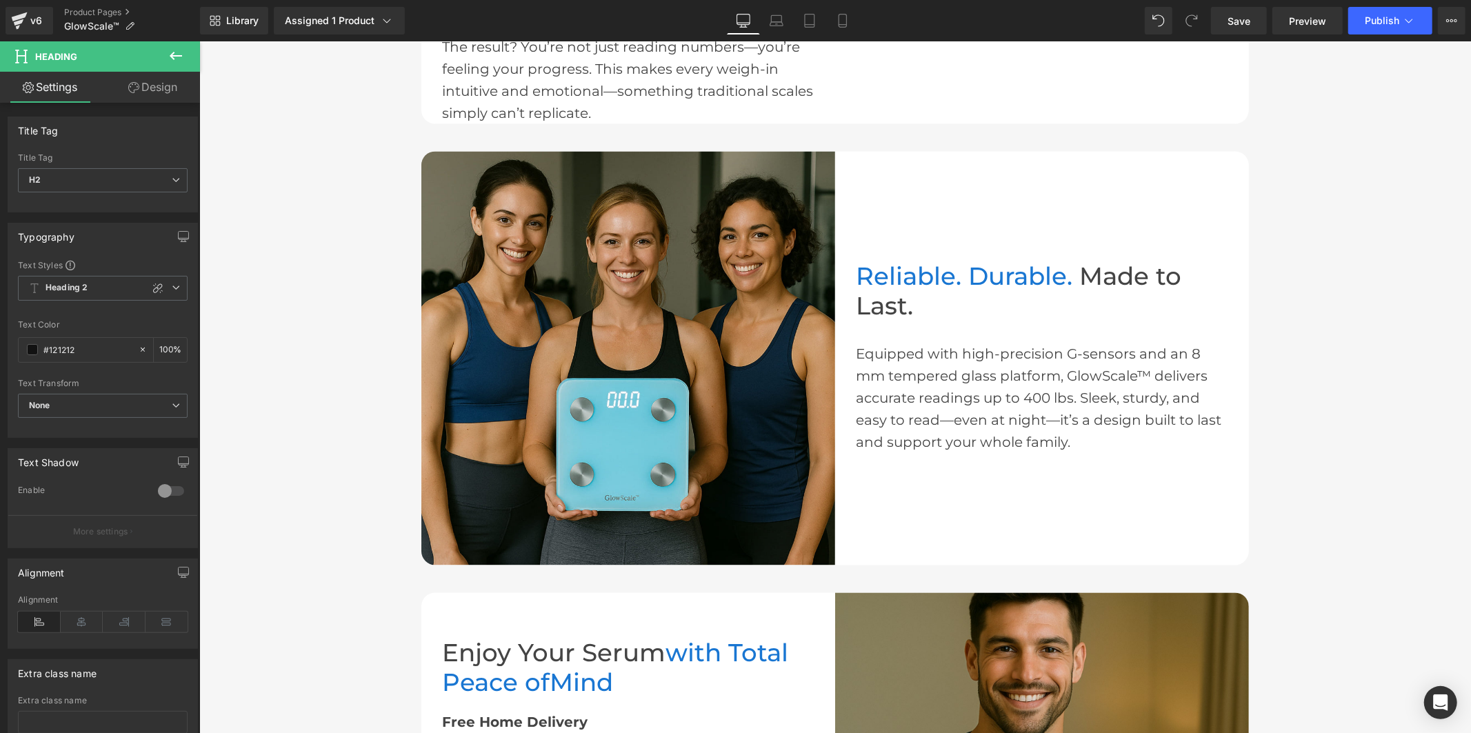
scroll to position [1609, 0]
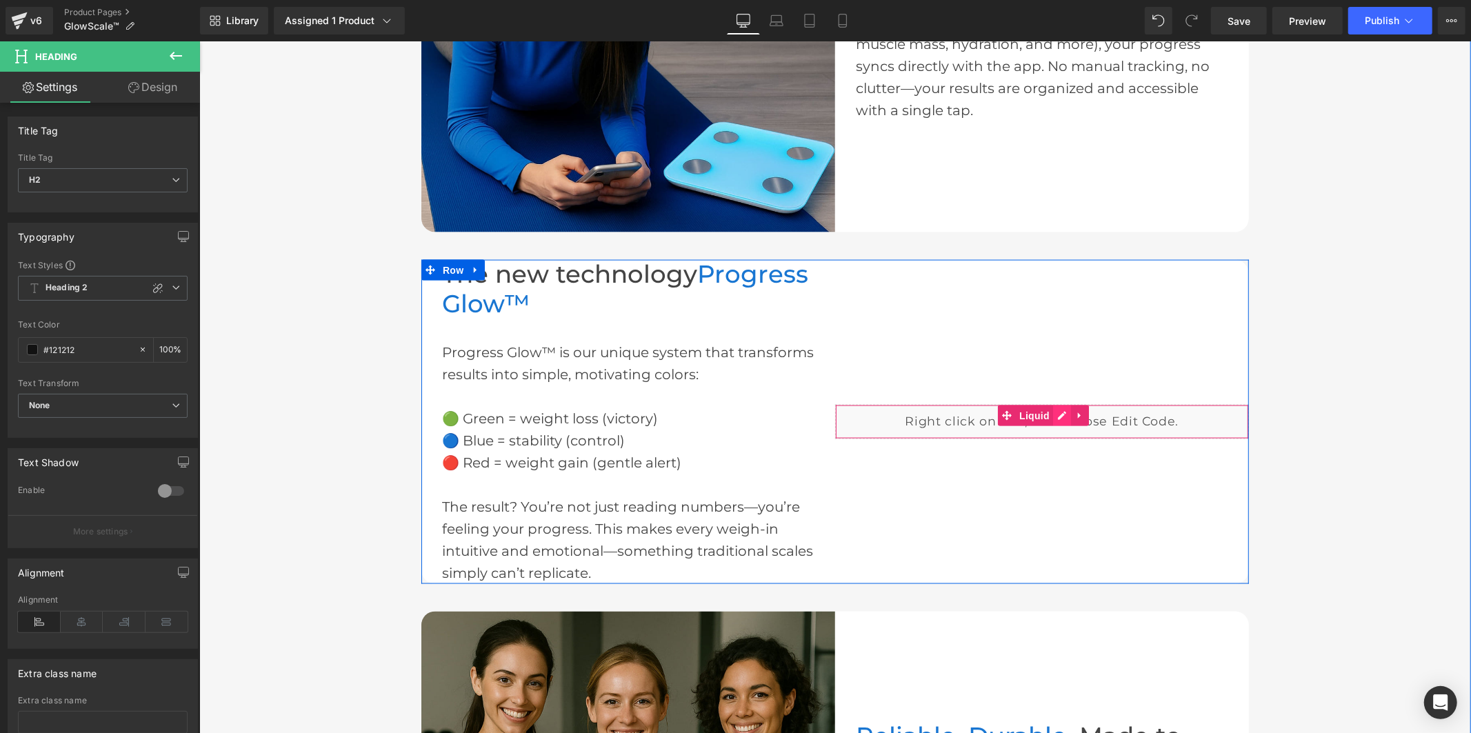
click at [1054, 413] on div "Liquid" at bounding box center [1041, 421] width 414 height 34
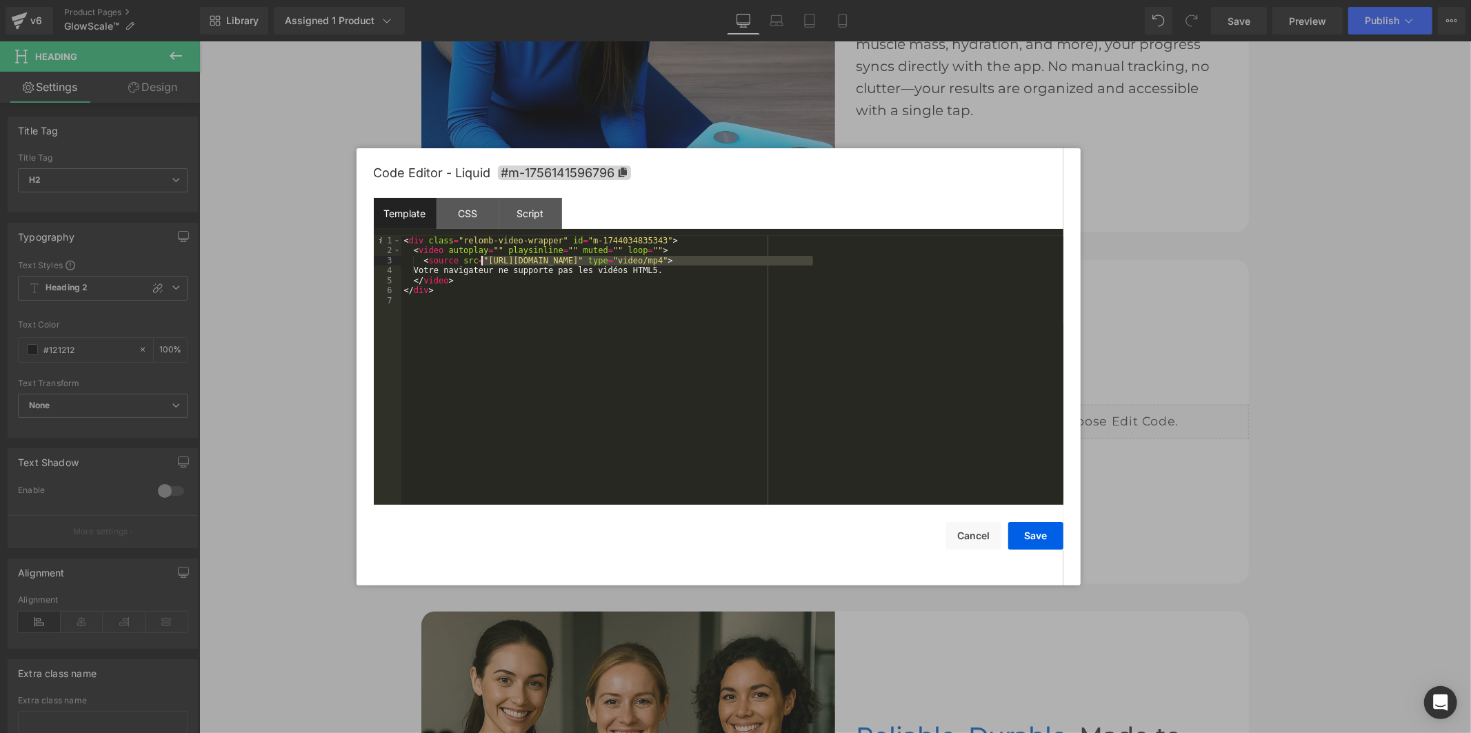
drag, startPoint x: 812, startPoint y: 259, endPoint x: 483, endPoint y: 262, distance: 328.9
click at [483, 262] on div "< div class = "relomb-video-wrapper" id = "m-1744034835343" > < video autoplay …" at bounding box center [732, 380] width 662 height 289
click at [1042, 531] on button "Save" at bounding box center [1035, 536] width 55 height 28
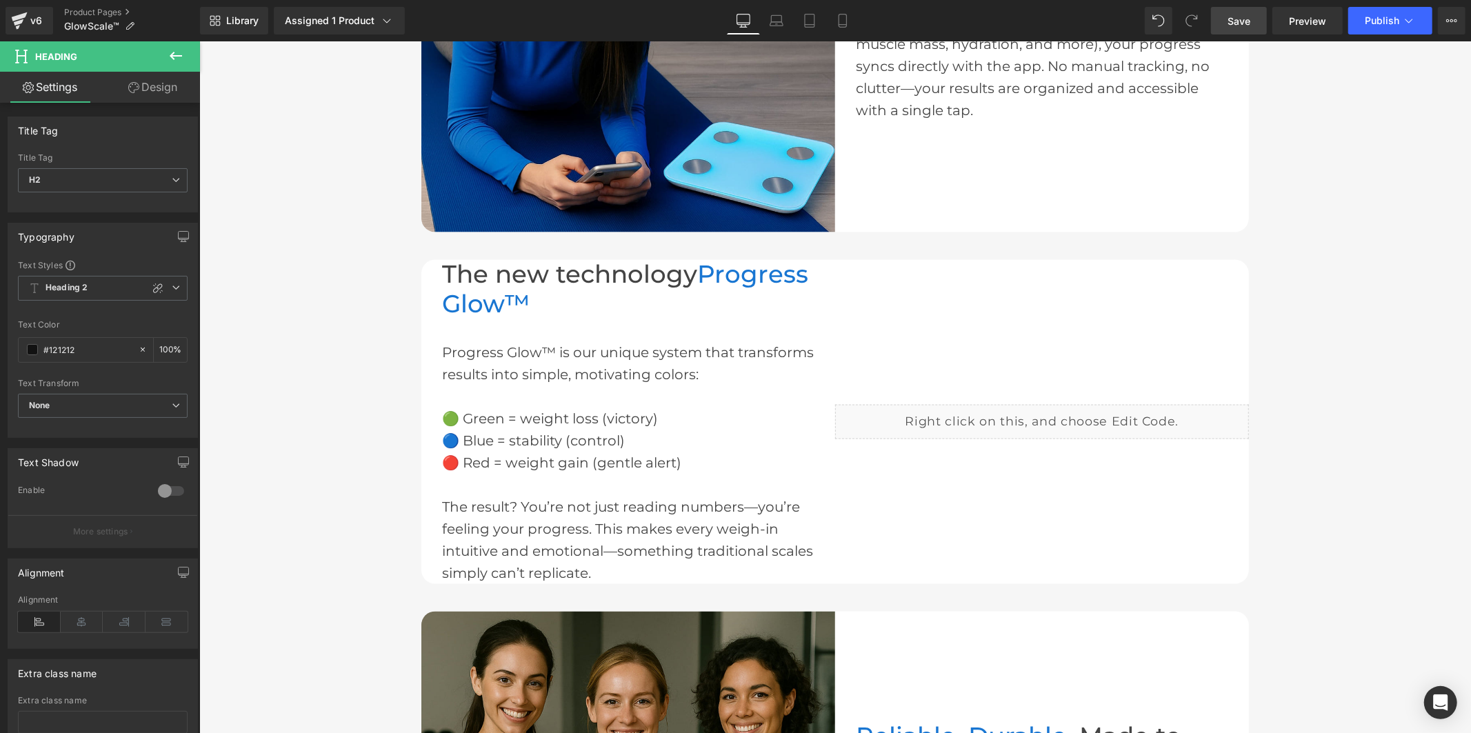
click at [1235, 28] on link "Save" at bounding box center [1239, 21] width 56 height 28
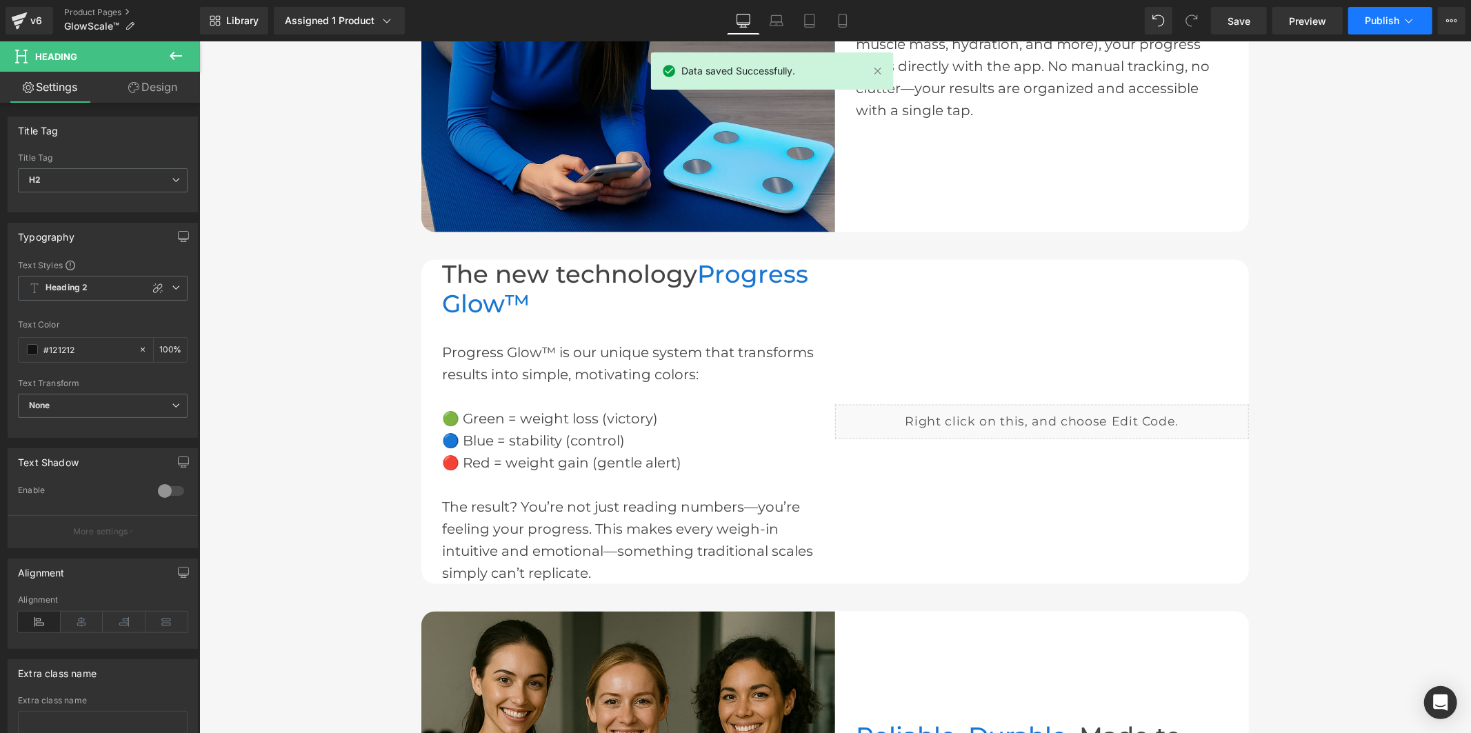
click at [1383, 22] on span "Publish" at bounding box center [1382, 20] width 34 height 11
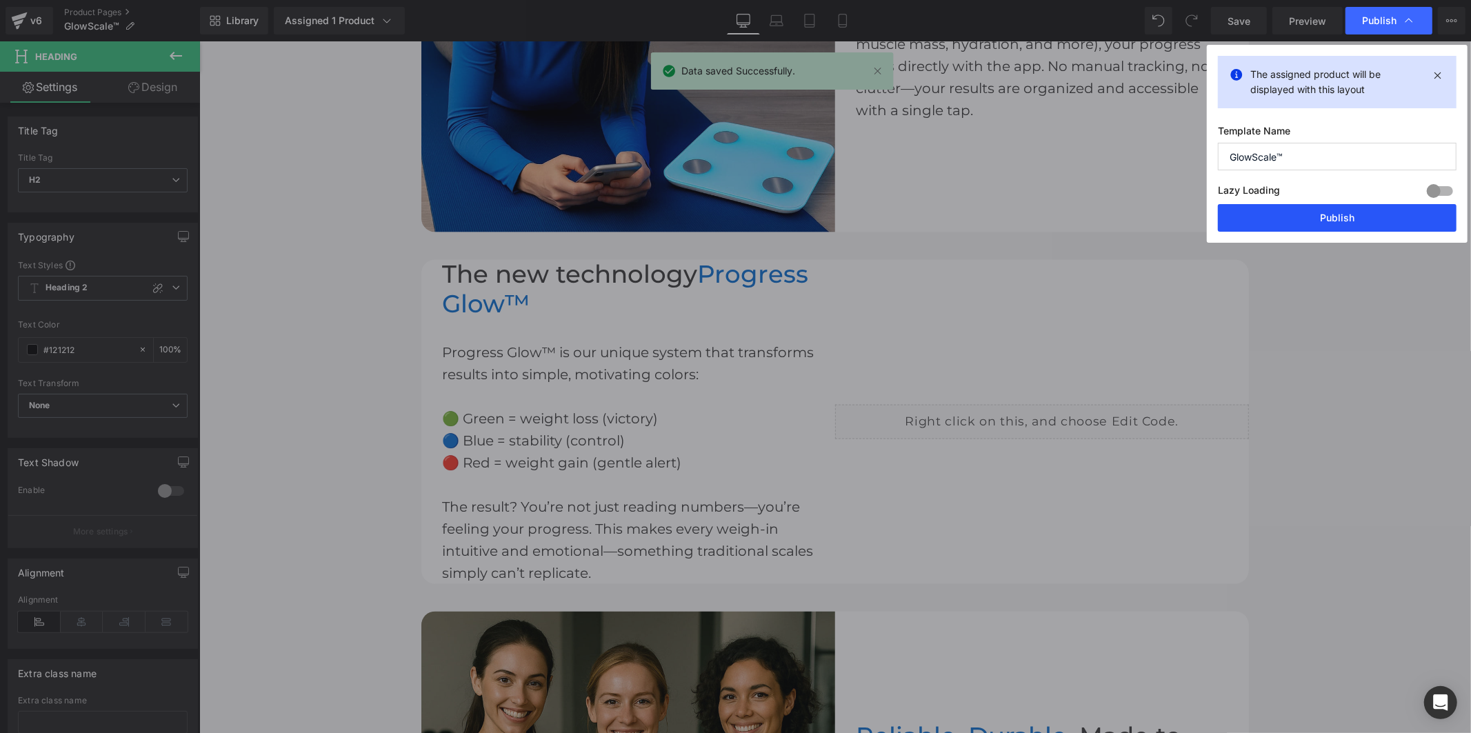
drag, startPoint x: 1376, startPoint y: 223, endPoint x: 1157, endPoint y: 181, distance: 222.6
click at [1376, 223] on button "Publish" at bounding box center [1337, 218] width 239 height 28
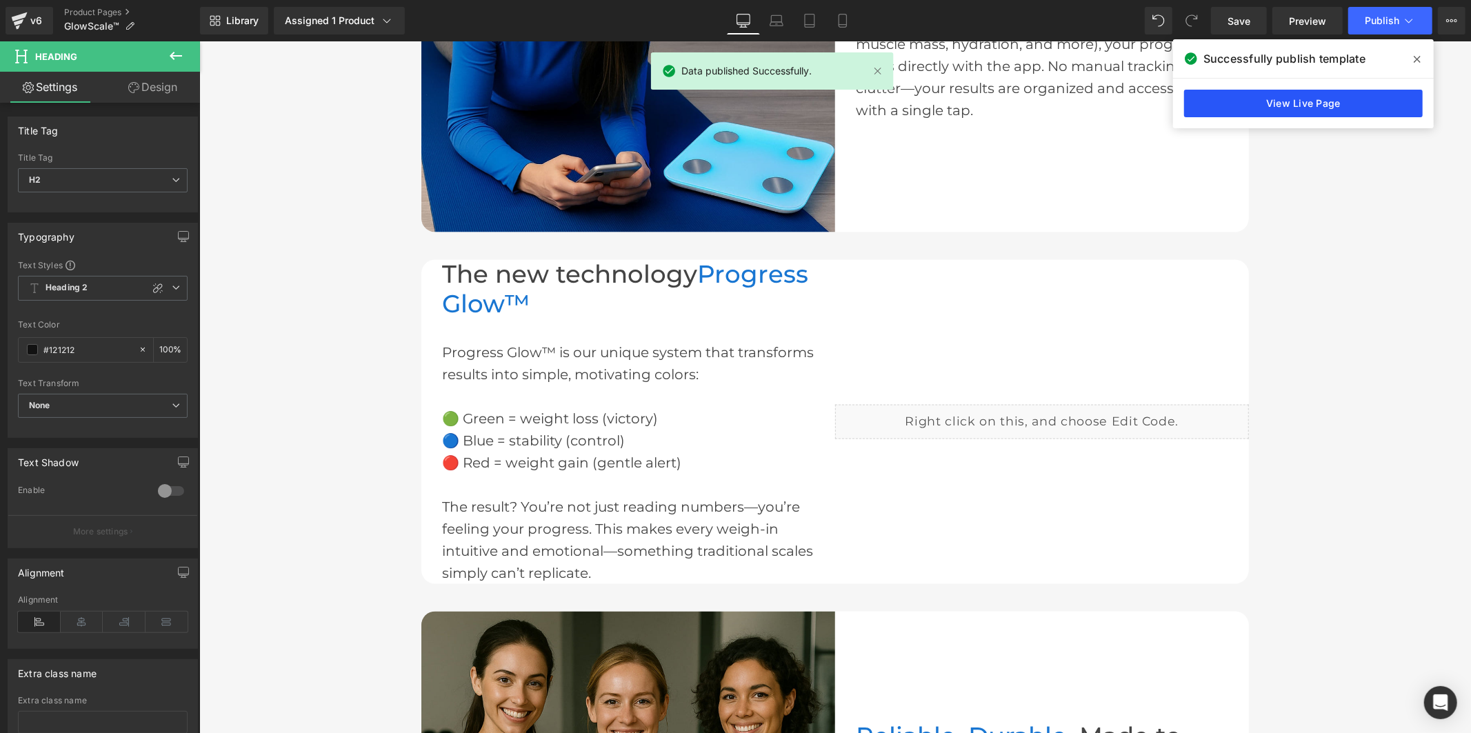
click at [1350, 101] on link "View Live Page" at bounding box center [1303, 104] width 239 height 28
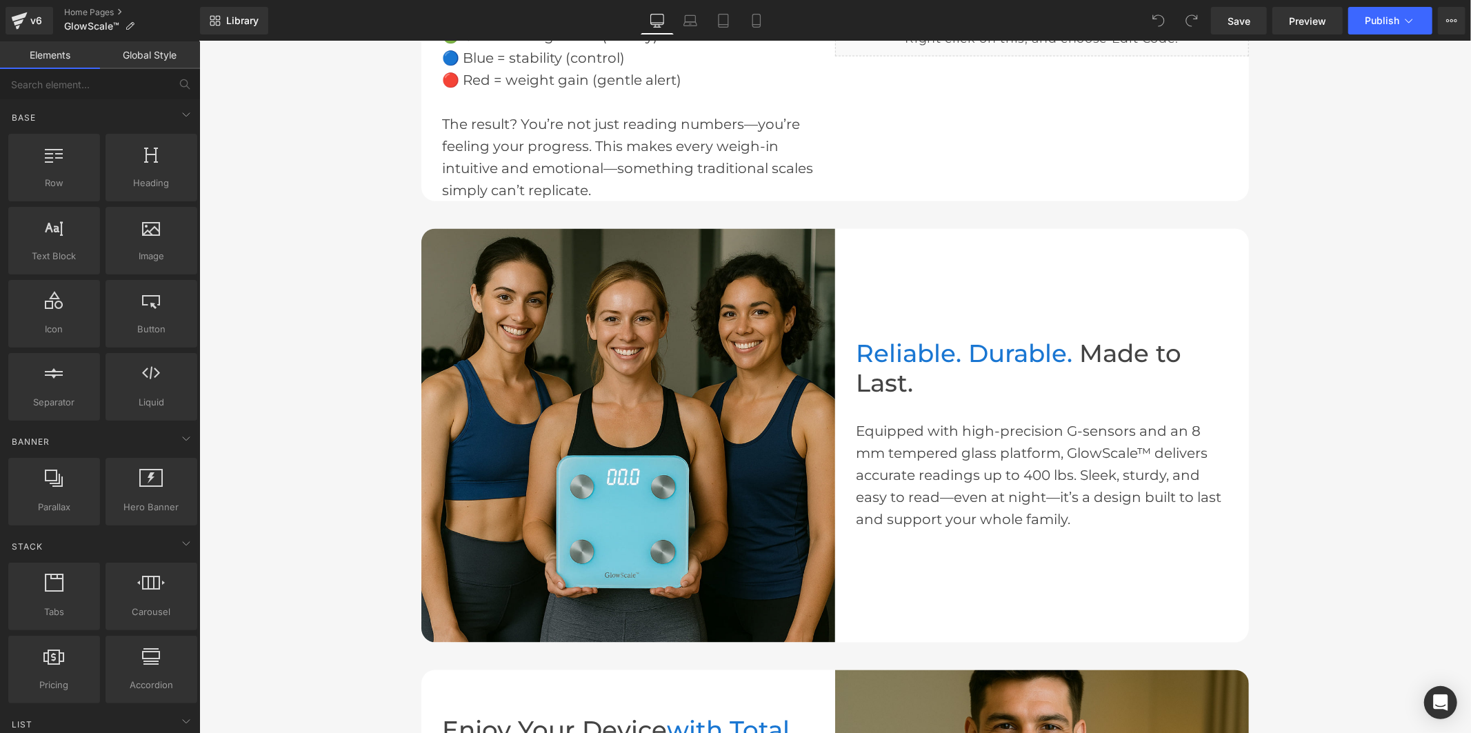
scroll to position [1762, 0]
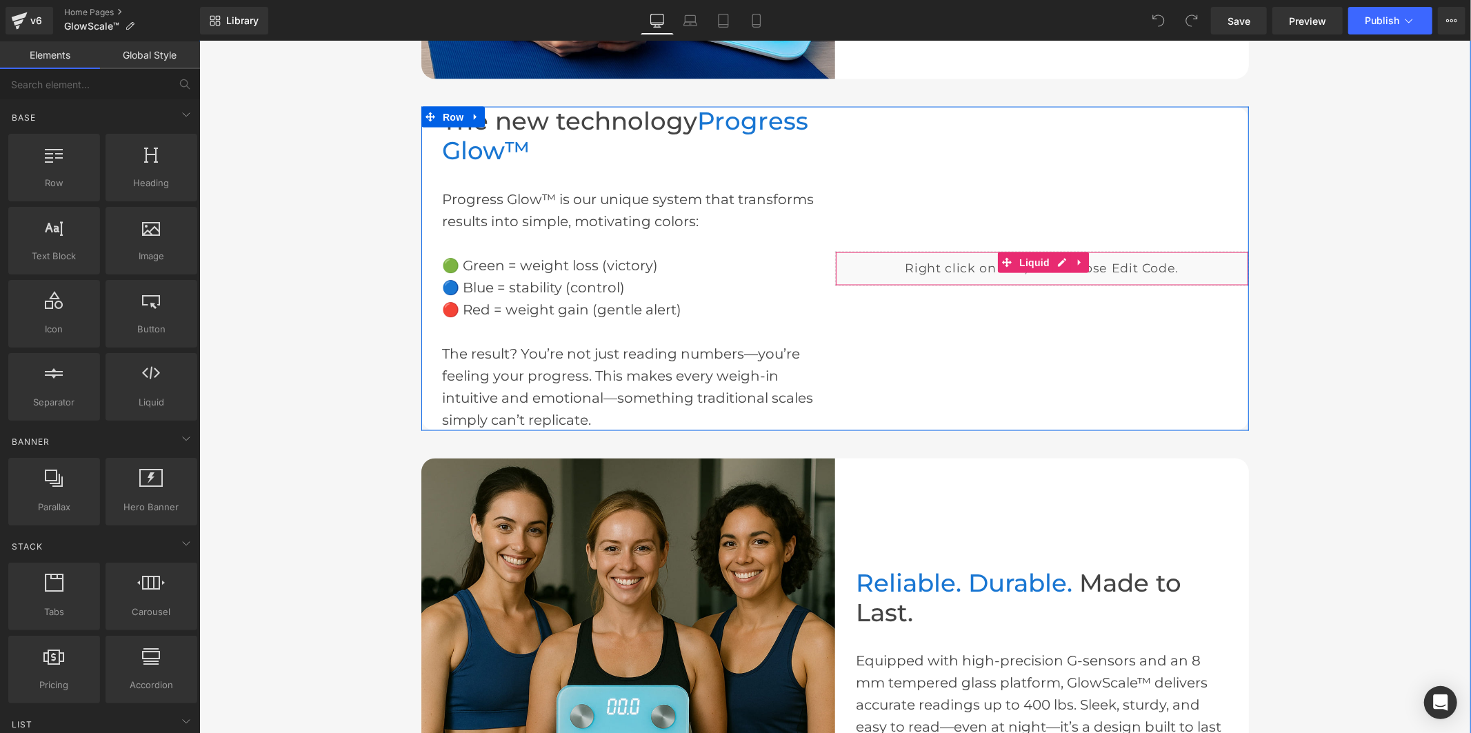
click at [1058, 257] on div "Liquid" at bounding box center [1041, 268] width 414 height 34
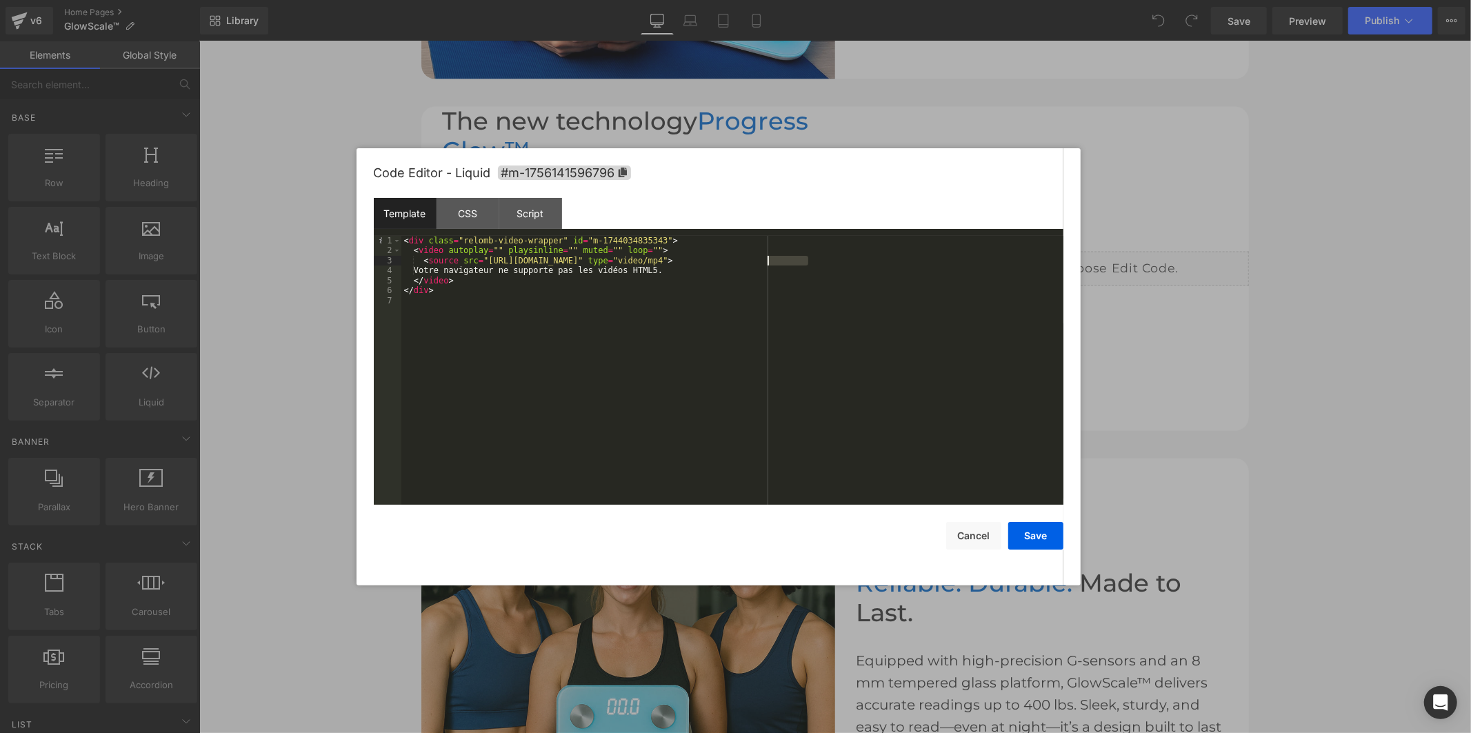
drag, startPoint x: 810, startPoint y: 262, endPoint x: 782, endPoint y: 263, distance: 28.3
click at [765, 263] on div "< div class = "relomb-video-wrapper" id = "m-1744034835343" > < video autoplay …" at bounding box center [732, 380] width 662 height 289
drag, startPoint x: 814, startPoint y: 259, endPoint x: 483, endPoint y: 263, distance: 331.0
click at [483, 263] on div "< div class = "relomb-video-wrapper" id = "m-1744034835343" > < video autoplay …" at bounding box center [732, 380] width 662 height 289
click at [1054, 543] on button "Save" at bounding box center [1035, 536] width 55 height 28
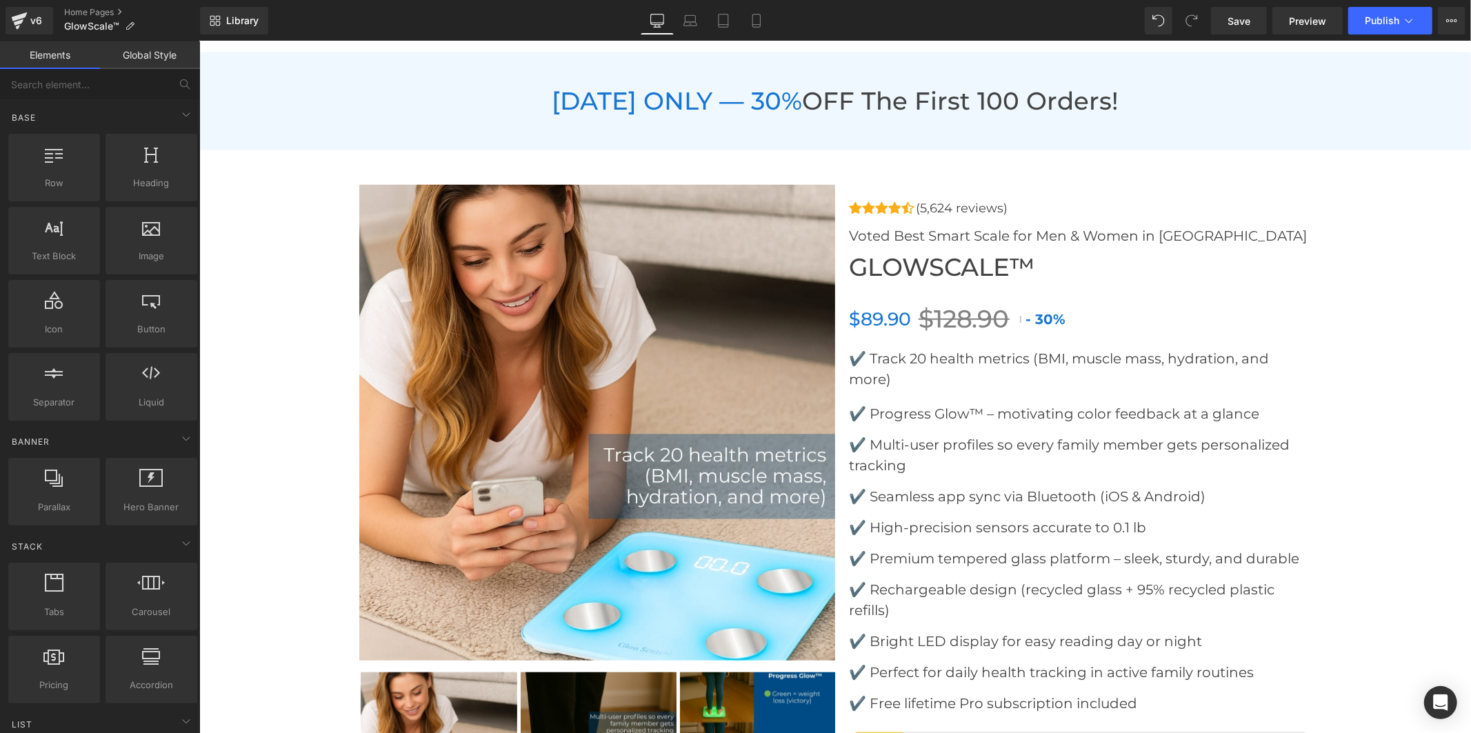
scroll to position [5439, 0]
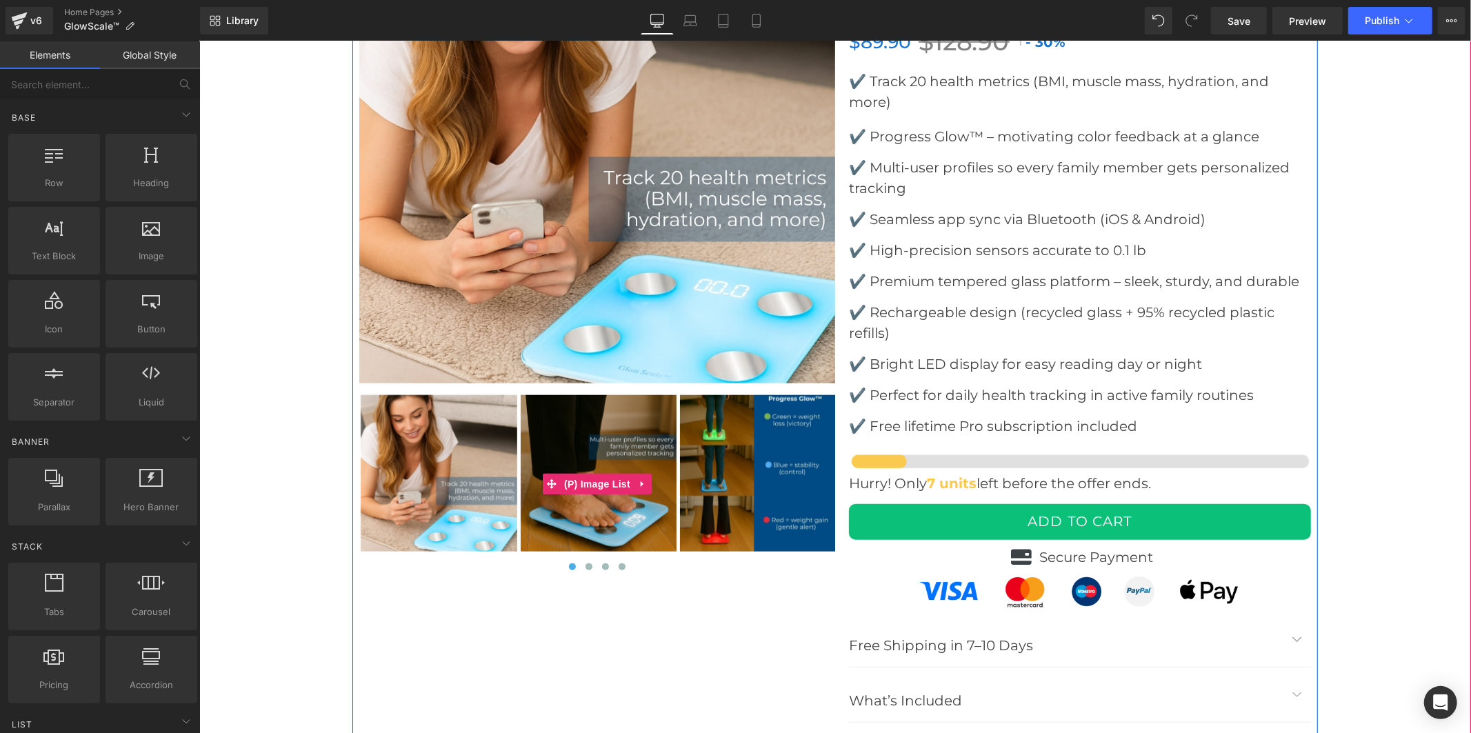
click at [694, 452] on img at bounding box center [757, 472] width 157 height 157
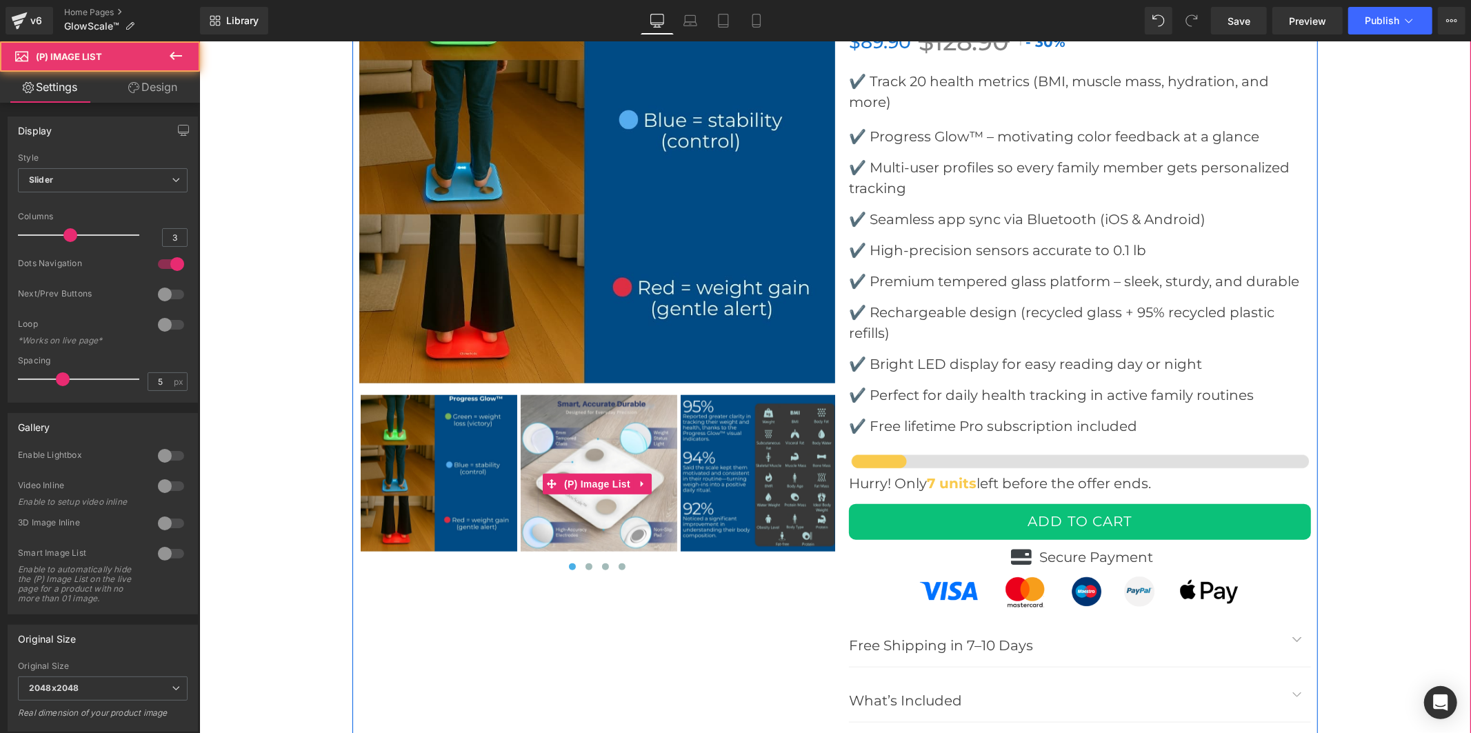
click at [733, 452] on img at bounding box center [758, 472] width 157 height 157
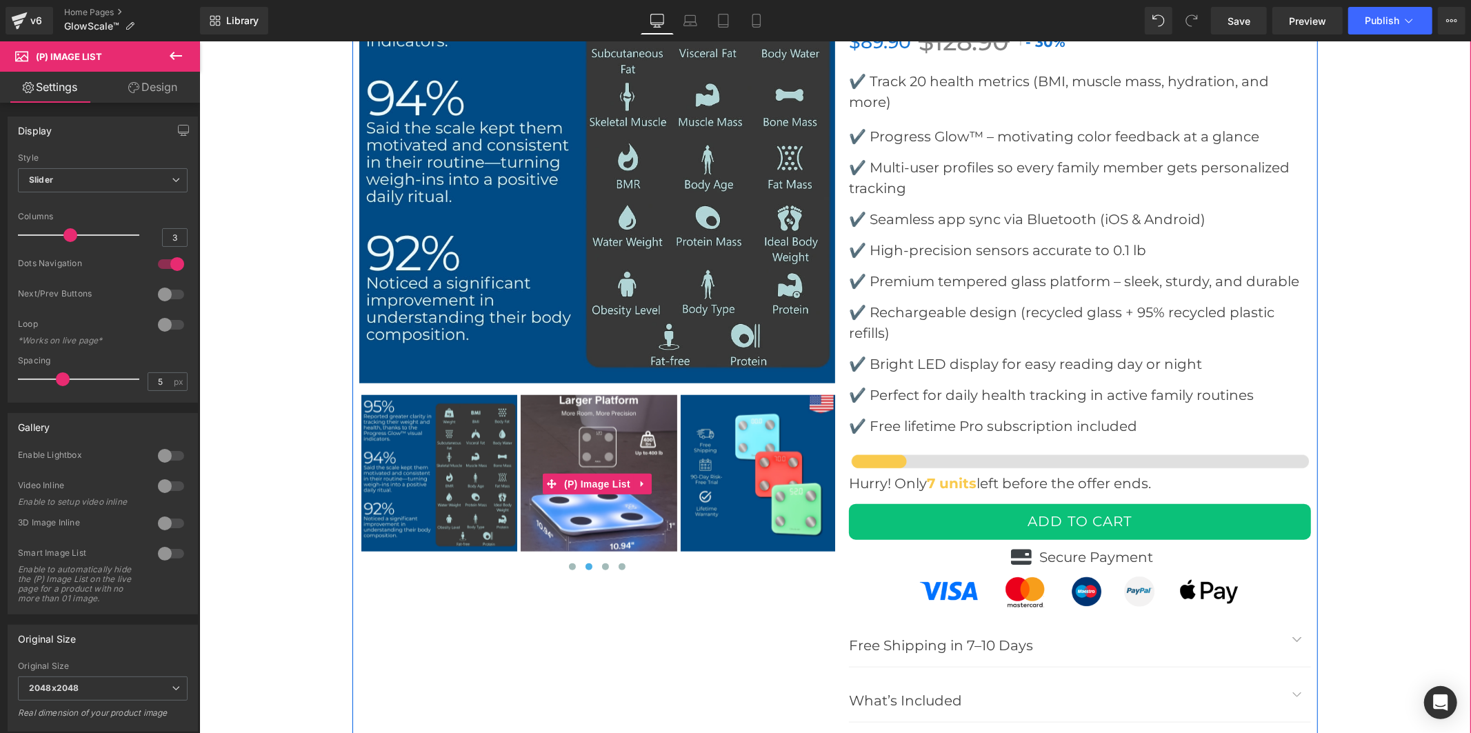
click at [733, 452] on img at bounding box center [758, 472] width 157 height 157
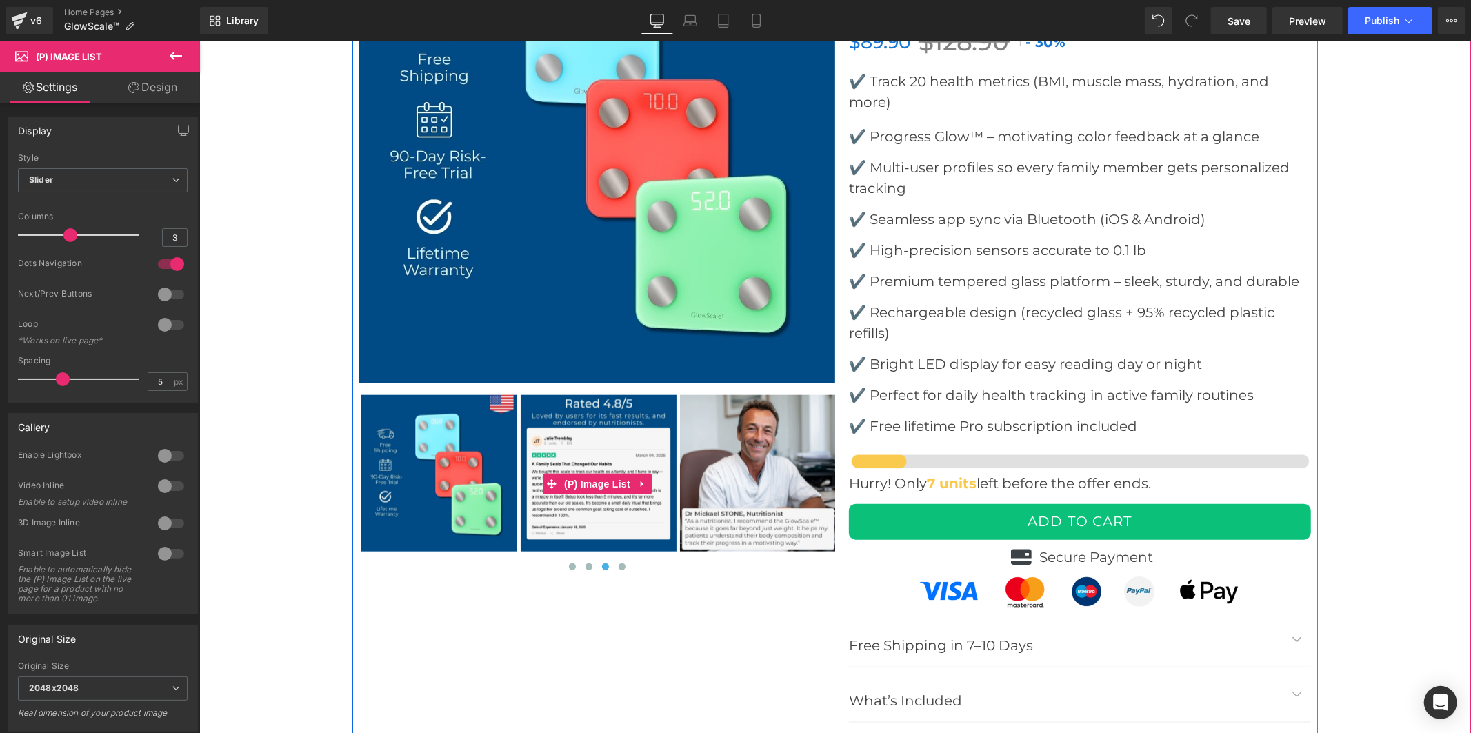
click at [733, 452] on img at bounding box center [757, 472] width 157 height 157
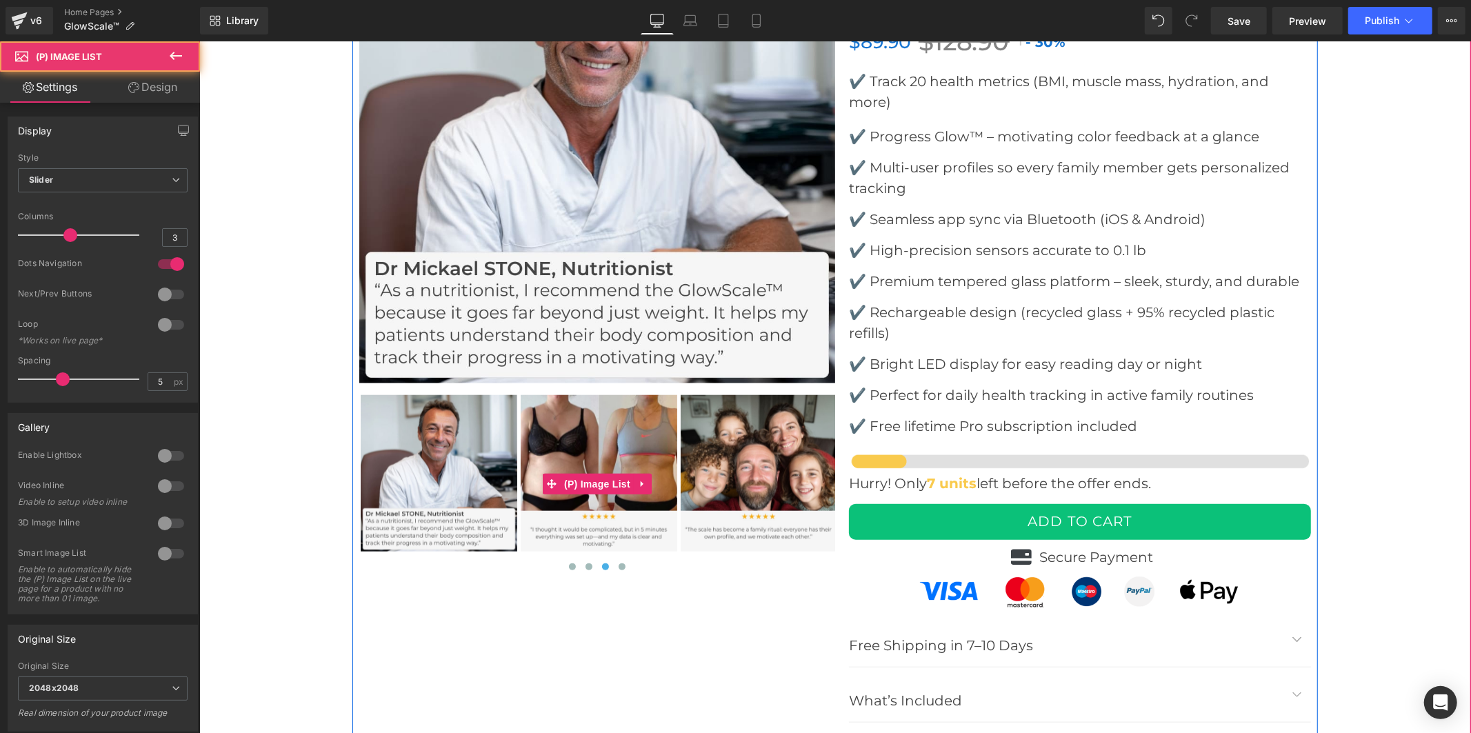
click at [733, 451] on img at bounding box center [758, 472] width 157 height 157
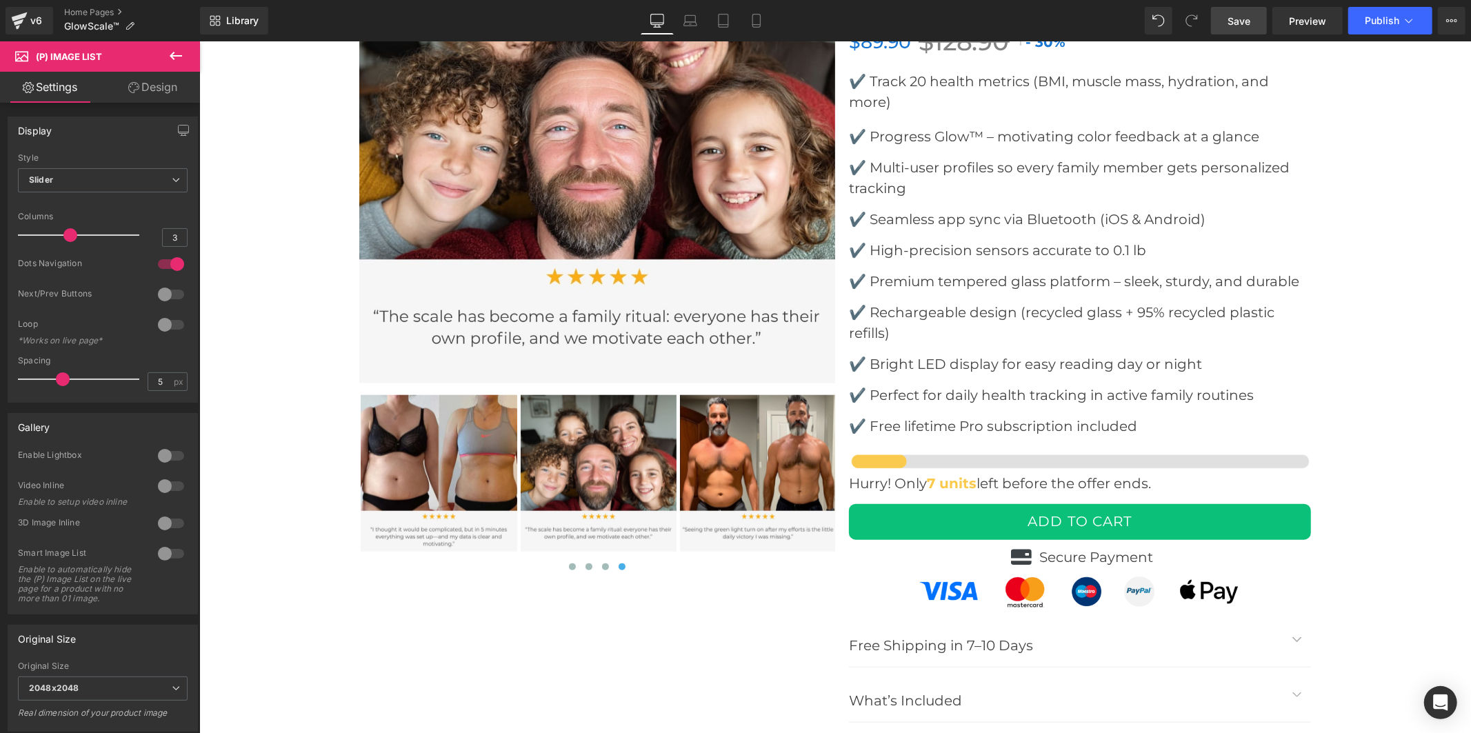
click at [1245, 24] on span "Save" at bounding box center [1238, 21] width 23 height 14
click at [1369, 15] on span "Publish" at bounding box center [1382, 20] width 34 height 11
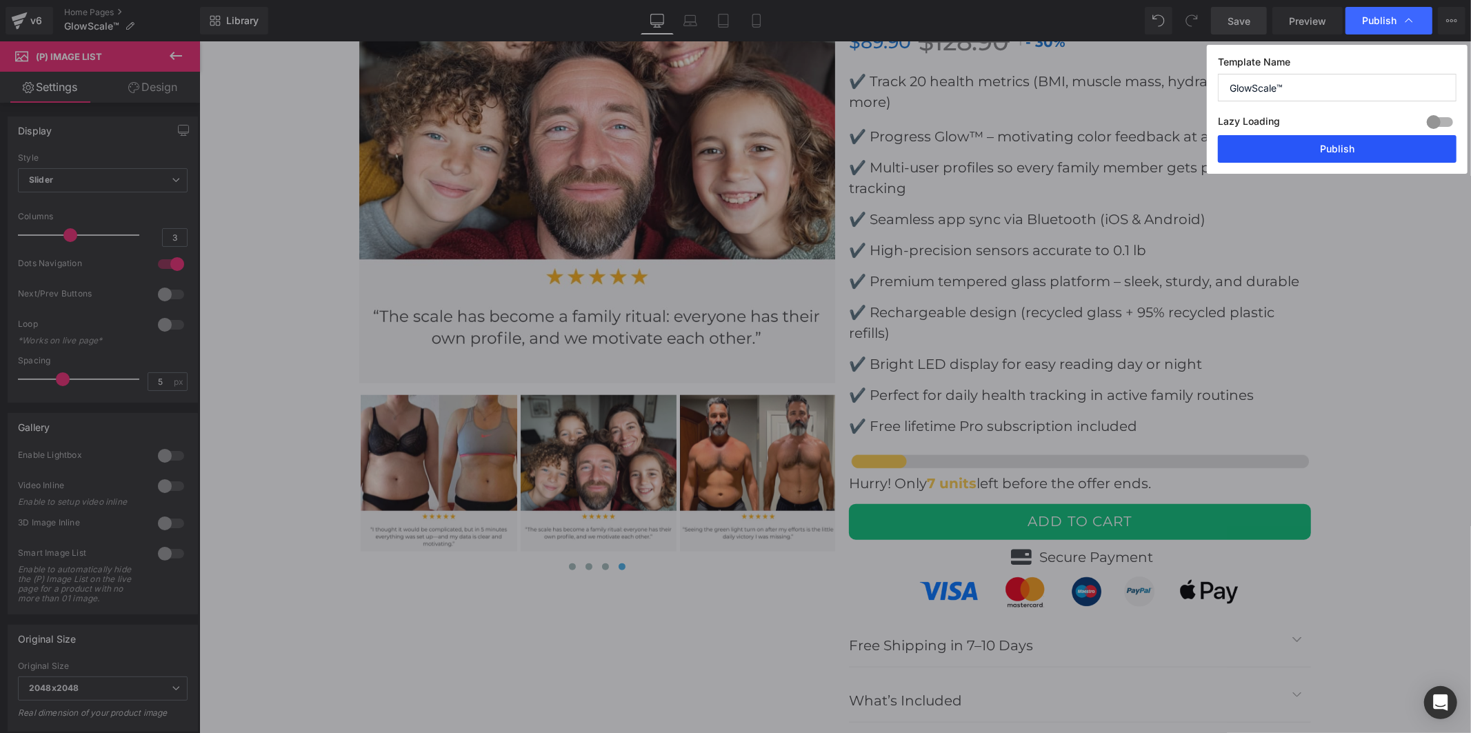
drag, startPoint x: 1340, startPoint y: 143, endPoint x: 1039, endPoint y: 676, distance: 612.0
click at [1340, 143] on button "Publish" at bounding box center [1337, 149] width 239 height 28
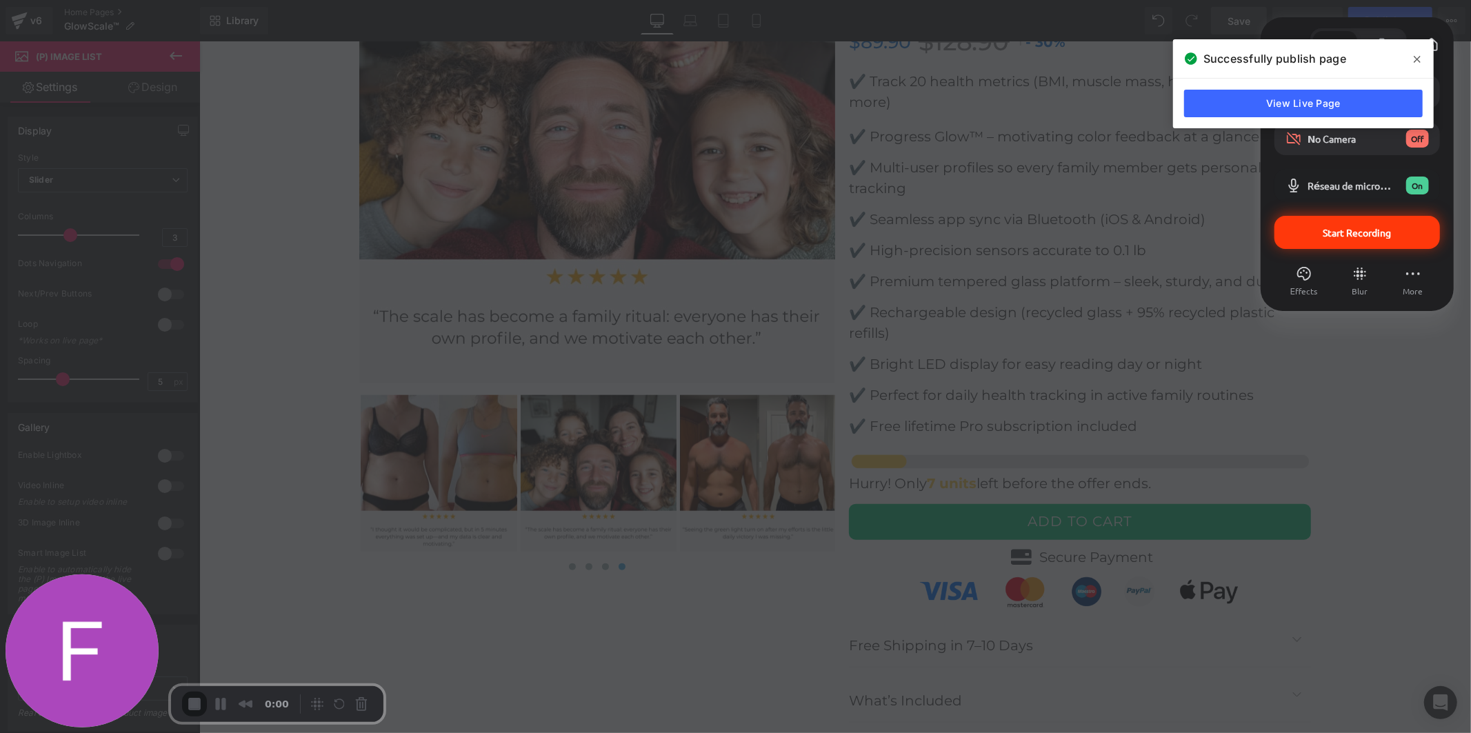
click at [1367, 237] on span "Start Recording" at bounding box center [1357, 232] width 68 height 12
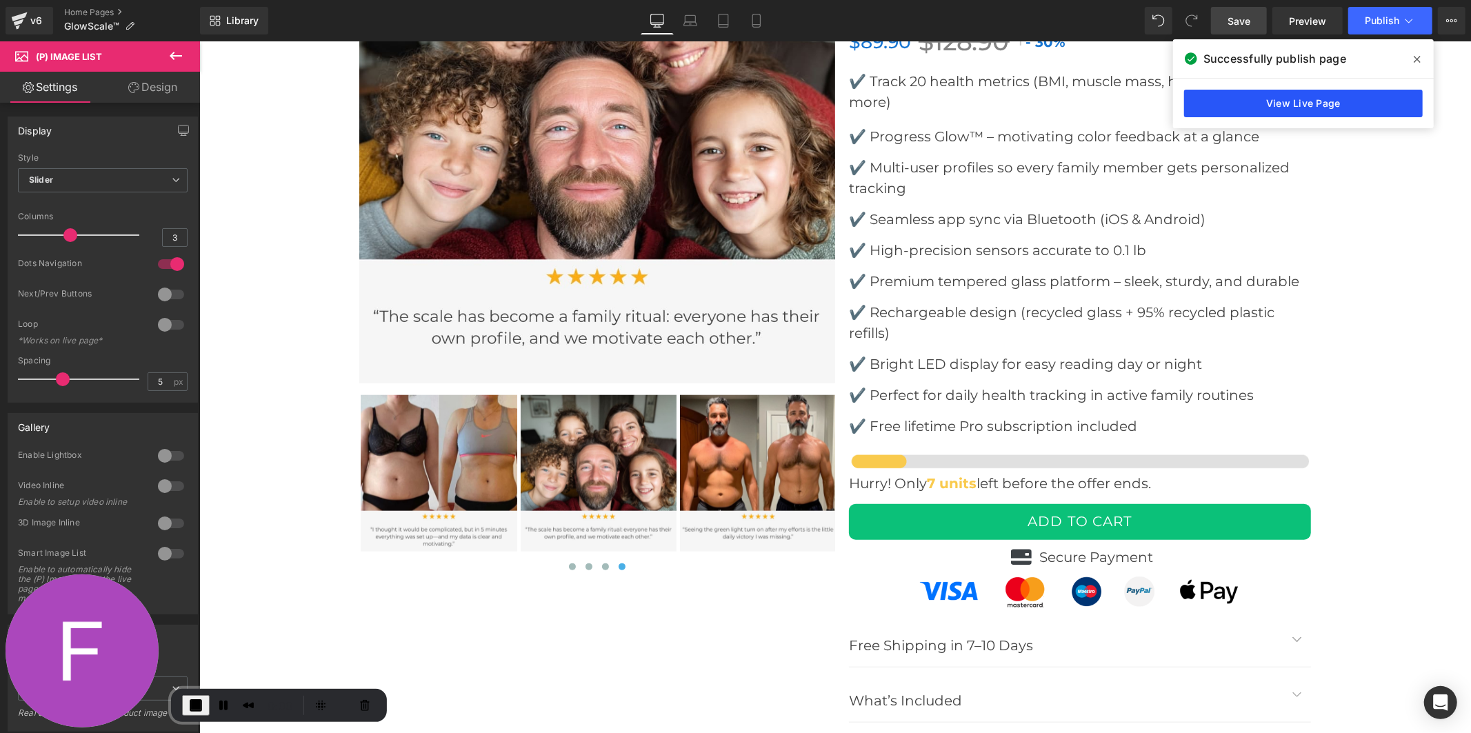
click at [1232, 99] on link "View Live Page" at bounding box center [1303, 104] width 239 height 28
